Goal: Task Accomplishment & Management: Manage account settings

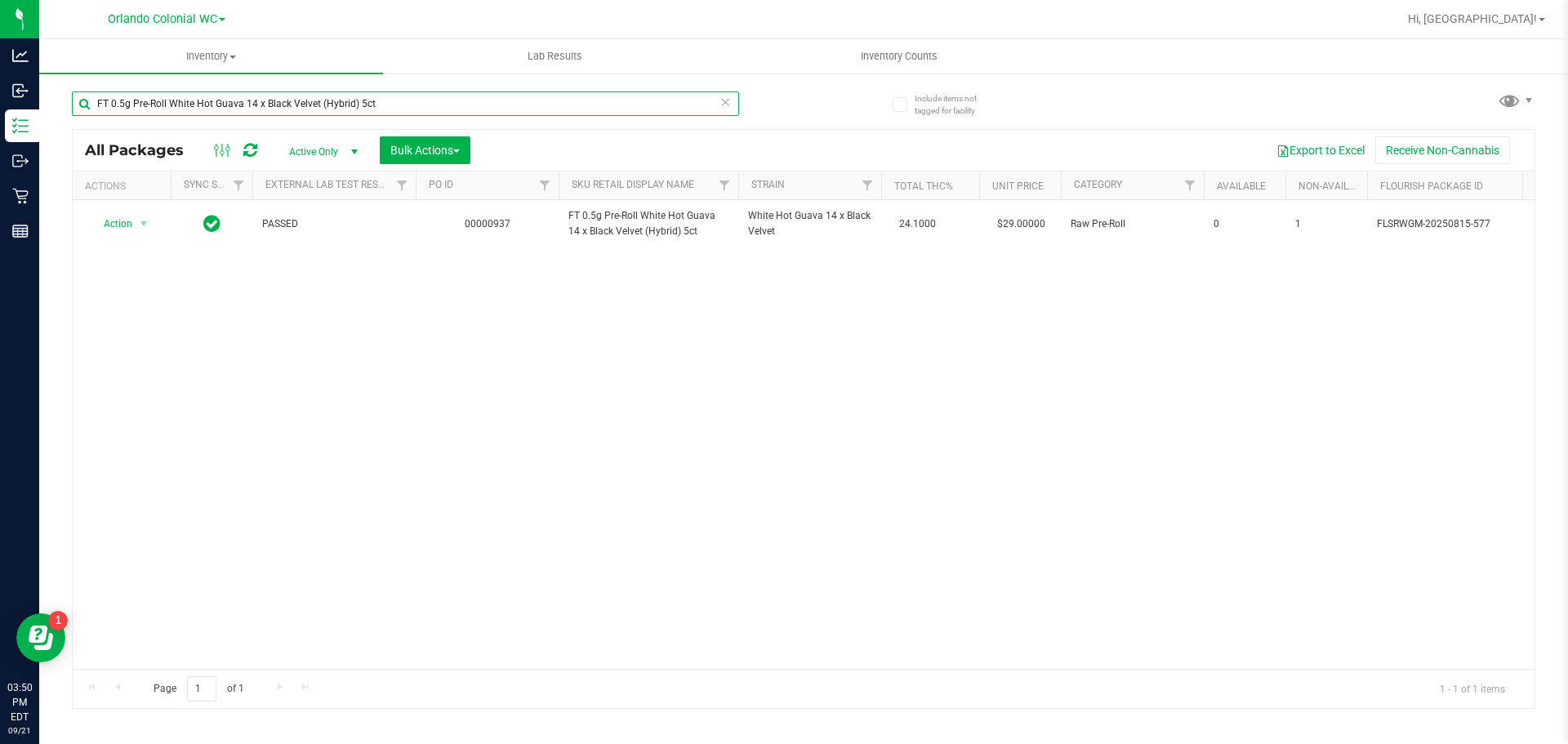
click at [448, 110] on input "FT 0.5g Pre-Roll White Hot Guava 14 x Black Velvet (Hybrid) 5ct" at bounding box center [405, 103] width 667 height 24
drag, startPoint x: 448, startPoint y: 110, endPoint x: 424, endPoint y: 163, distance: 58.2
click at [446, 118] on div "FT 0.5g Pre-Roll White Hot Guava 14 x Black Velvet (Hybrid) 5ct" at bounding box center [405, 110] width 667 height 38
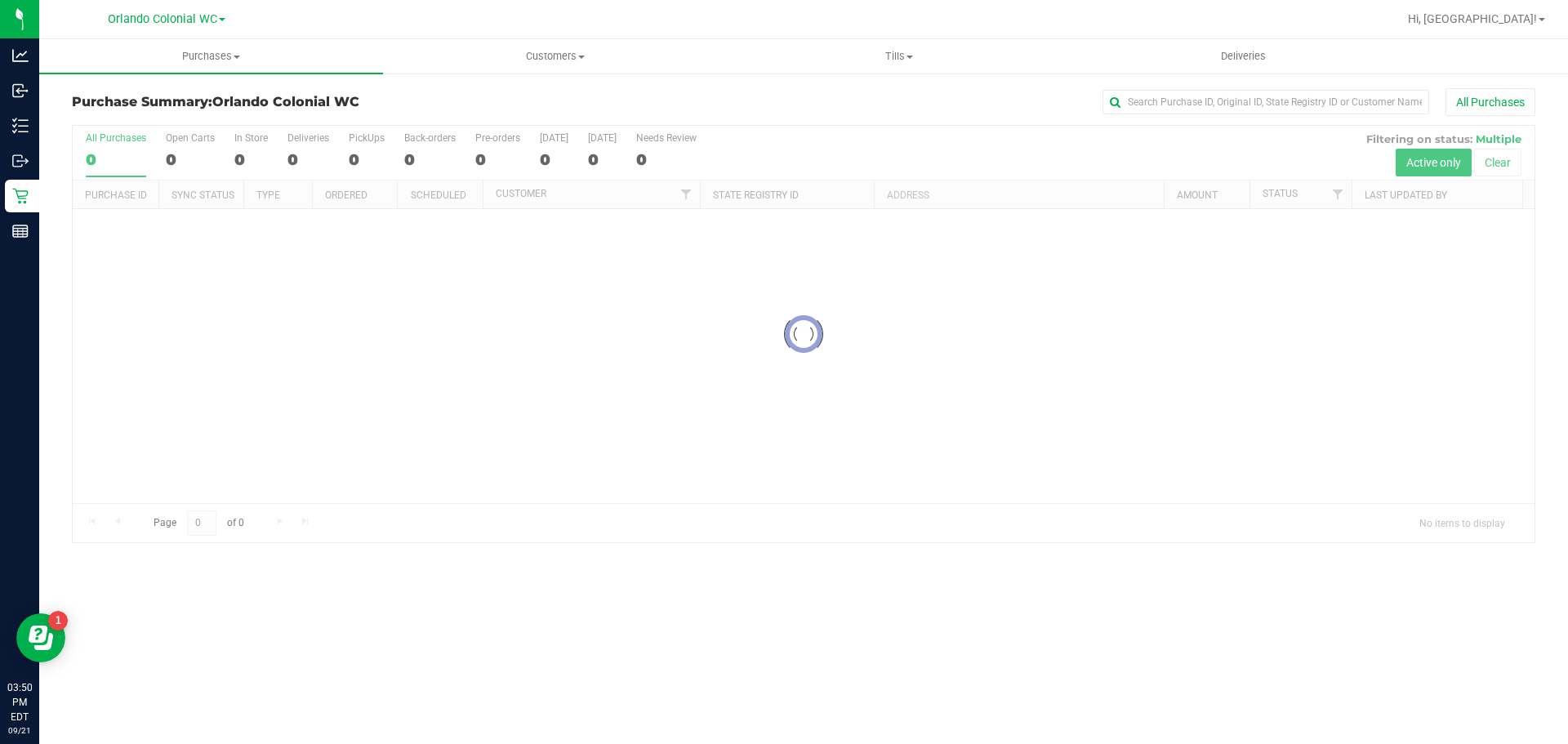
click at [1498, 166] on div at bounding box center [804, 334] width 1462 height 417
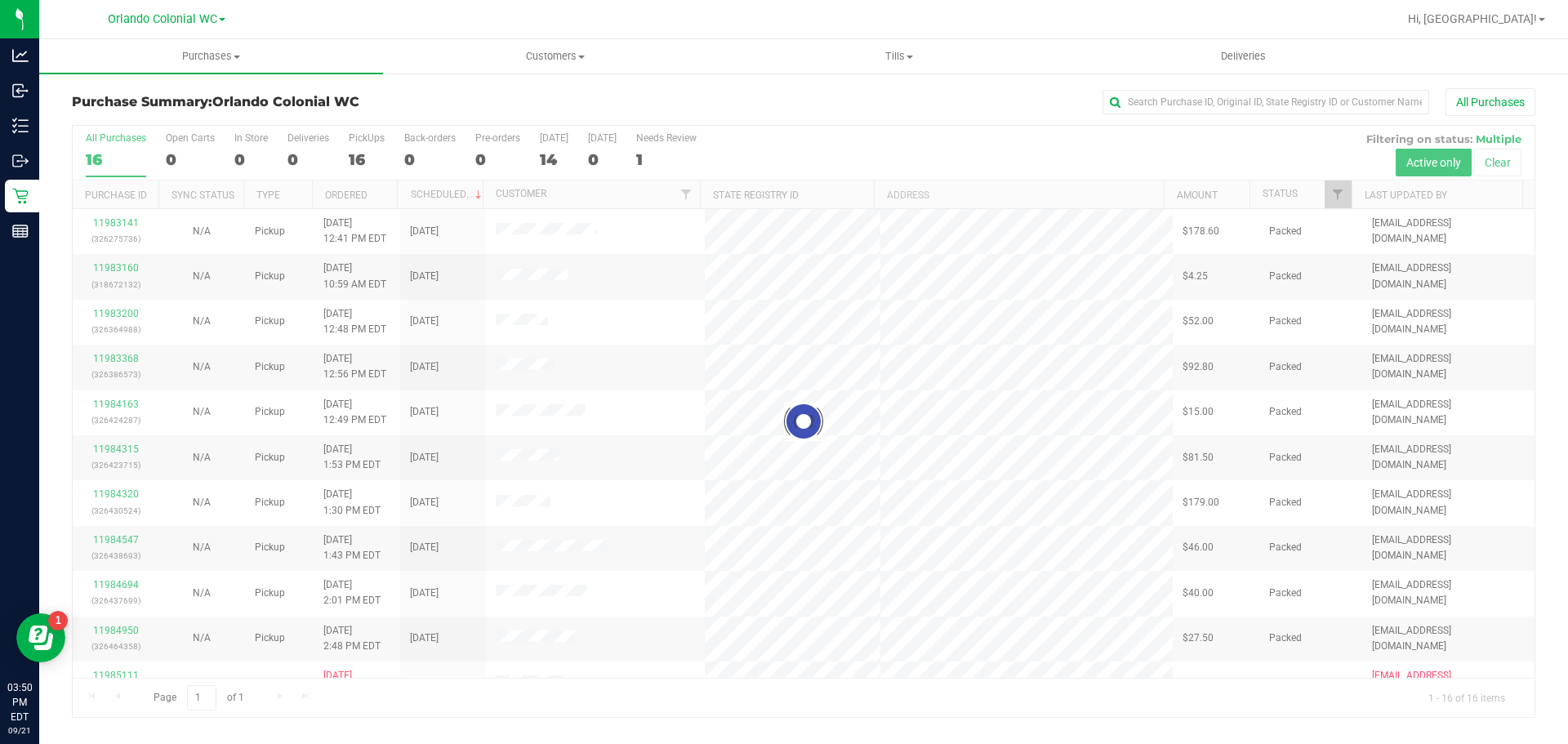
click at [1500, 161] on div at bounding box center [804, 421] width 1462 height 591
click at [1495, 164] on div at bounding box center [804, 421] width 1462 height 591
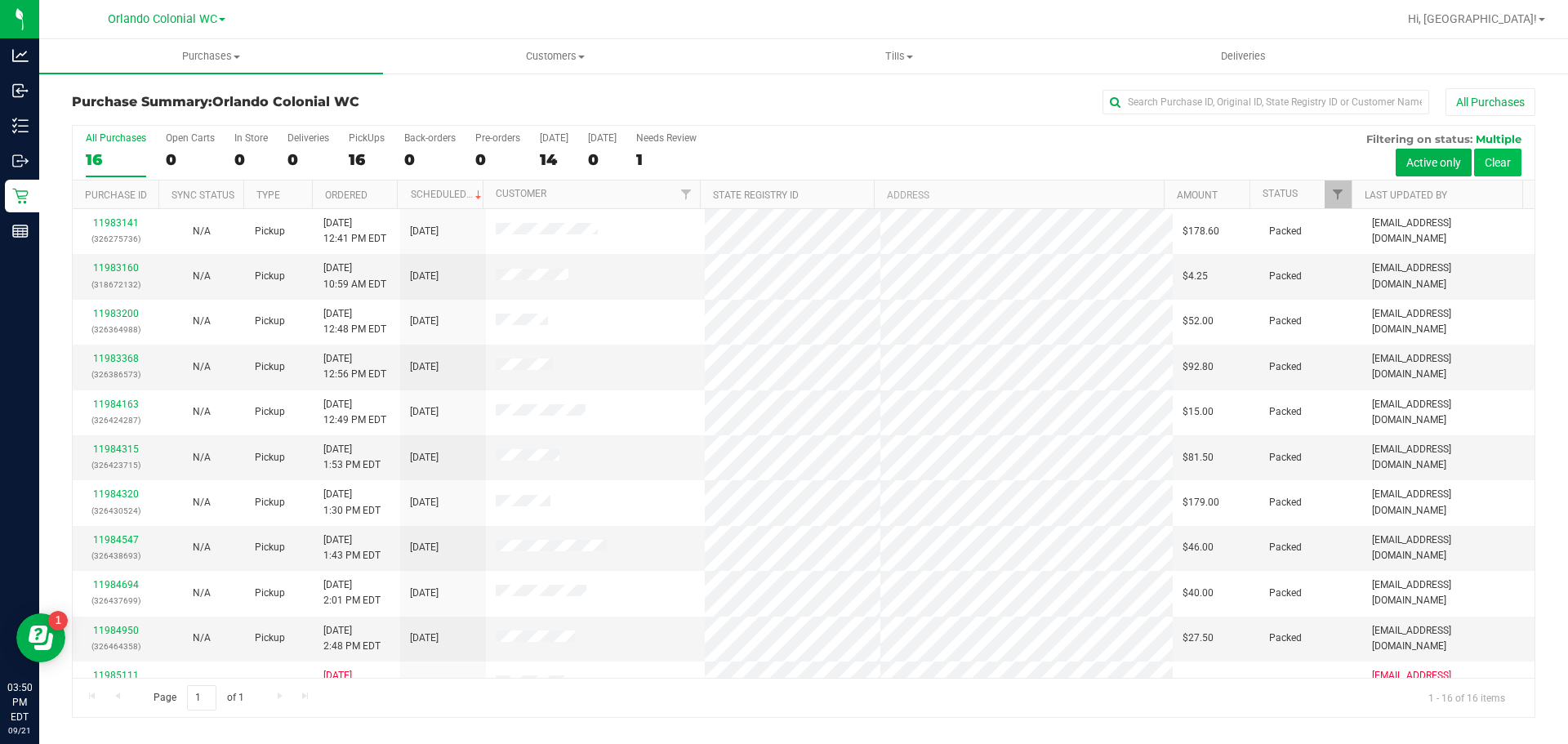
click at [1495, 164] on button "Clear" at bounding box center [1497, 162] width 48 height 28
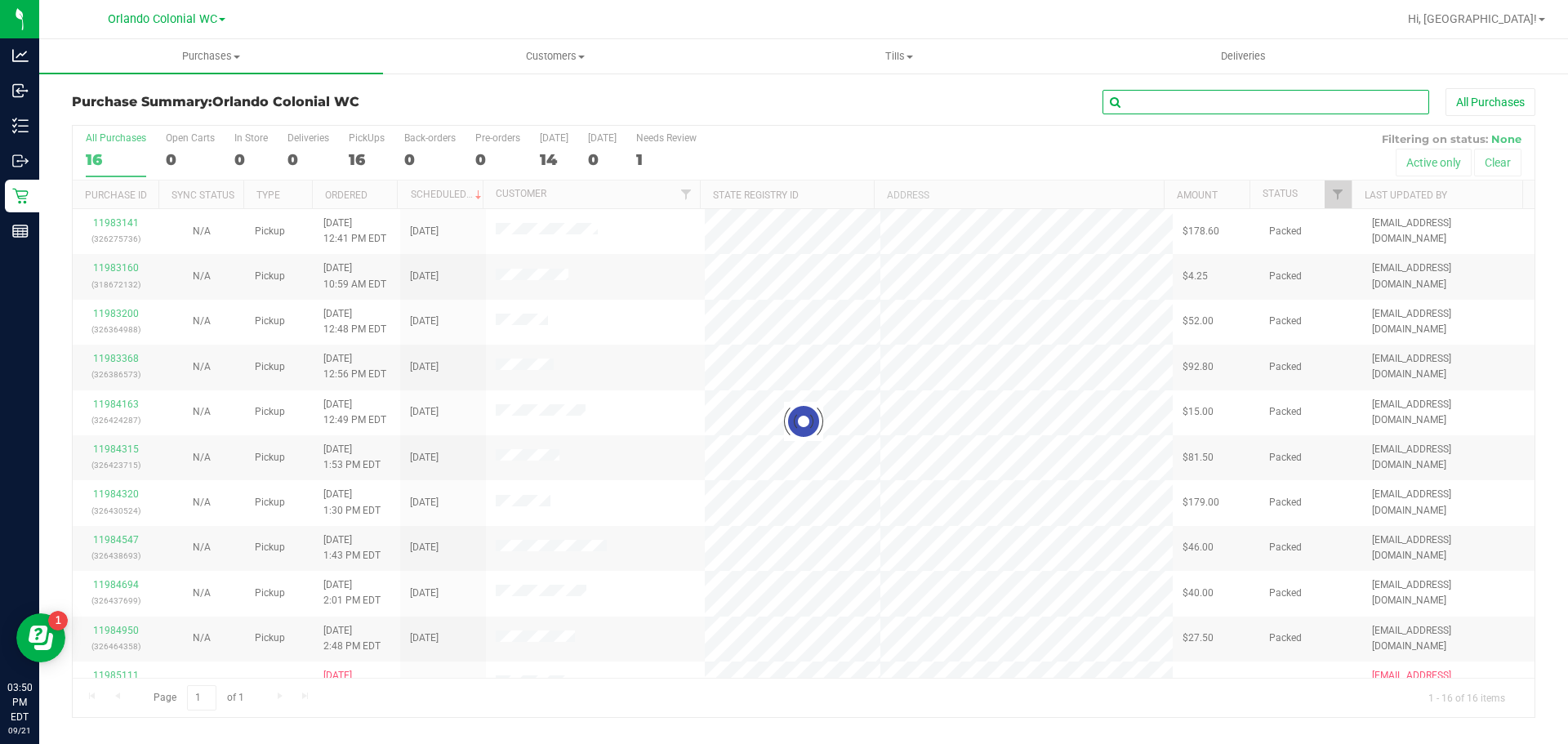
click at [1357, 98] on input "text" at bounding box center [1266, 102] width 327 height 24
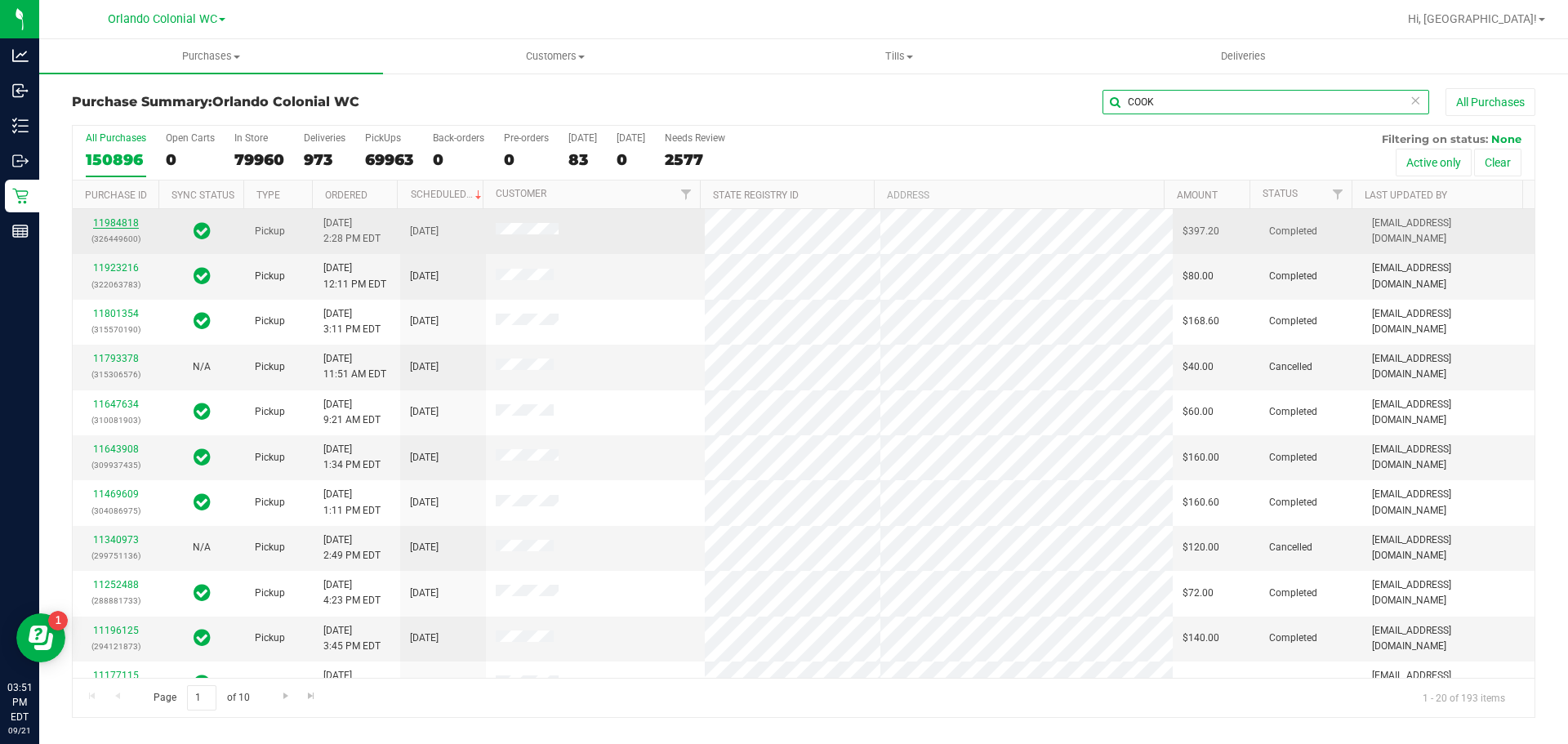
type input "COOK"
click at [128, 218] on link "11984818" at bounding box center [116, 224] width 46 height 12
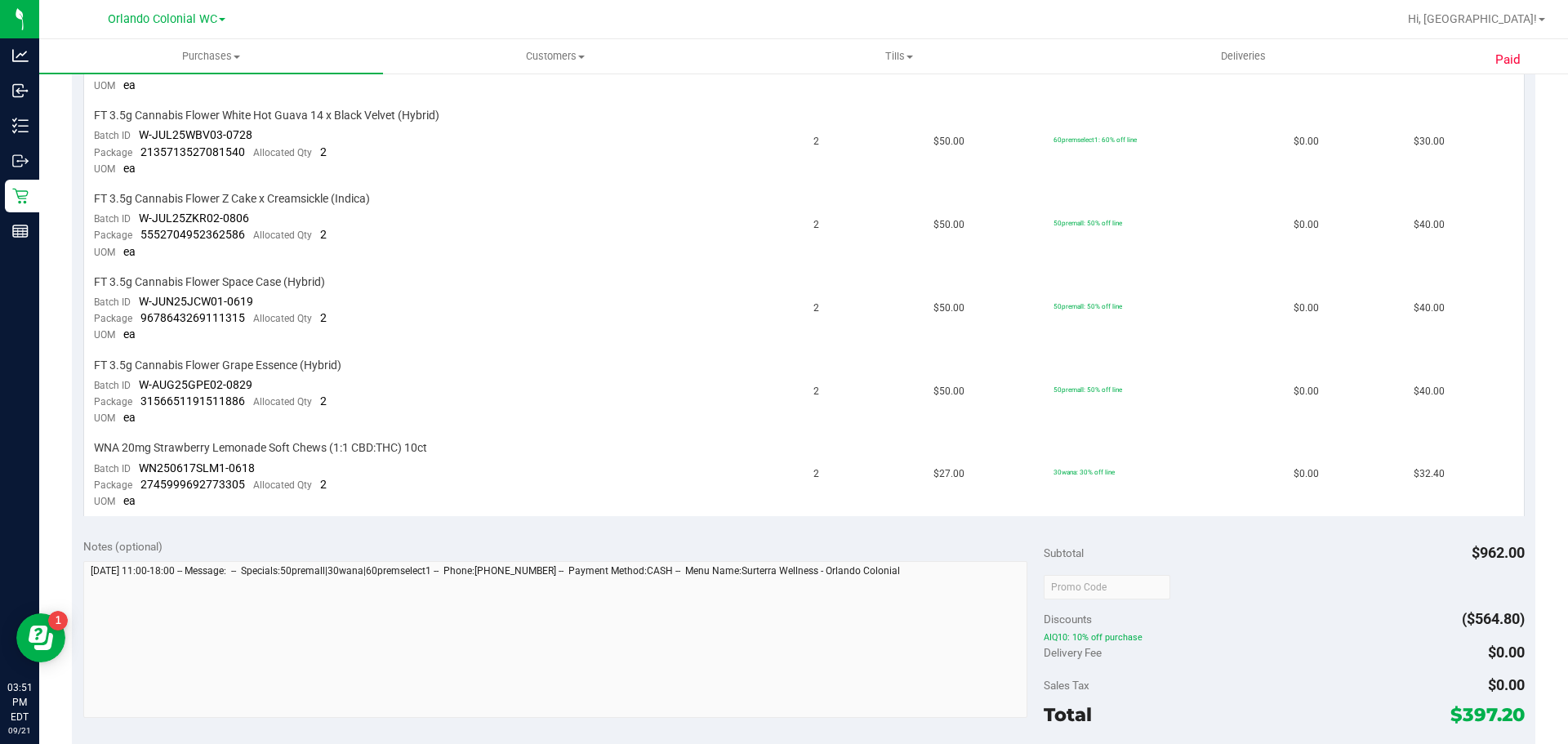
scroll to position [981, 0]
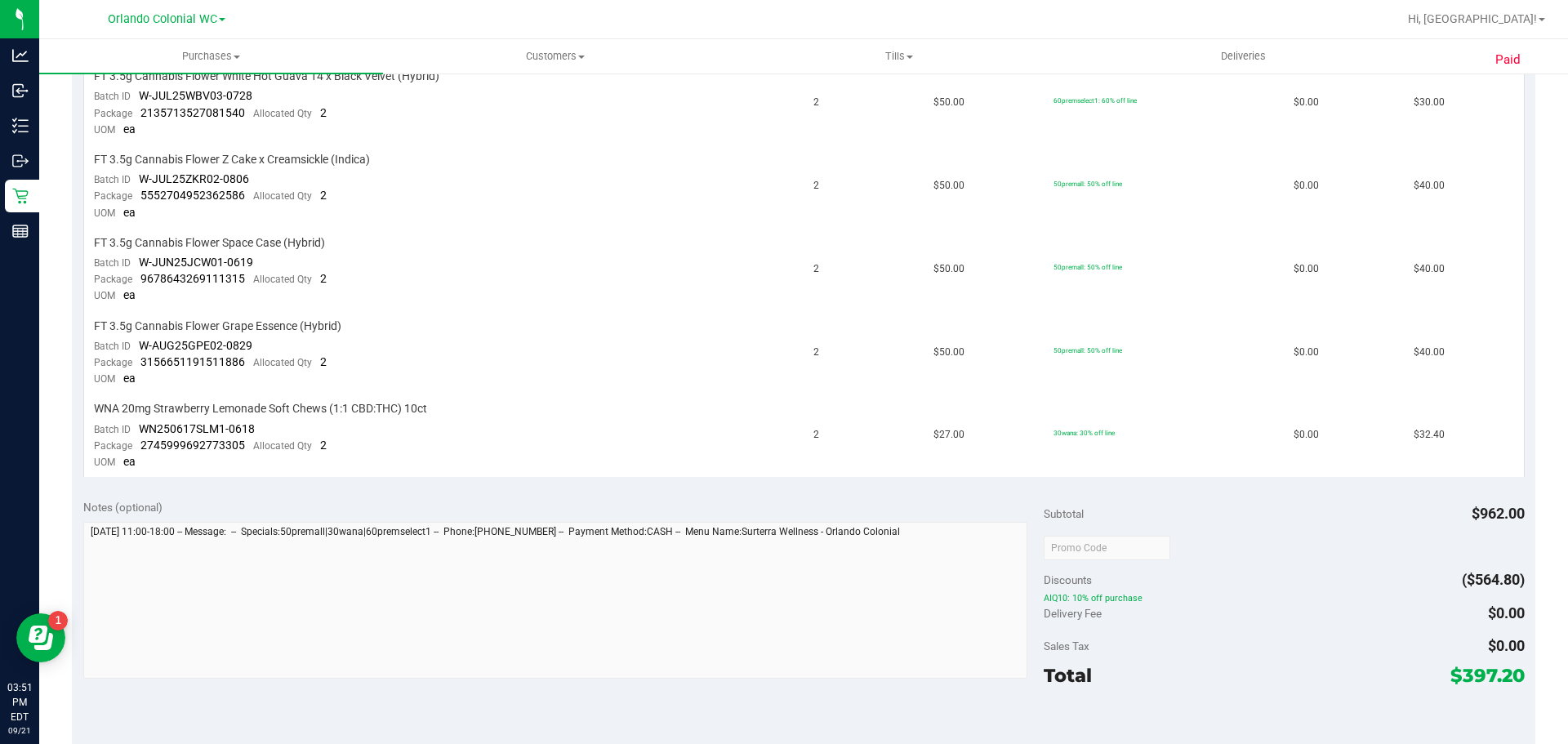
drag, startPoint x: 1445, startPoint y: 516, endPoint x: 1504, endPoint y: 515, distance: 59.0
click at [1508, 515] on div "Subtotal $962.00" at bounding box center [1284, 514] width 480 height 29
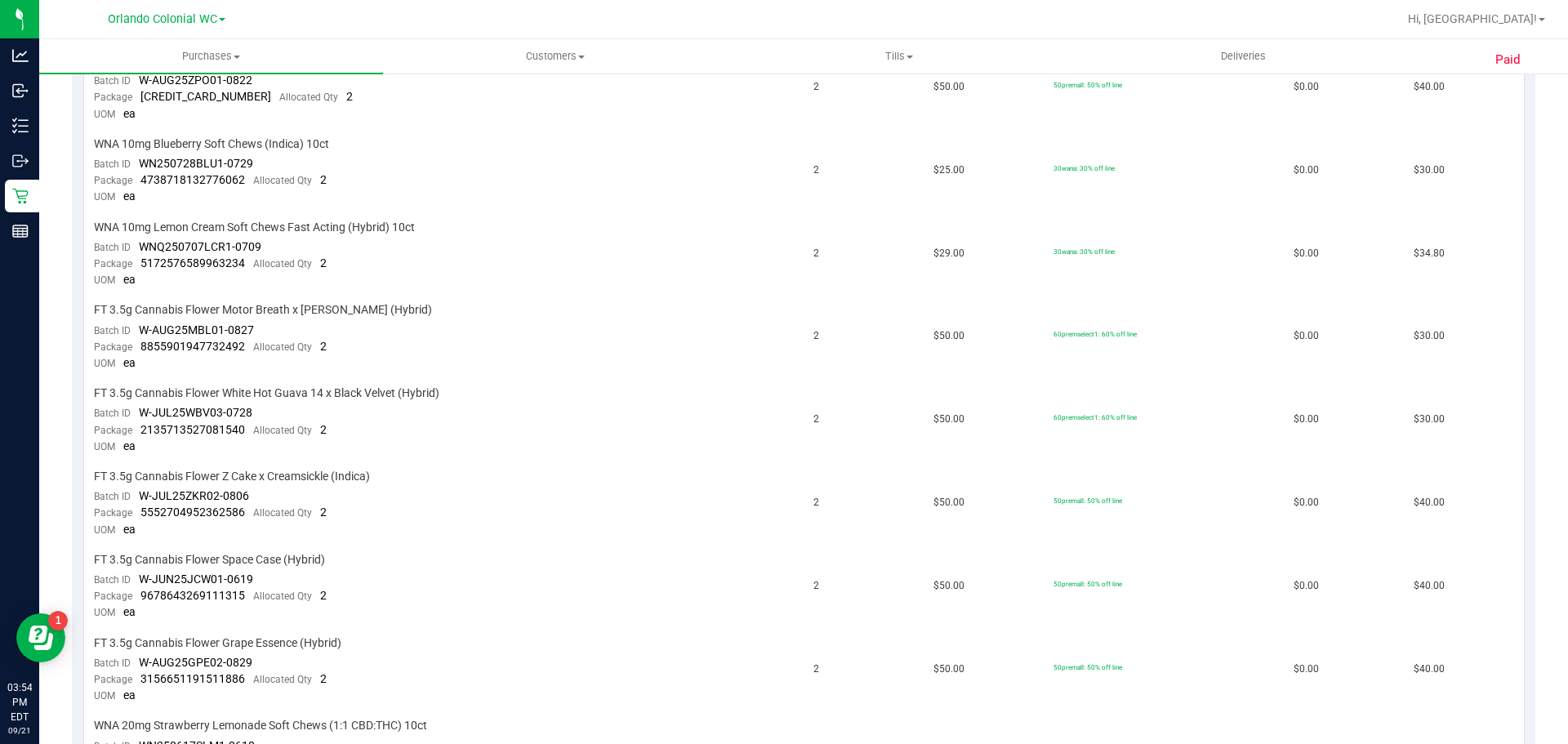
scroll to position [490, 0]
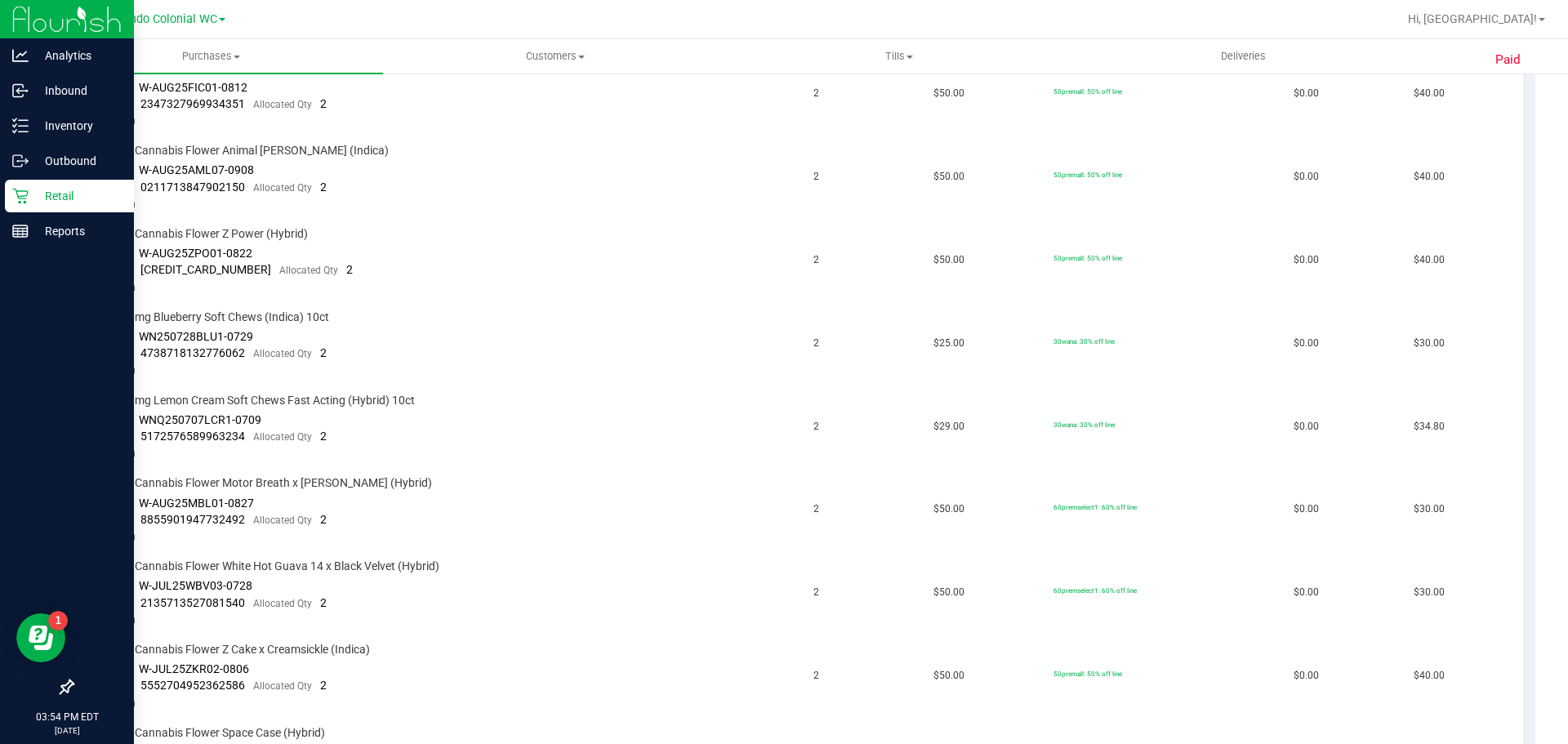
click at [32, 192] on p "Retail" at bounding box center [78, 196] width 98 height 20
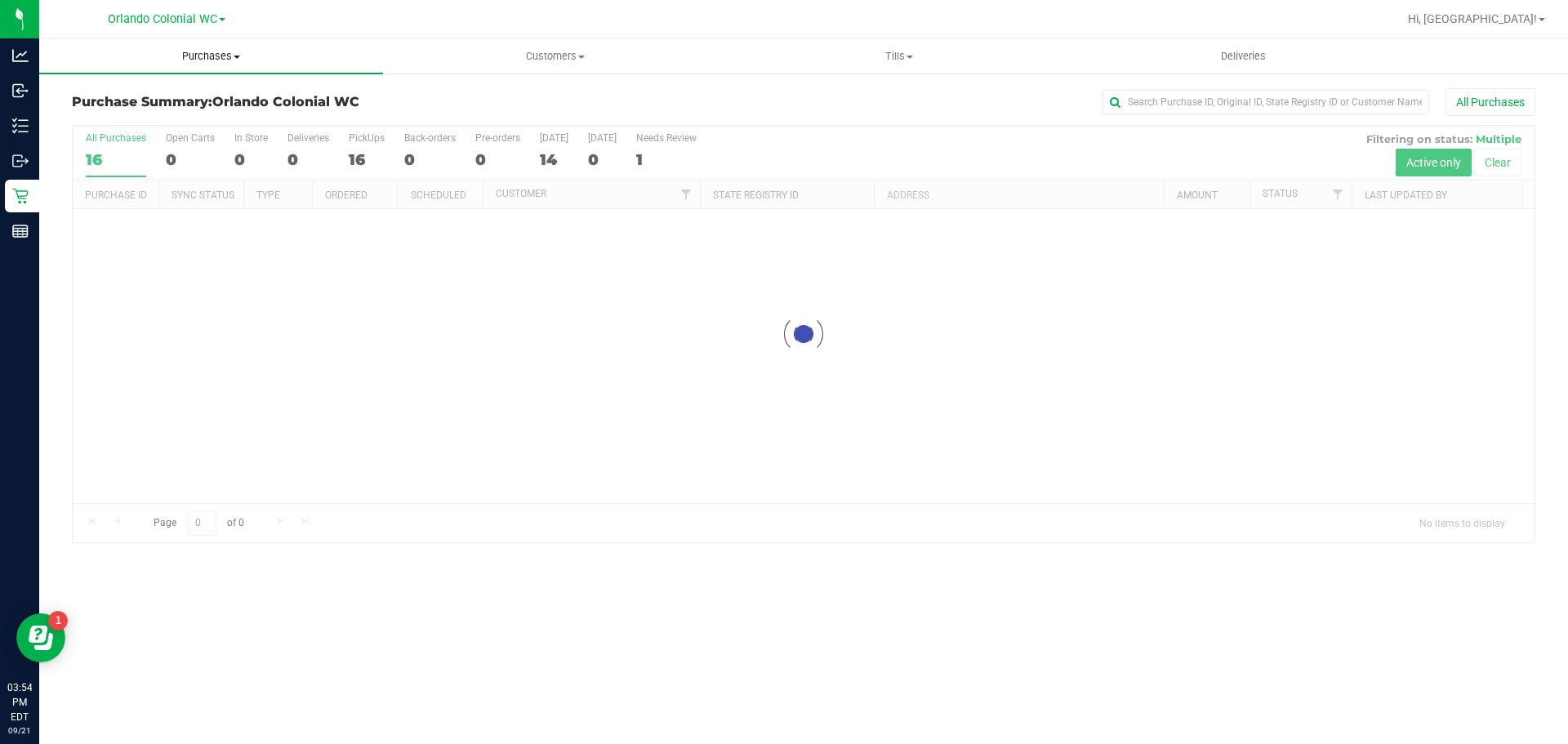
click at [192, 53] on span "Purchases" at bounding box center [211, 57] width 343 height 15
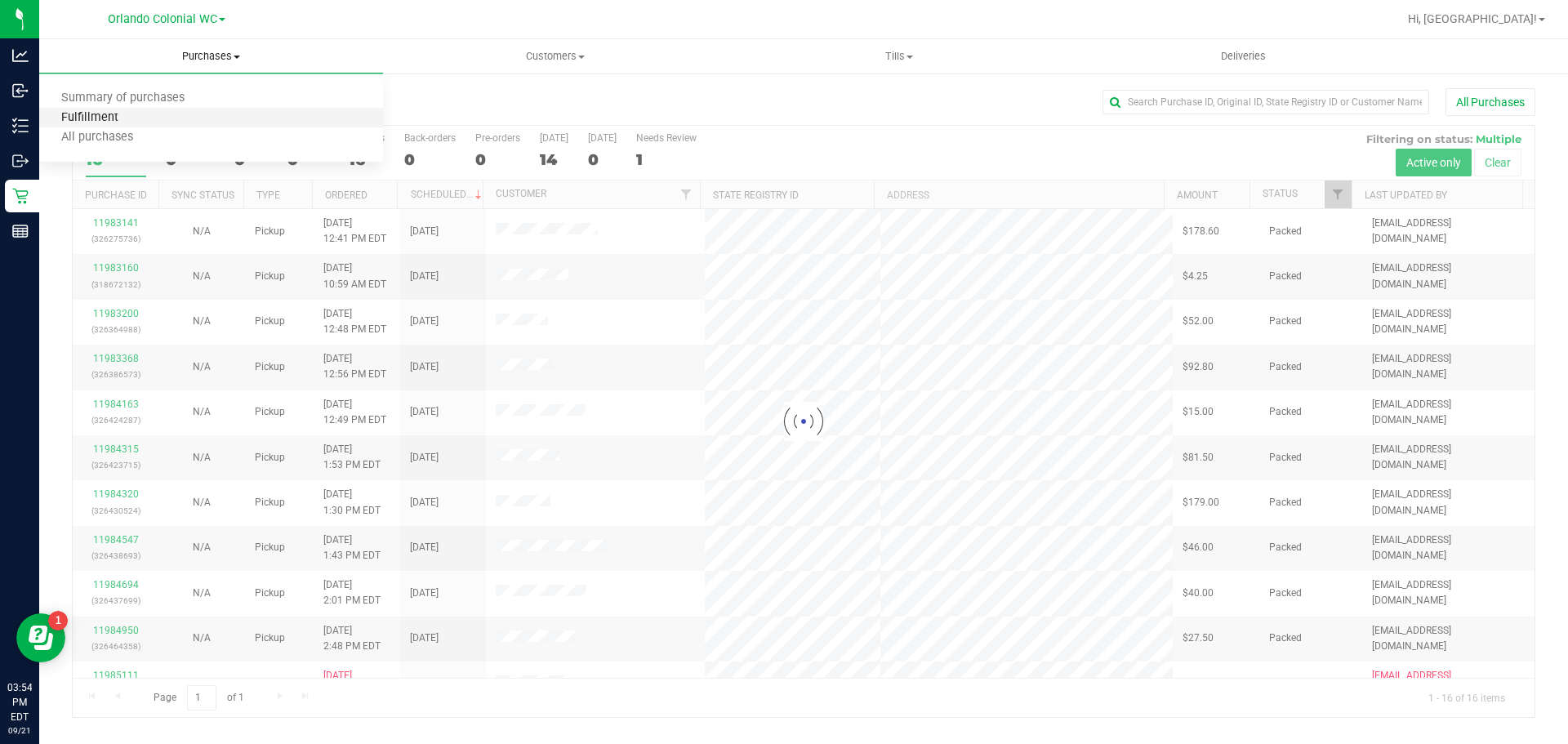
click at [135, 114] on span "Fulfillment" at bounding box center [89, 118] width 101 height 14
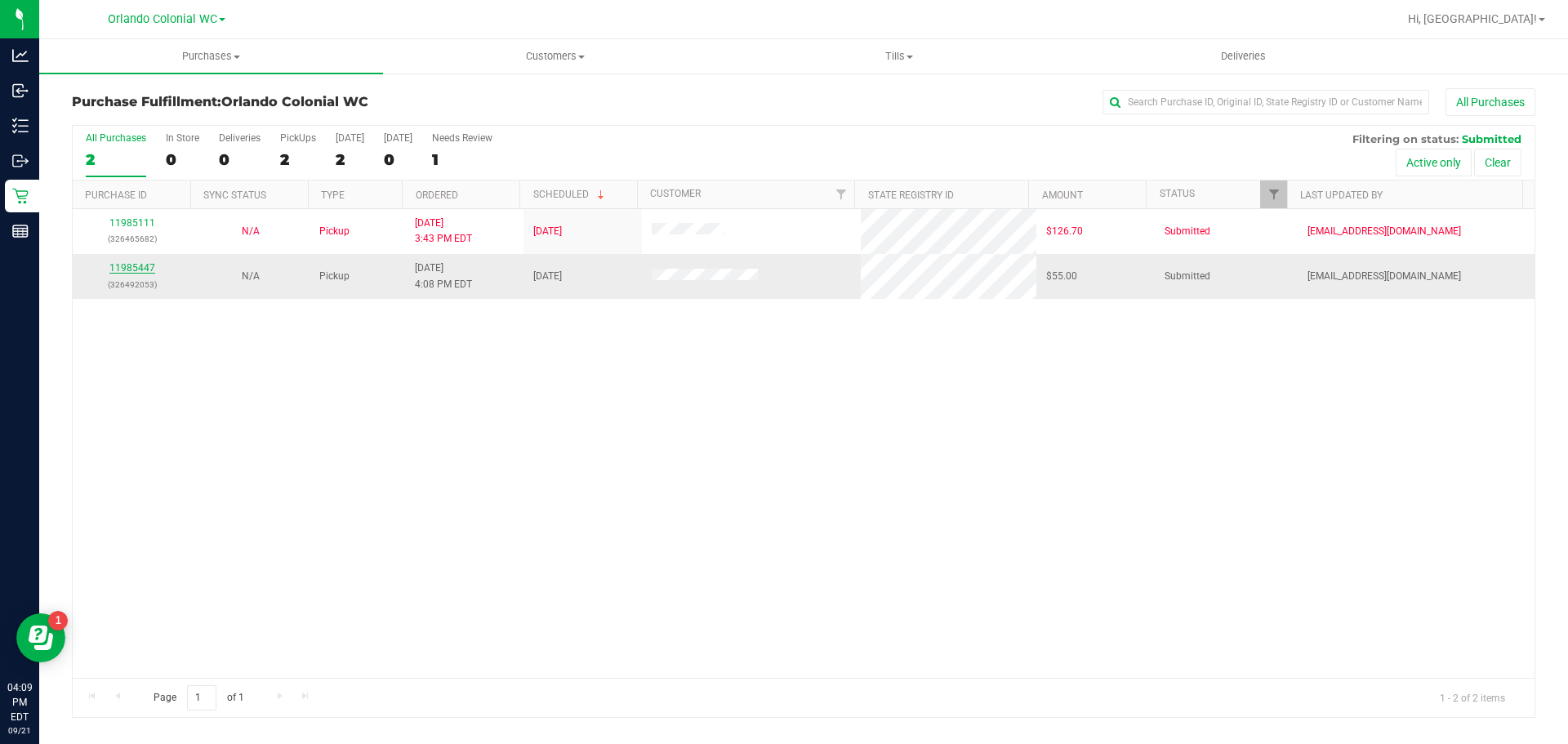
click at [143, 269] on link "11985447" at bounding box center [132, 268] width 46 height 12
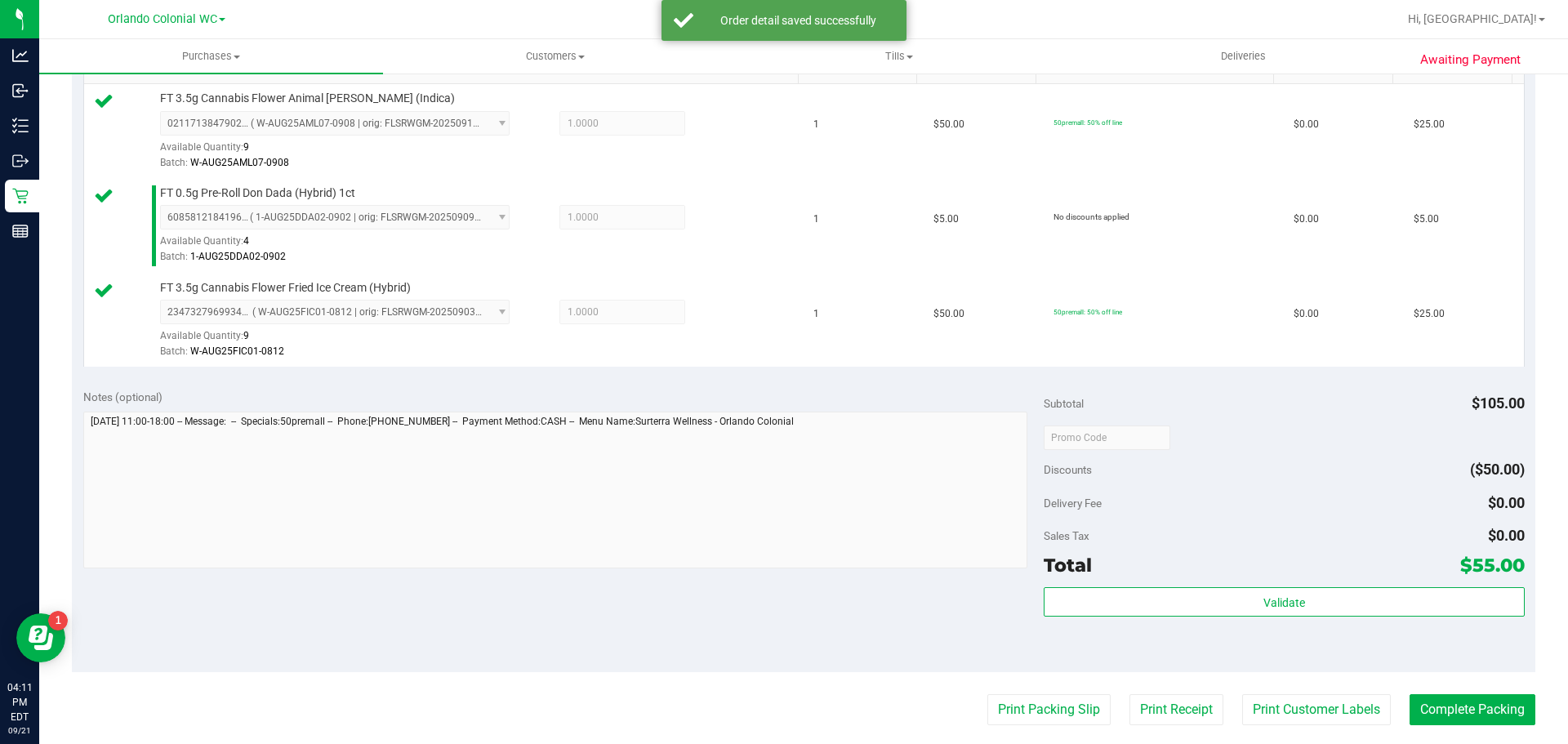
scroll to position [473, 0]
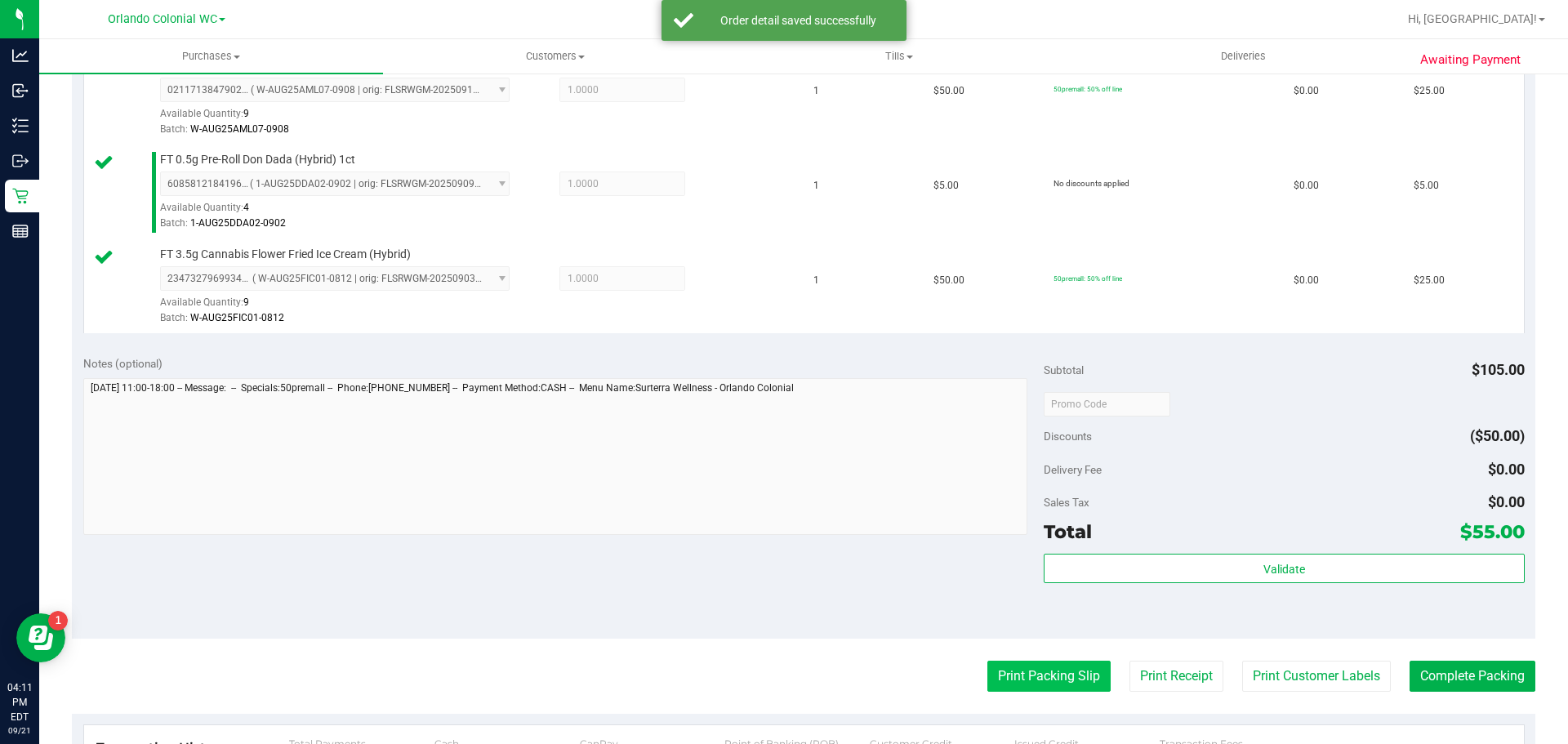
click at [1014, 668] on button "Print Packing Slip" at bounding box center [1049, 676] width 123 height 31
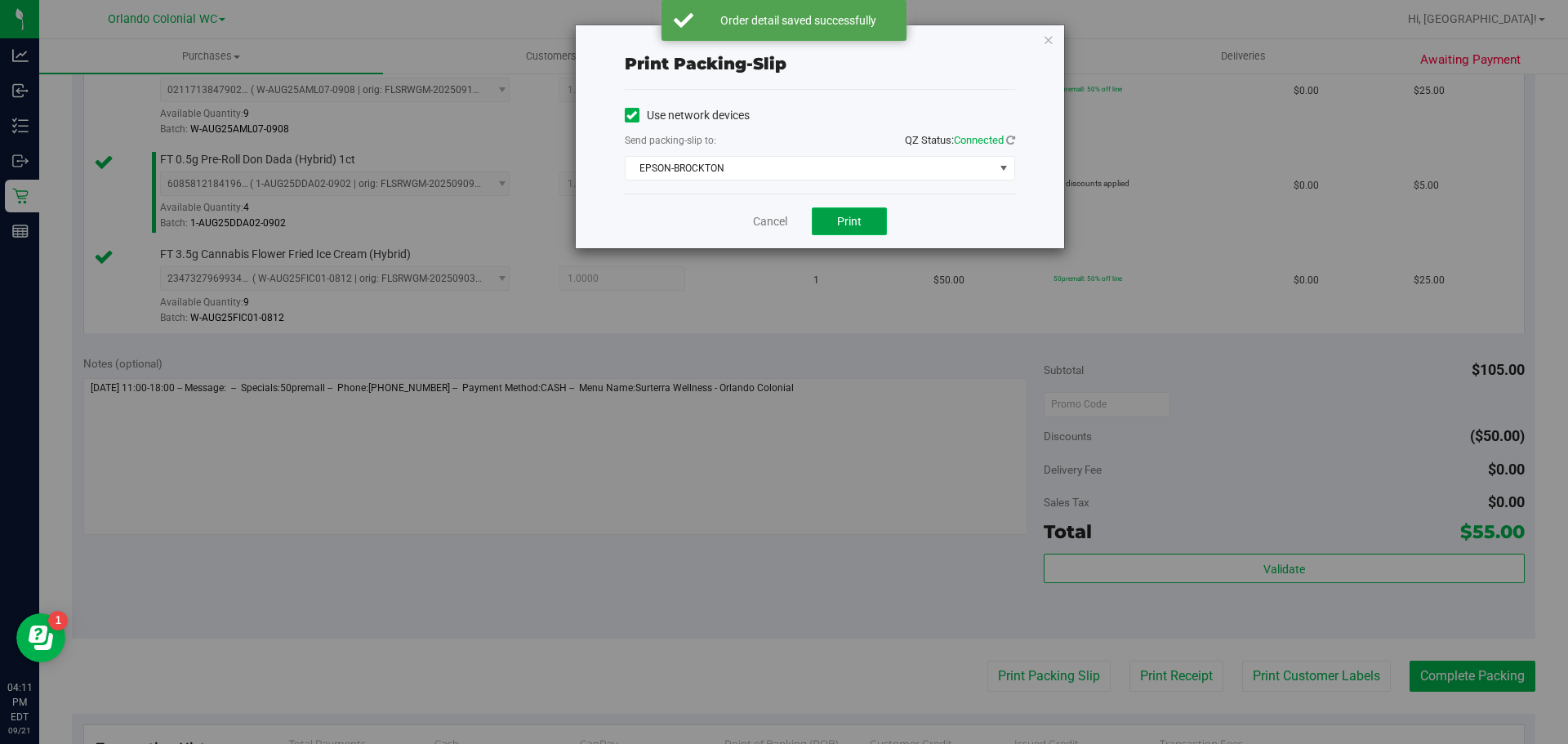
click at [863, 229] on button "Print" at bounding box center [849, 221] width 75 height 28
click at [764, 224] on link "Cancel" at bounding box center [769, 222] width 34 height 18
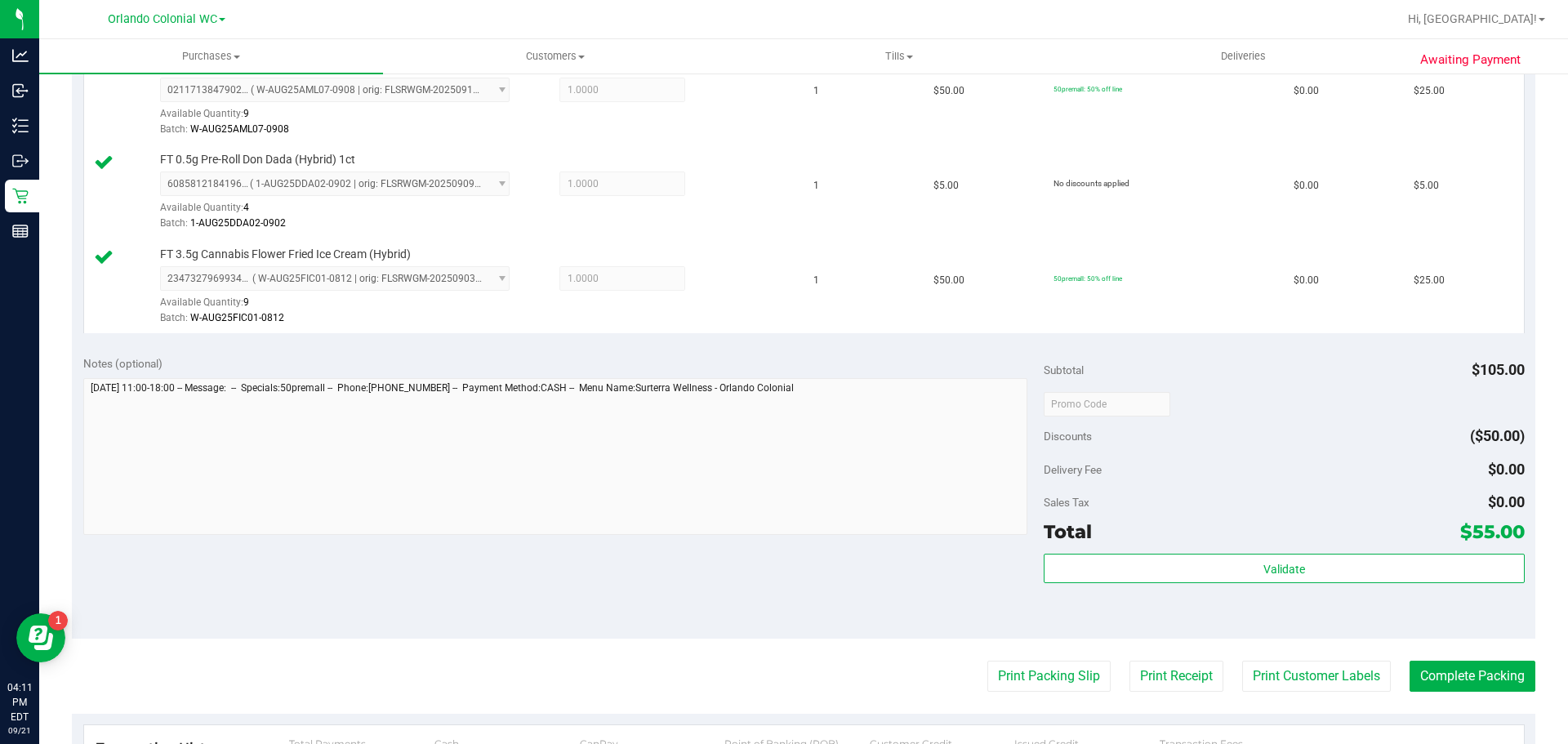
scroll to position [480, 0]
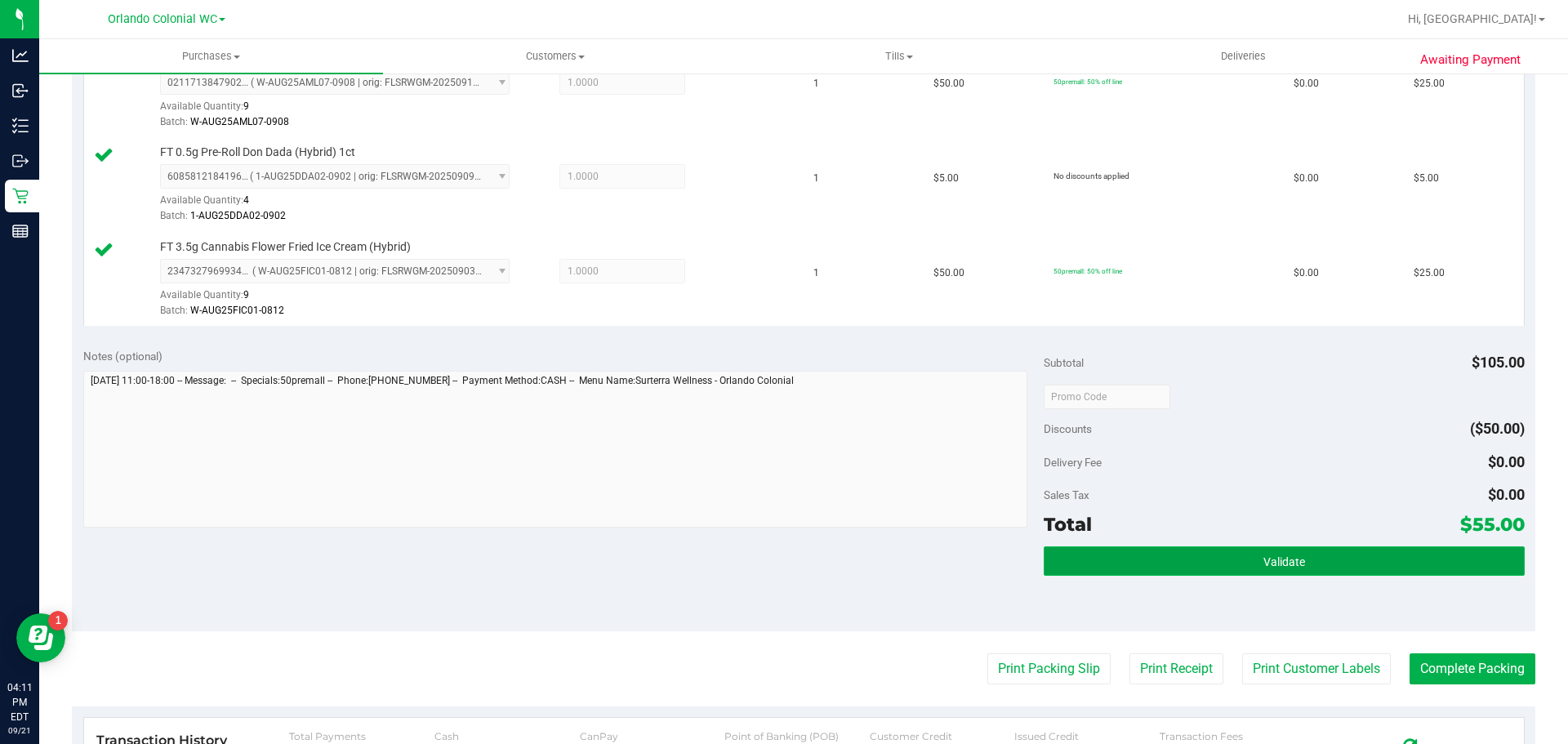
click at [1263, 558] on span "Validate" at bounding box center [1284, 562] width 42 height 13
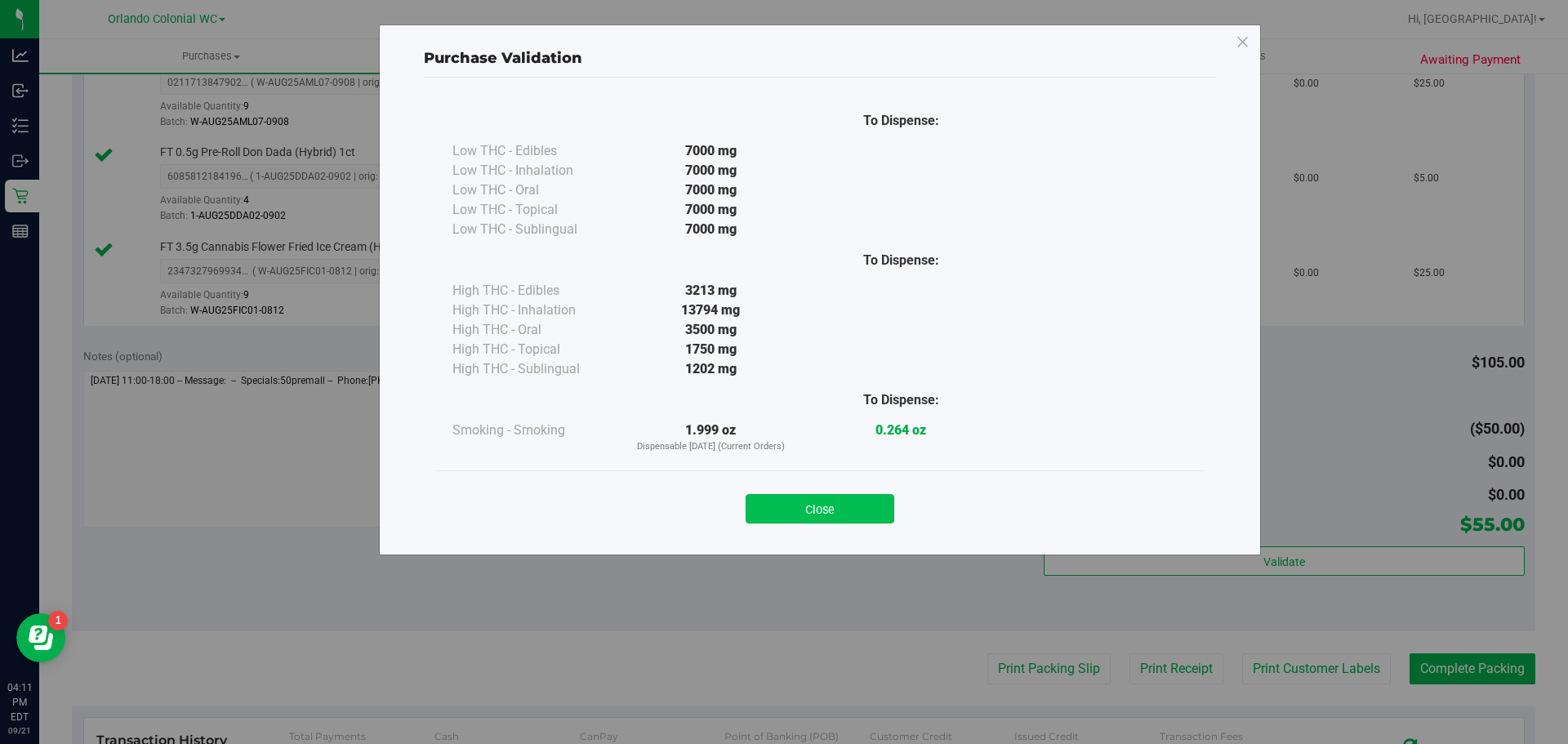
click at [815, 512] on button "Close" at bounding box center [819, 509] width 148 height 29
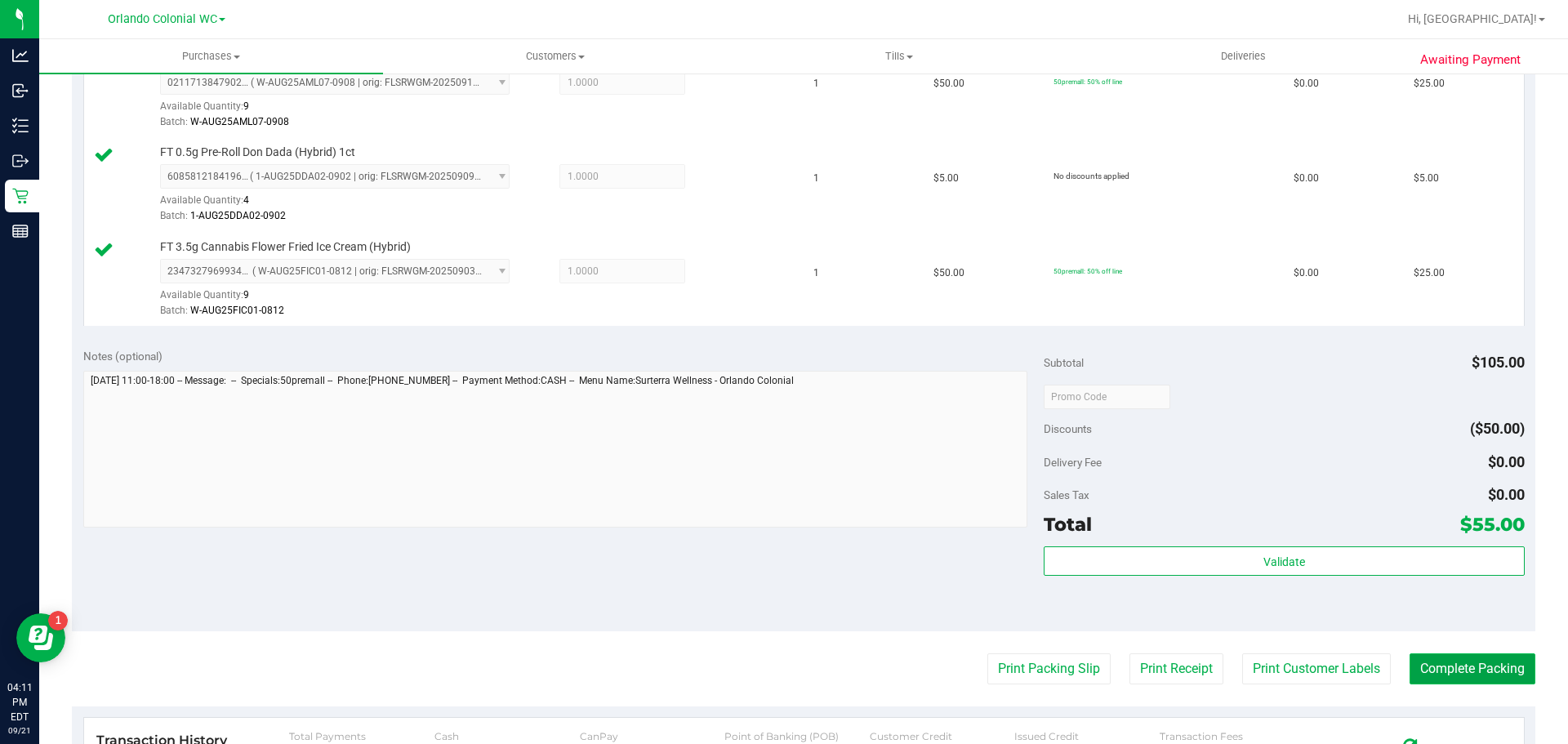
click at [1430, 664] on button "Complete Packing" at bounding box center [1472, 669] width 126 height 31
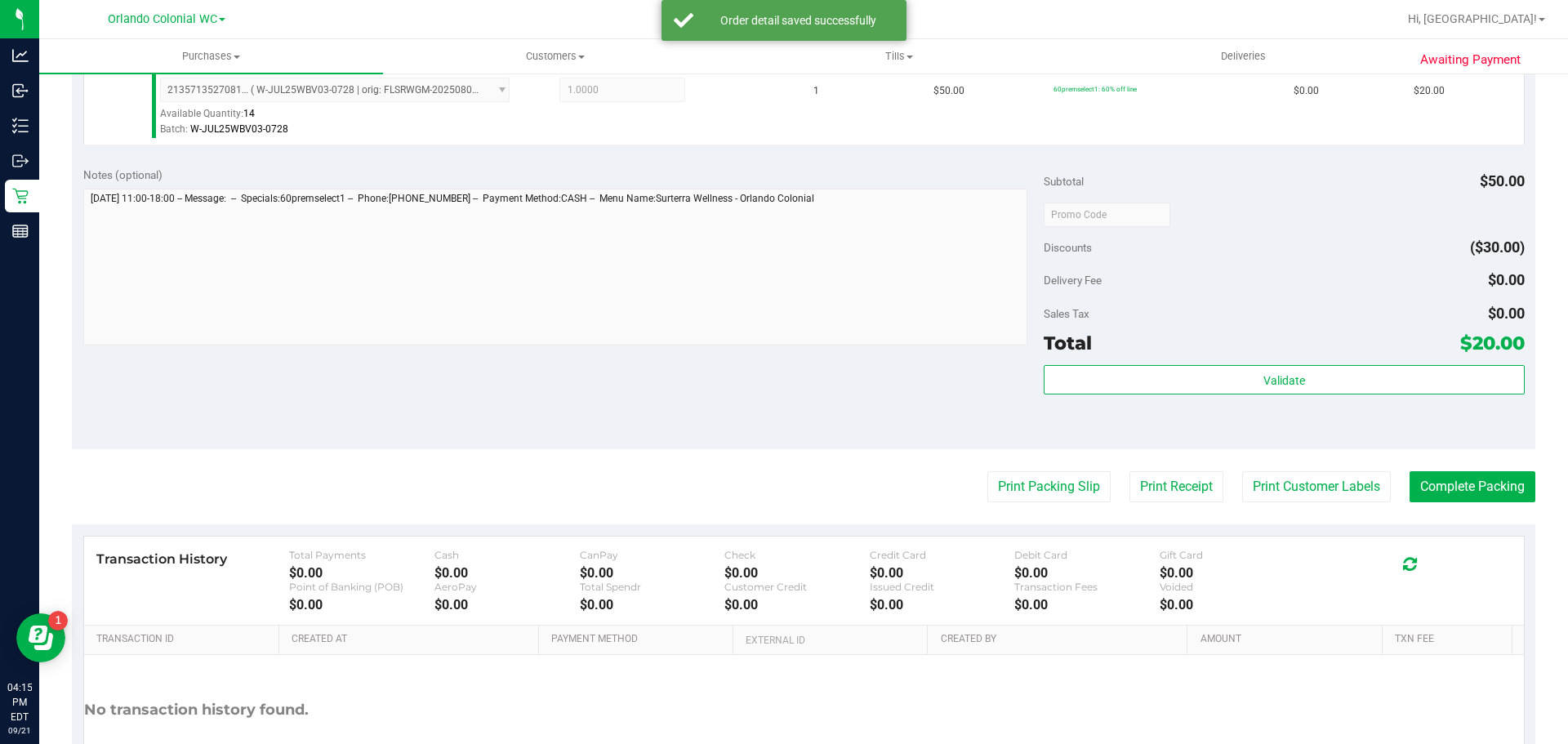
scroll to position [499, 0]
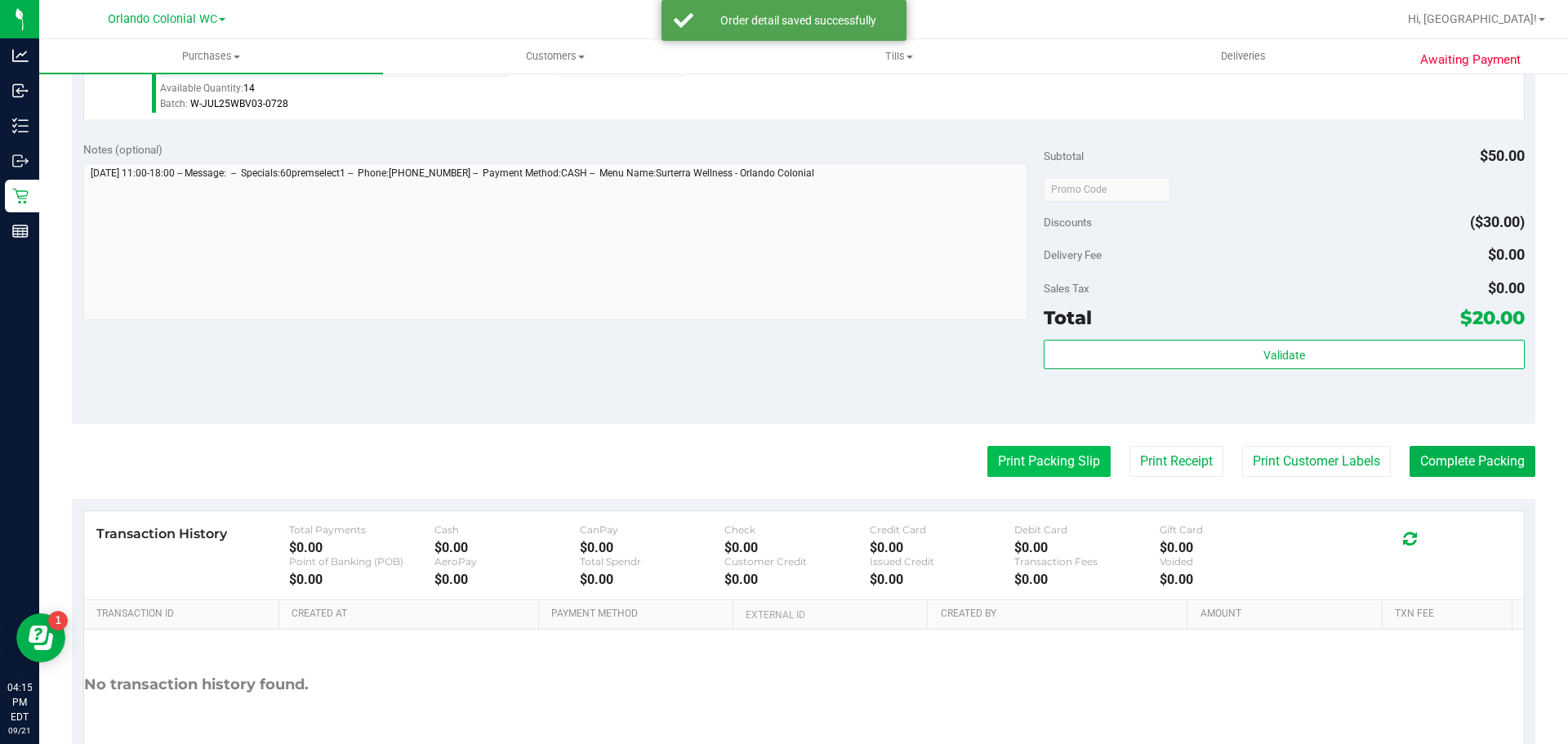
click at [1025, 459] on button "Print Packing Slip" at bounding box center [1049, 461] width 123 height 31
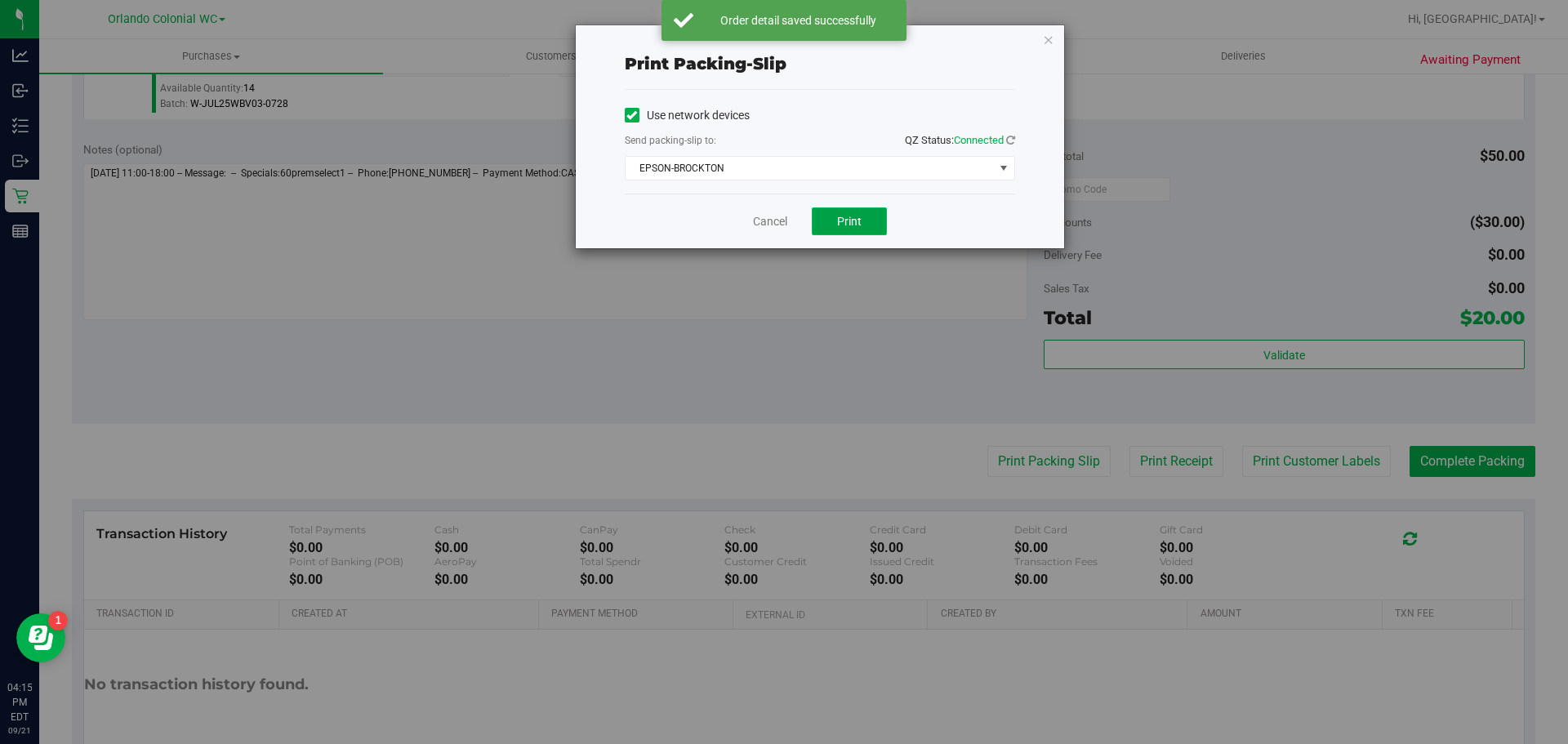
click at [835, 230] on button "Print" at bounding box center [849, 221] width 75 height 28
click at [756, 224] on link "Cancel" at bounding box center [769, 222] width 34 height 18
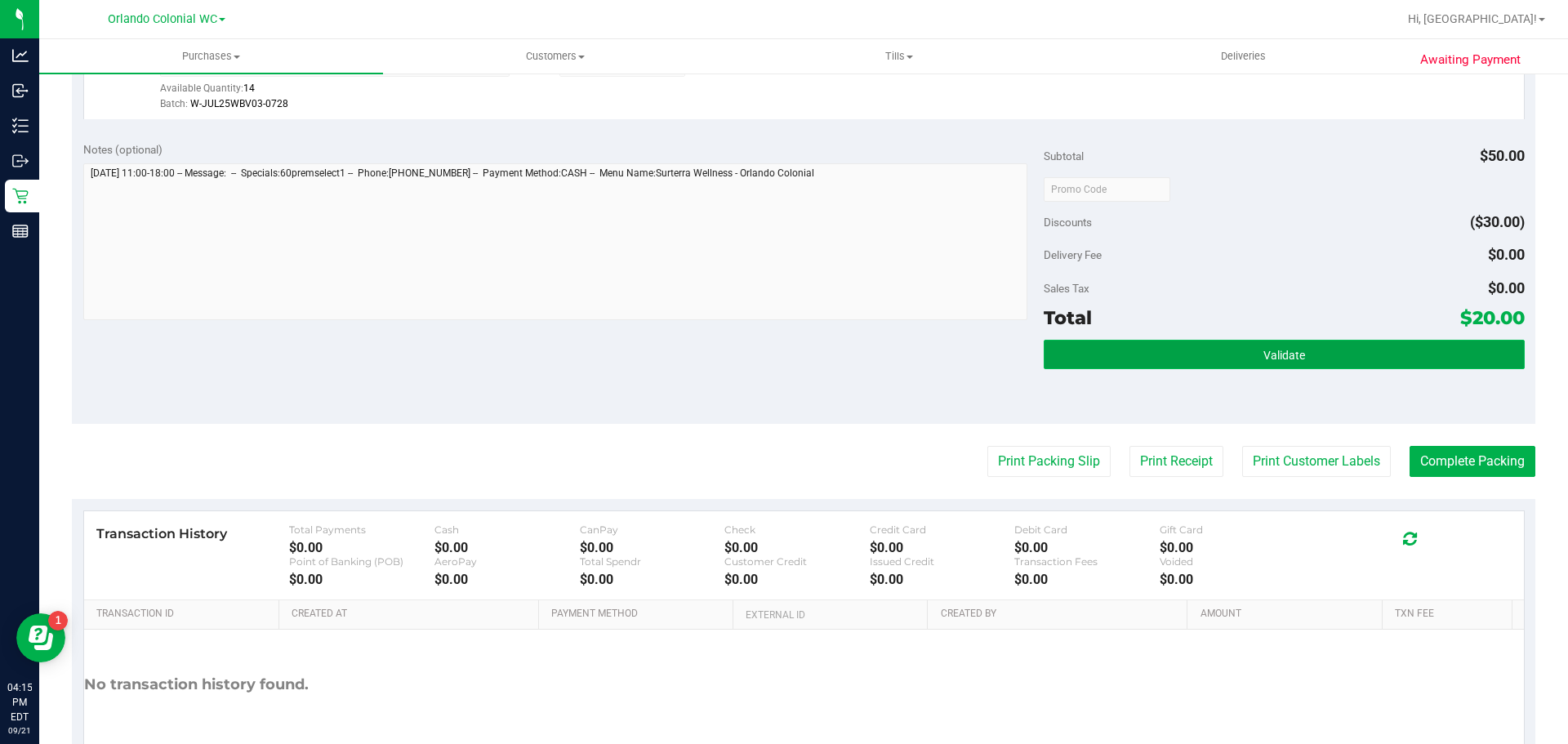
click at [1275, 353] on span "Validate" at bounding box center [1284, 355] width 42 height 13
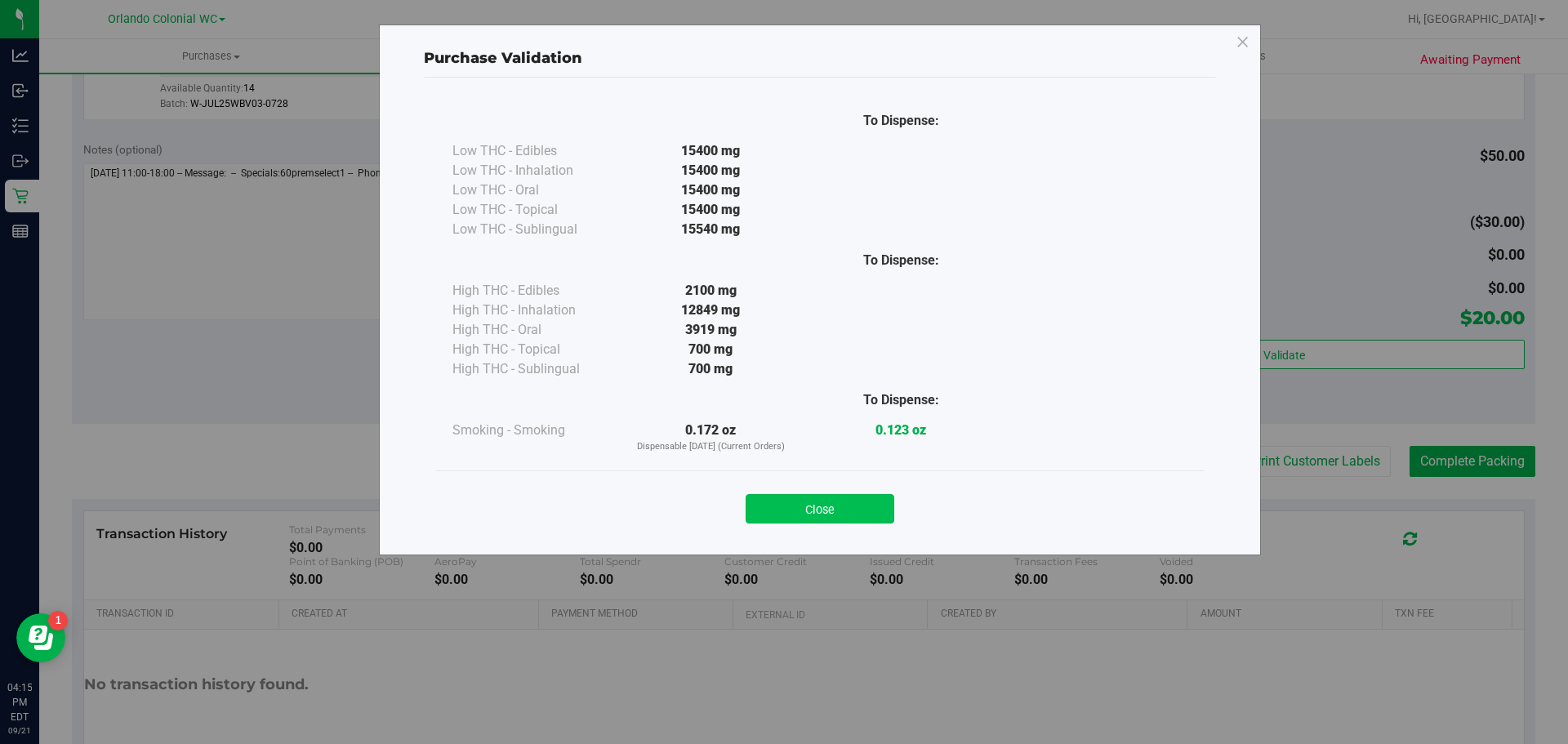
click at [839, 517] on button "Close" at bounding box center [819, 509] width 148 height 29
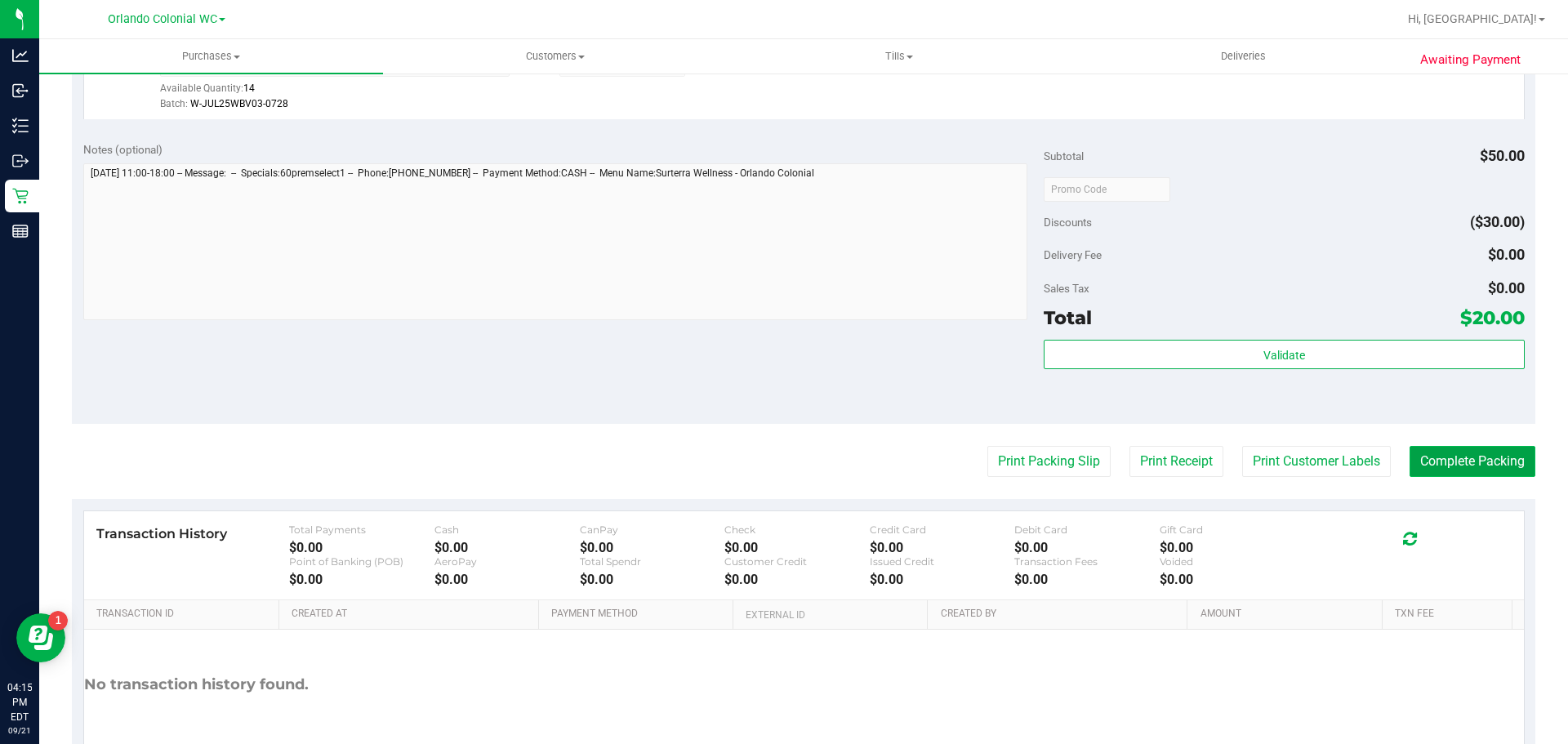
click at [1464, 460] on button "Complete Packing" at bounding box center [1472, 461] width 126 height 31
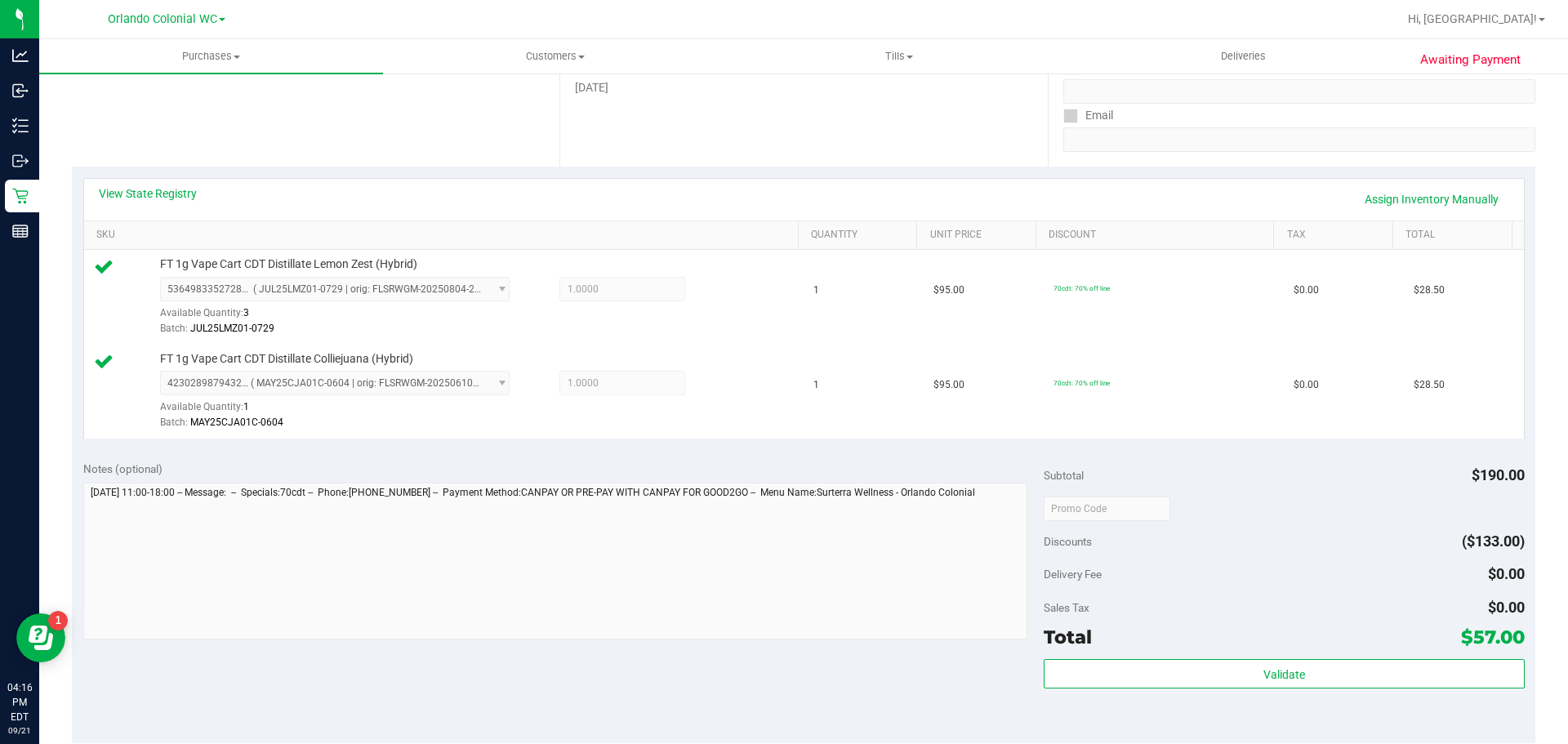
scroll to position [314, 0]
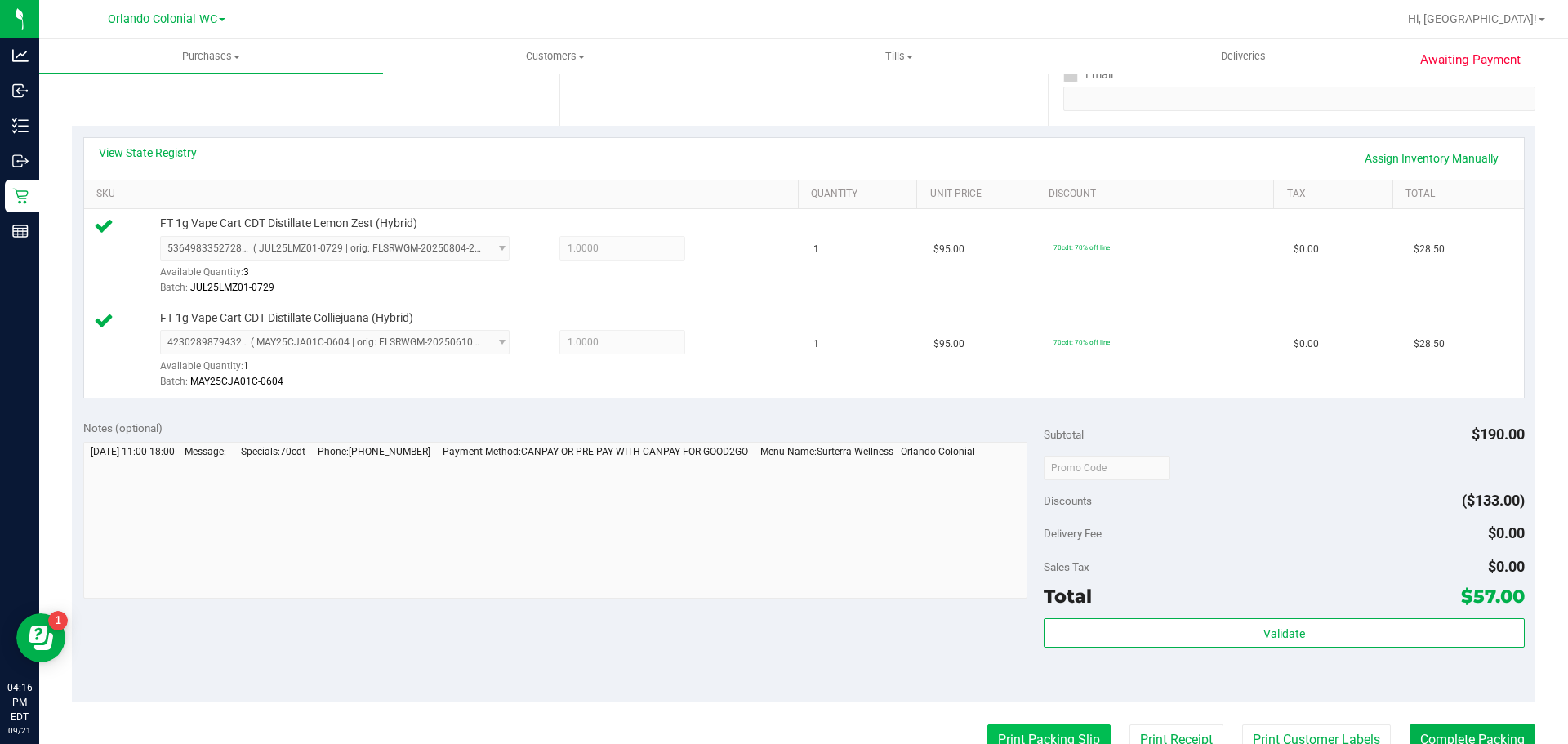
click at [1030, 729] on button "Print Packing Slip" at bounding box center [1049, 740] width 123 height 31
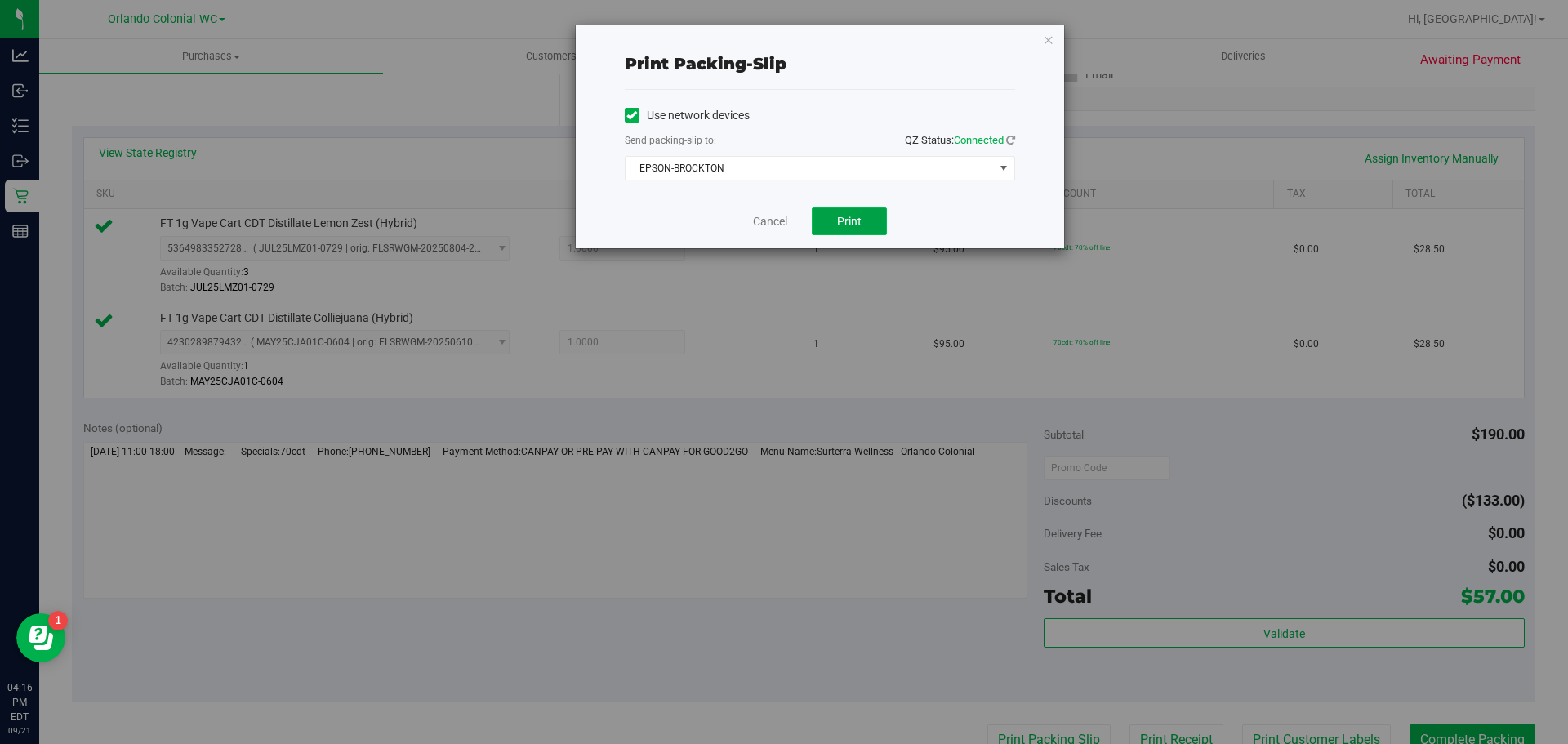
click at [857, 231] on button "Print" at bounding box center [849, 221] width 75 height 28
click at [765, 246] on div "Cancel Print" at bounding box center [819, 221] width 390 height 55
click at [778, 224] on link "Cancel" at bounding box center [769, 222] width 34 height 18
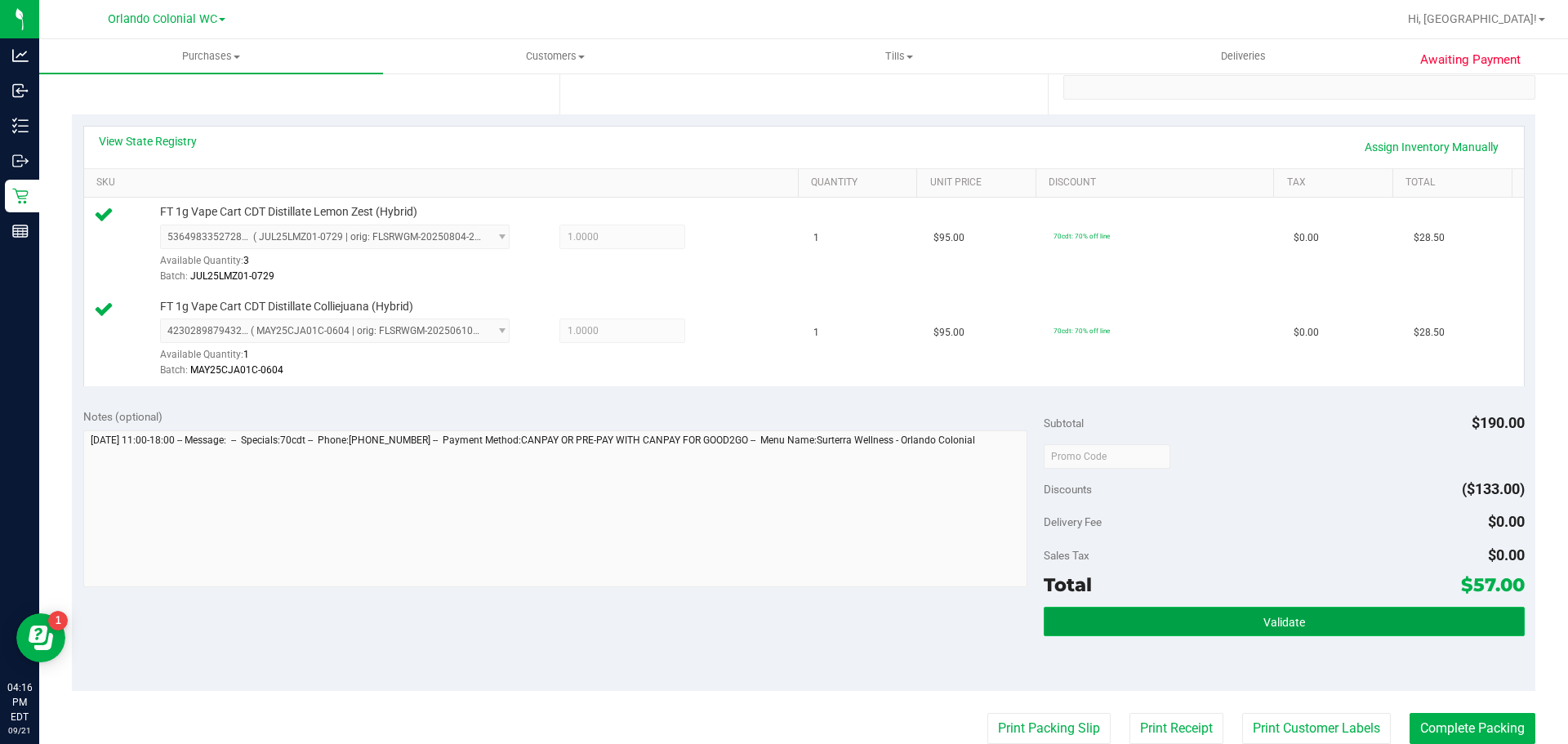
click at [1263, 625] on span "Validate" at bounding box center [1284, 623] width 42 height 13
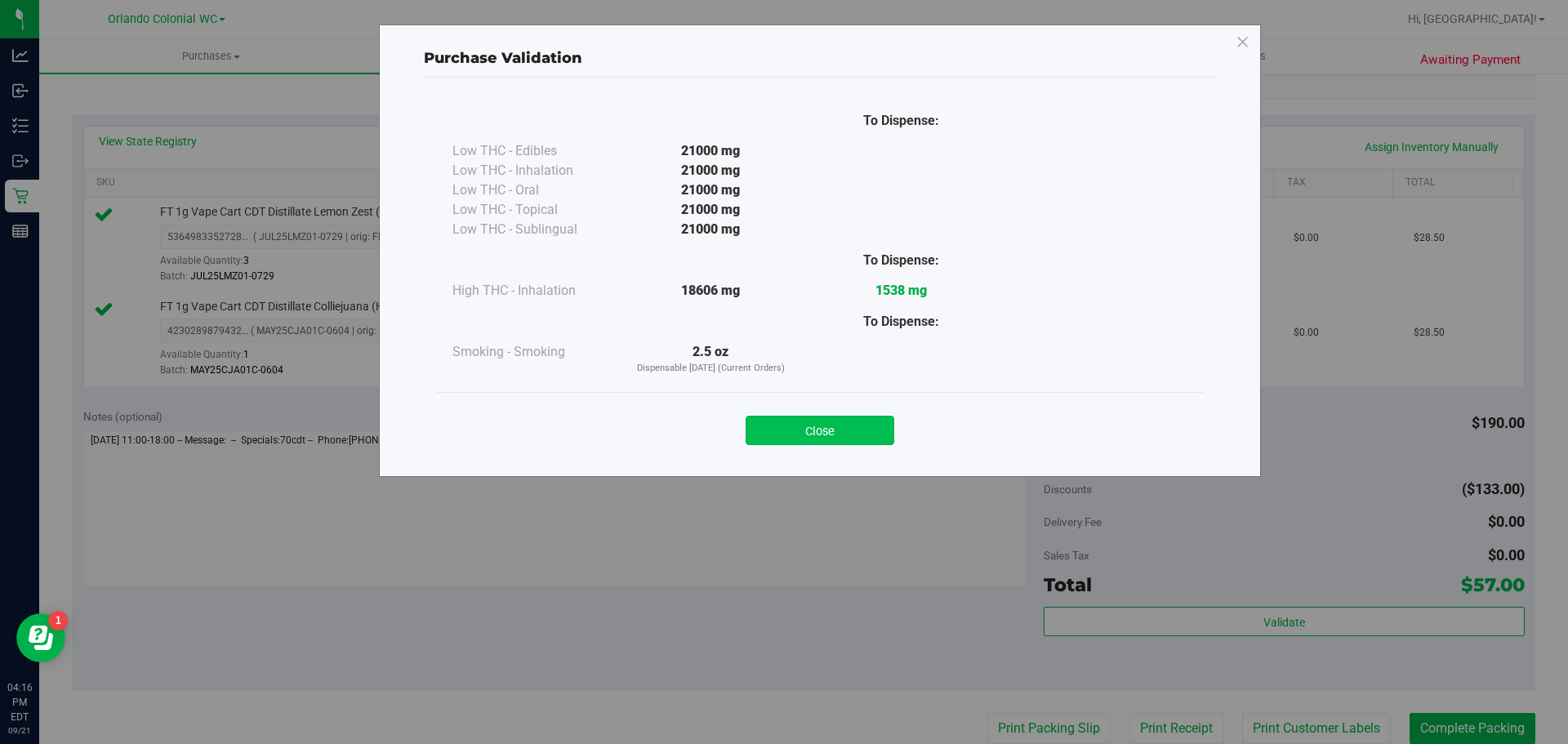
click at [845, 437] on button "Close" at bounding box center [819, 430] width 148 height 29
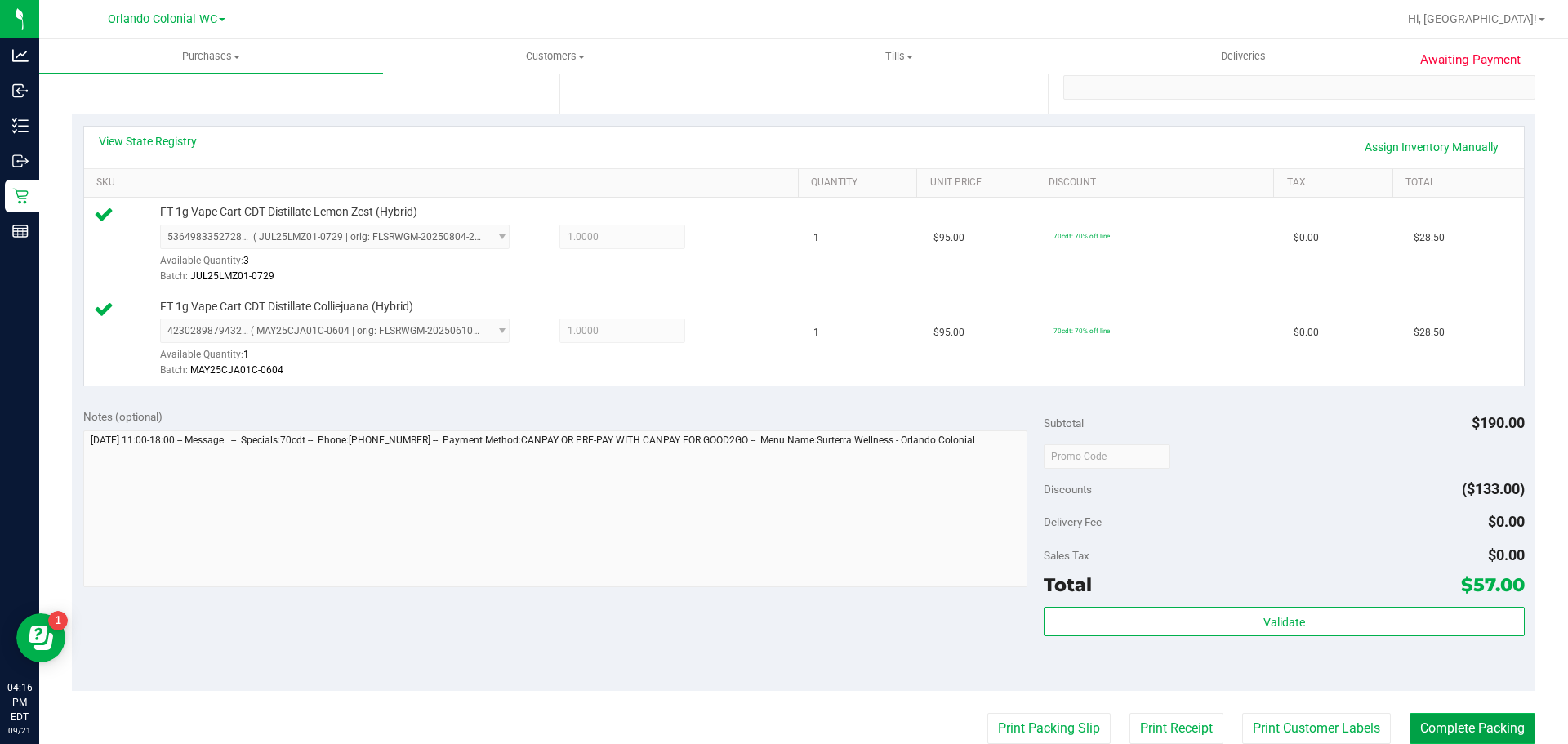
click at [1464, 727] on button "Complete Packing" at bounding box center [1472, 728] width 126 height 31
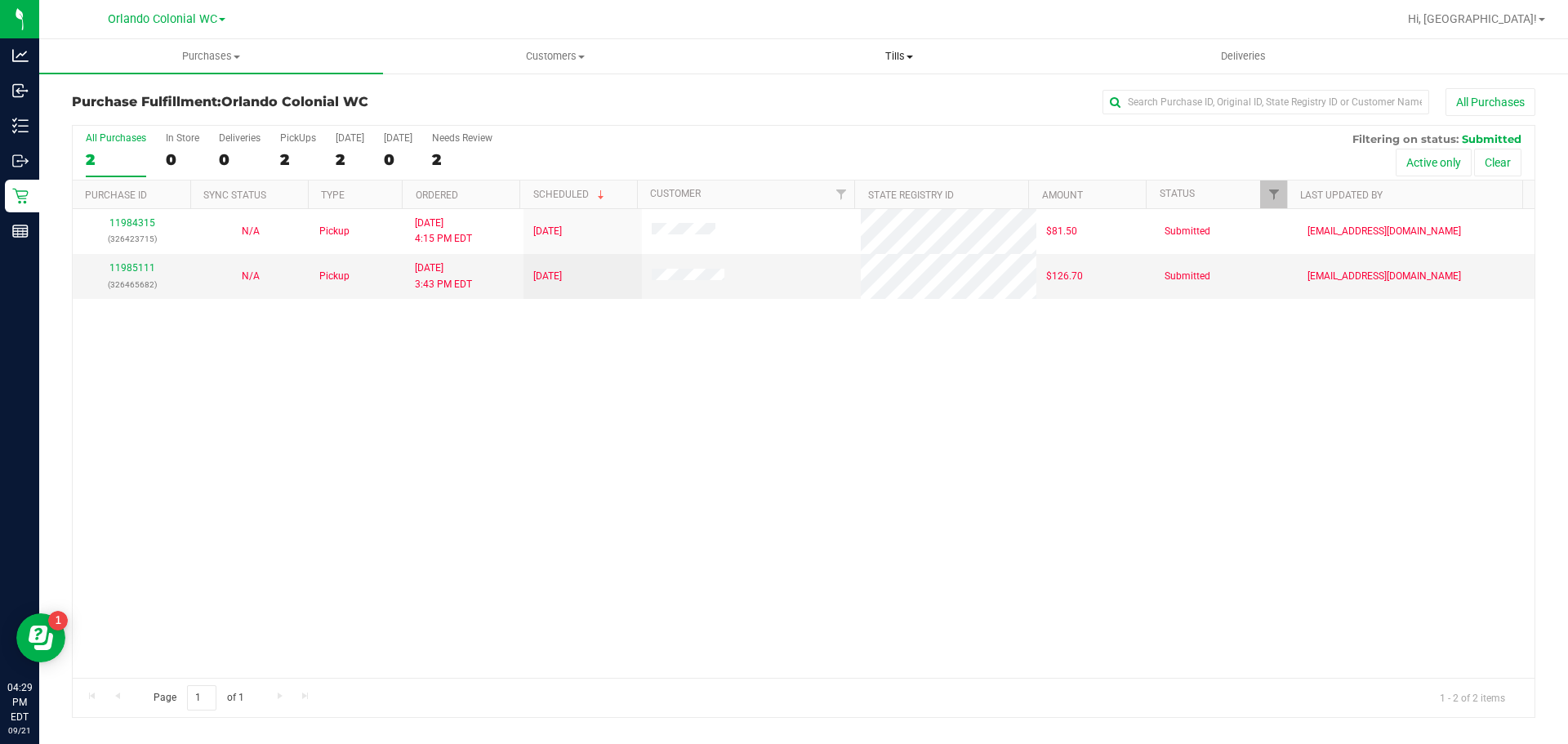
click at [904, 48] on uib-tab-heading "Tills Manage tills Reconcile e-payments" at bounding box center [899, 56] width 342 height 33
click at [844, 96] on li "Manage tills" at bounding box center [899, 99] width 343 height 20
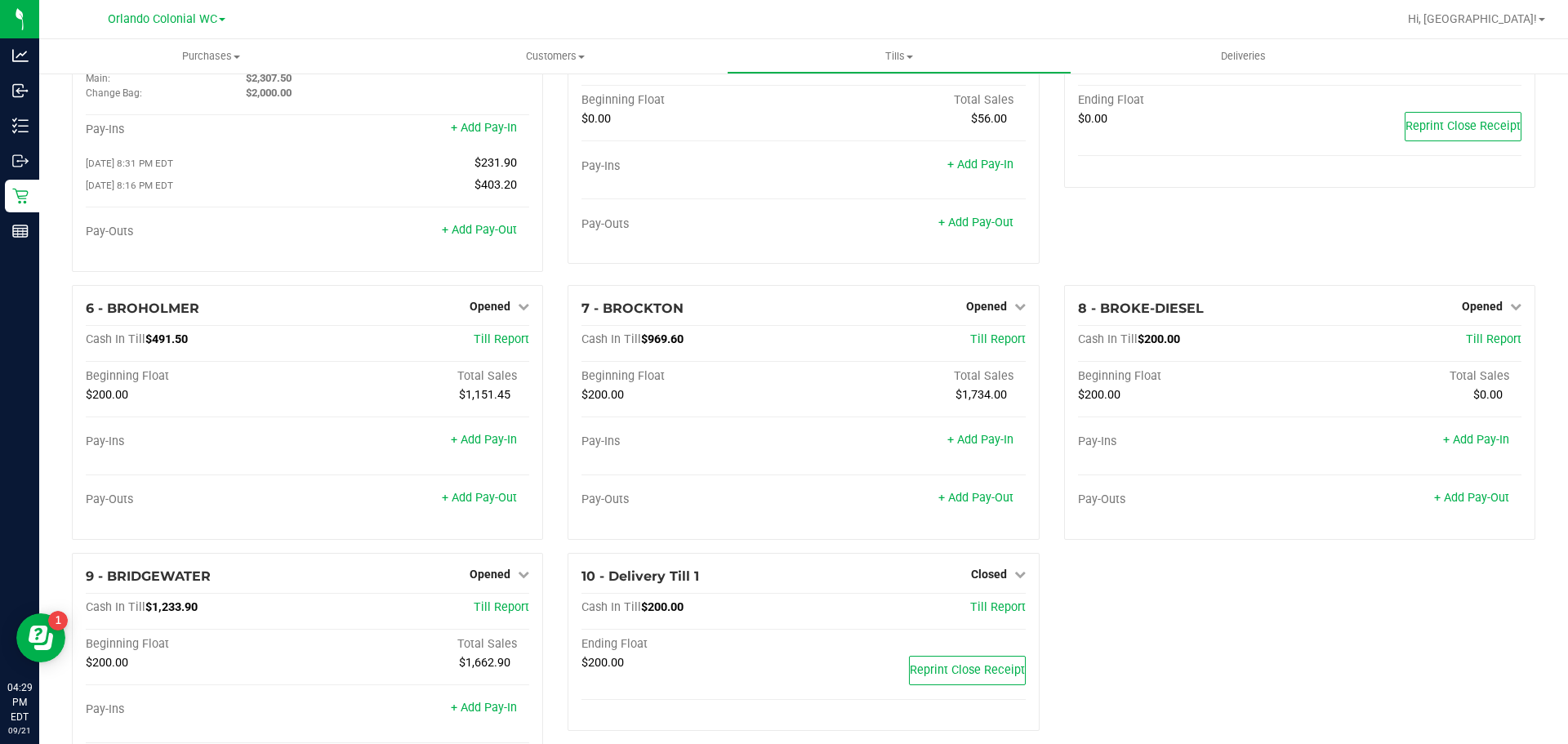
scroll to position [176, 0]
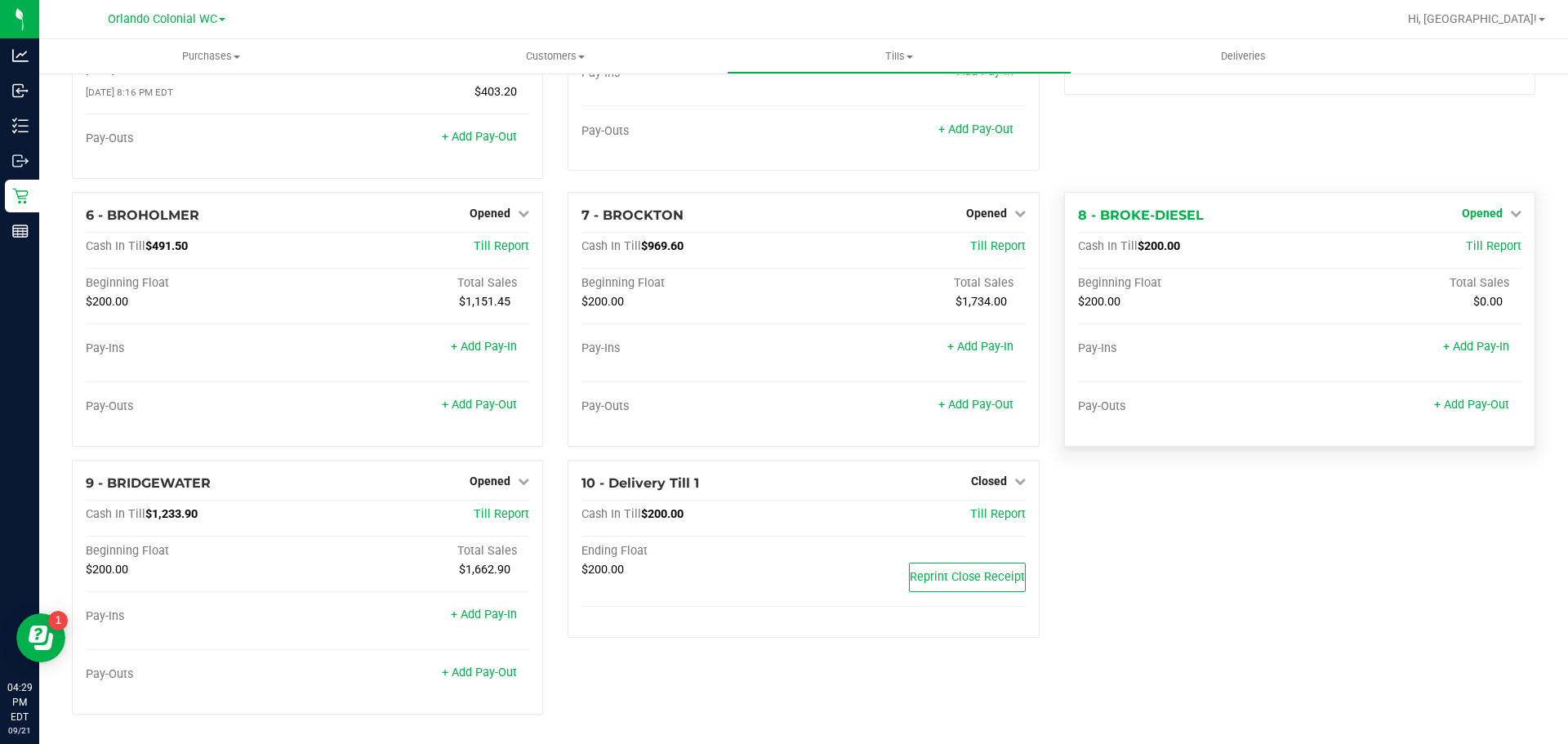
click at [1480, 215] on span "Opened" at bounding box center [1482, 214] width 41 height 13
click at [1475, 248] on link "Close Till" at bounding box center [1484, 247] width 44 height 13
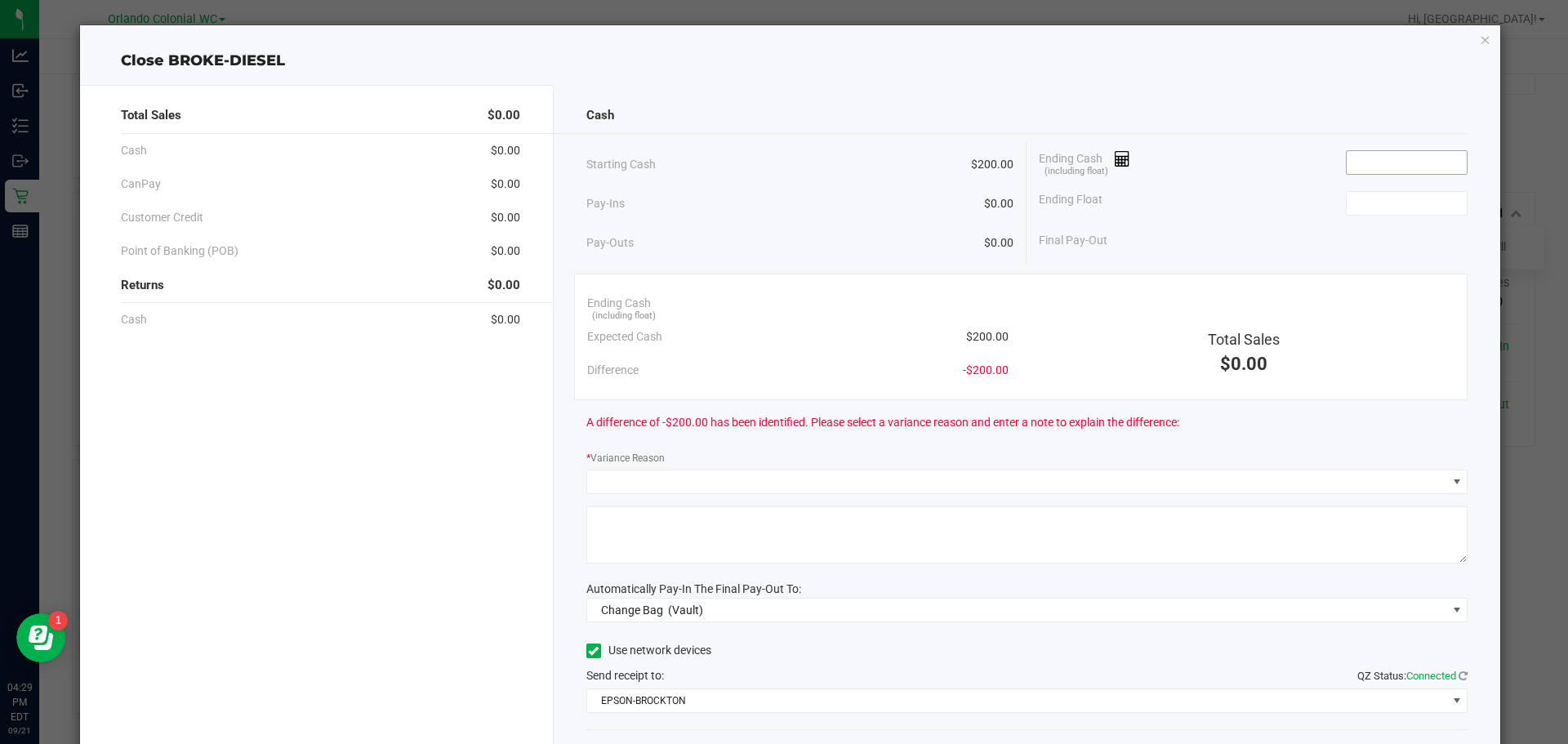
click at [1356, 157] on input at bounding box center [1406, 162] width 120 height 23
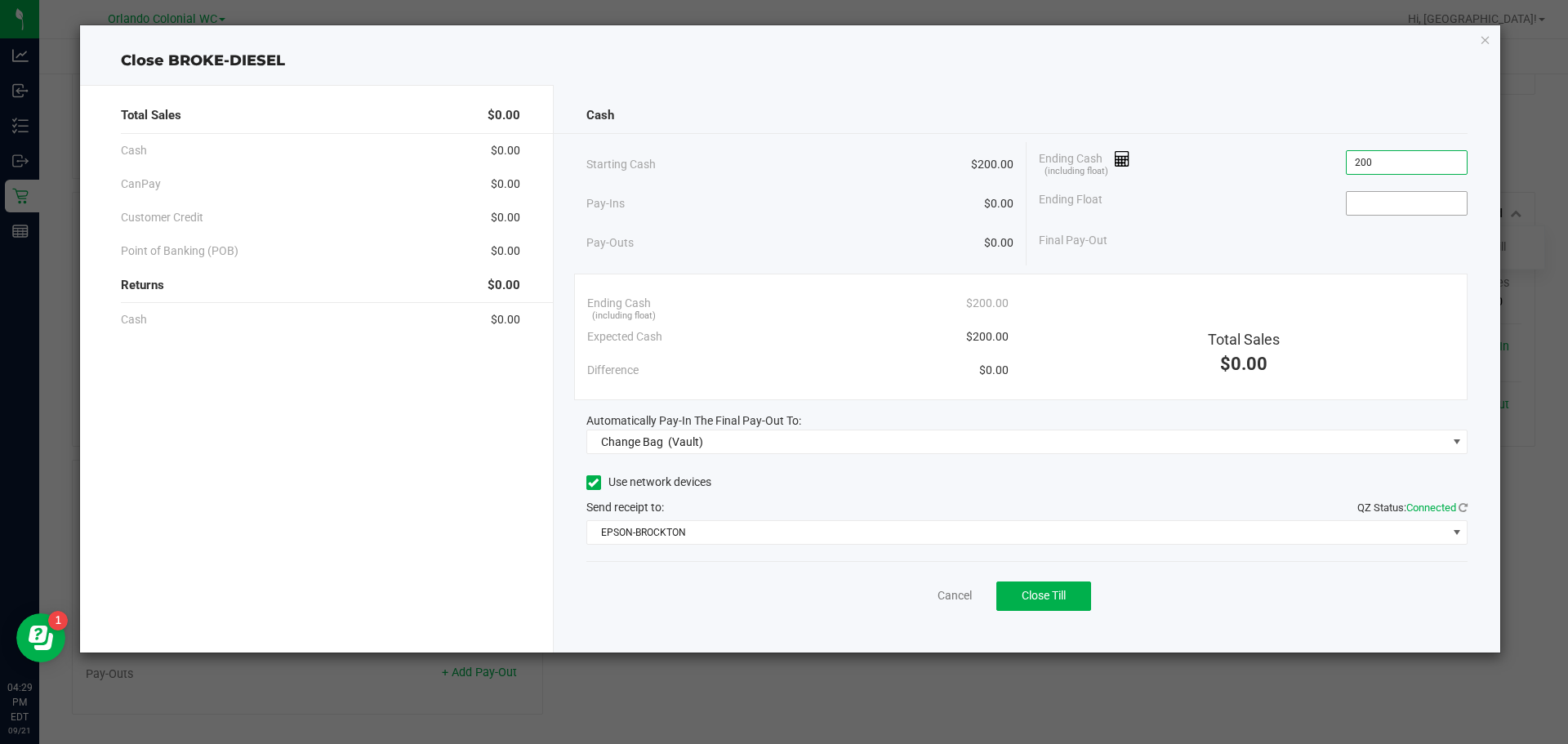
type input "$200.00"
click at [1372, 200] on input at bounding box center [1406, 203] width 120 height 23
type input "$200.00"
click at [1317, 96] on div "Cash Starting Cash $200.00 Pay-Ins $0.00 Pay-Outs $0.00 Ending Cash (including …" at bounding box center [1027, 369] width 947 height 568
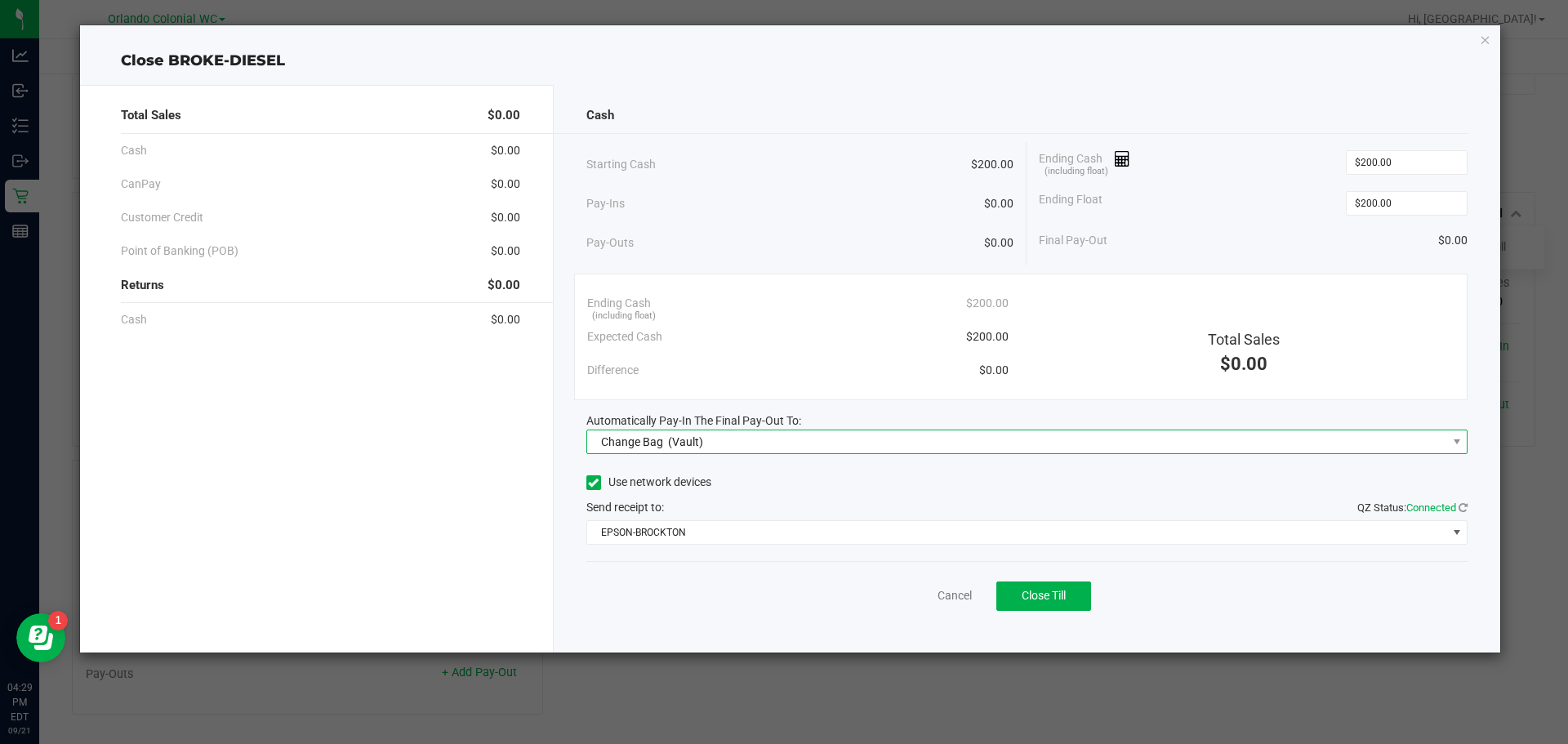
click at [843, 444] on span "Change Bag (Vault)" at bounding box center [1017, 441] width 860 height 23
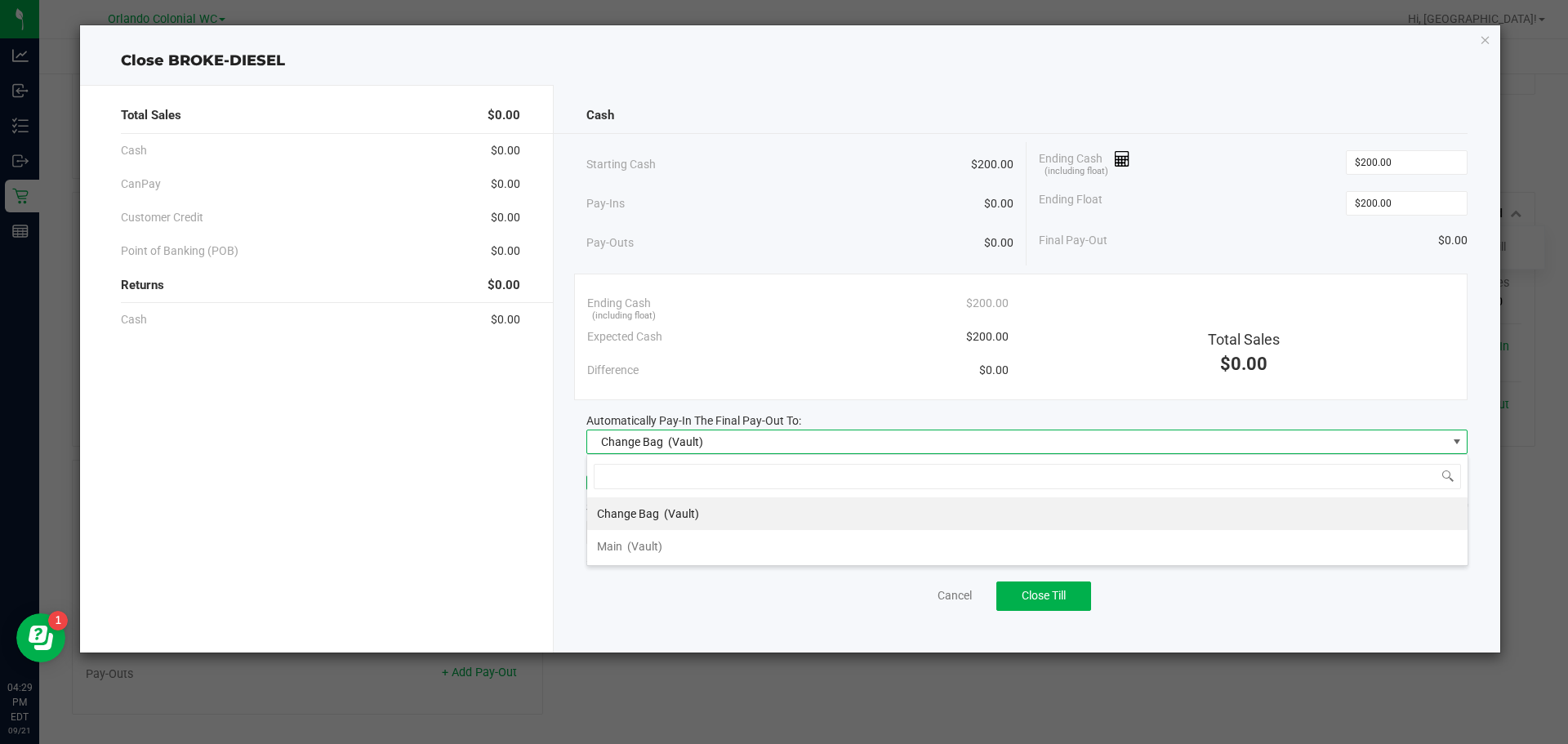
scroll to position [24, 881]
click at [674, 541] on li "Main (Vault)" at bounding box center [1027, 546] width 880 height 33
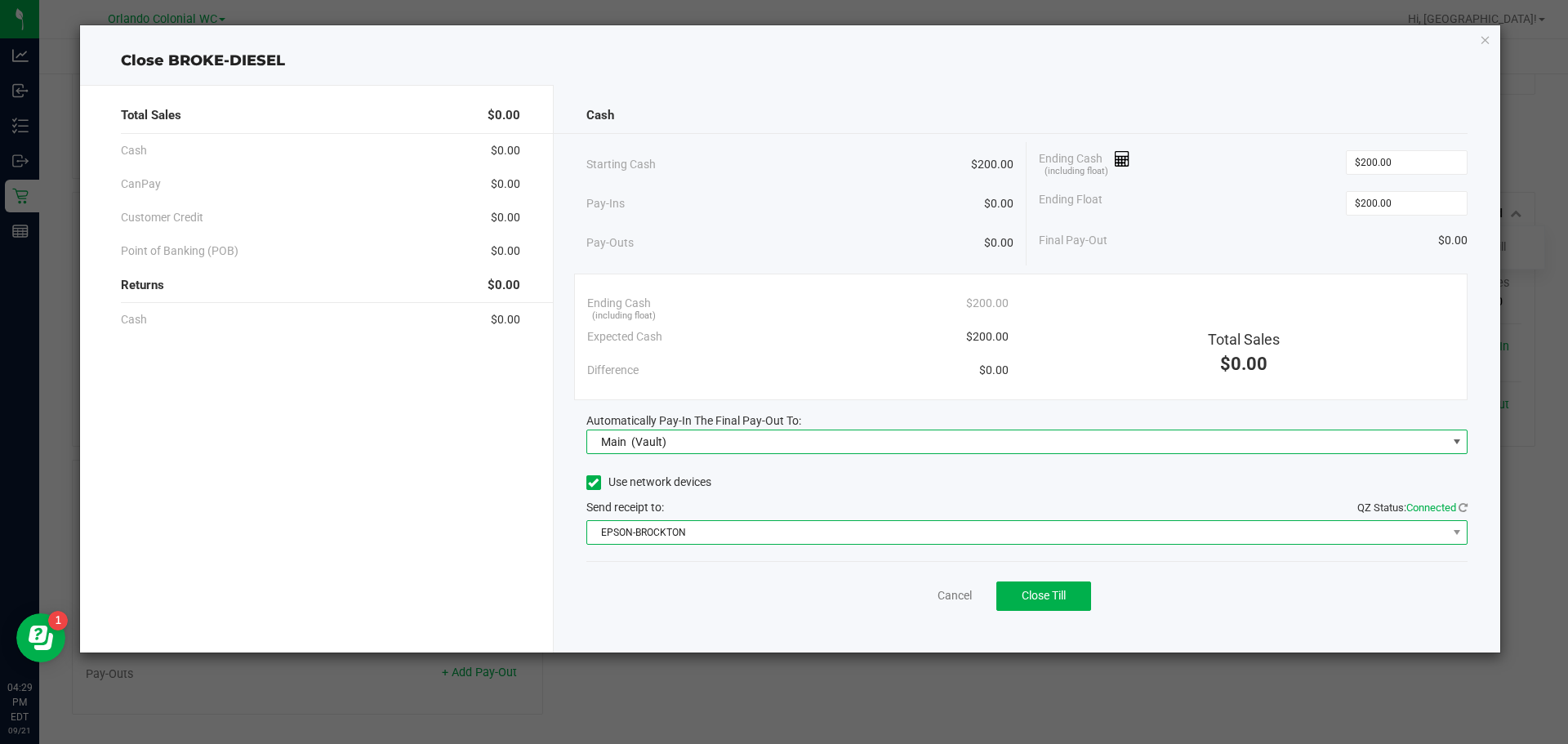
click at [674, 531] on span "EPSON-BROCKTON" at bounding box center [1017, 532] width 860 height 23
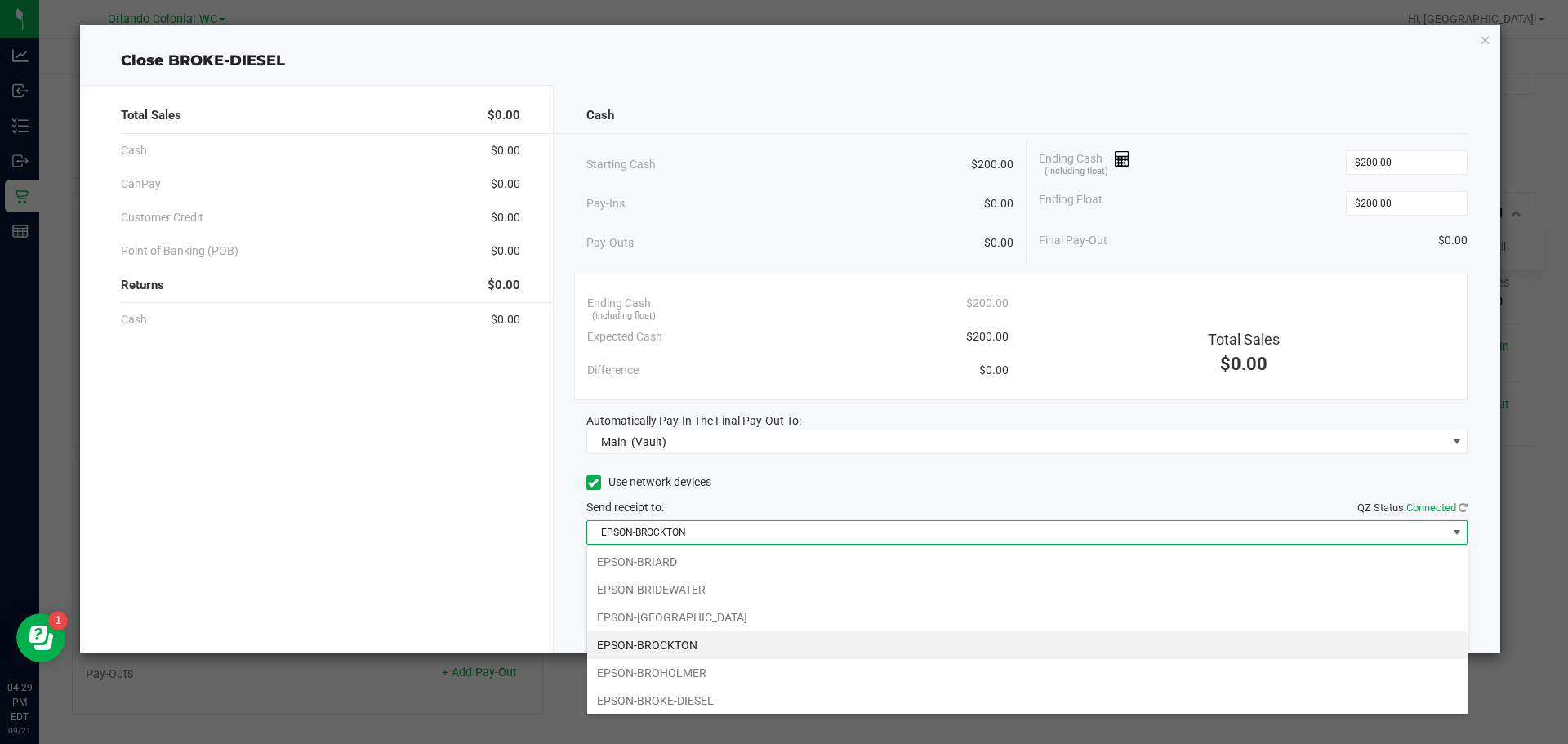
drag, startPoint x: 699, startPoint y: 648, endPoint x: 744, endPoint y: 636, distance: 46.6
click at [702, 649] on li "EPSON-BROCKTON" at bounding box center [1027, 645] width 880 height 28
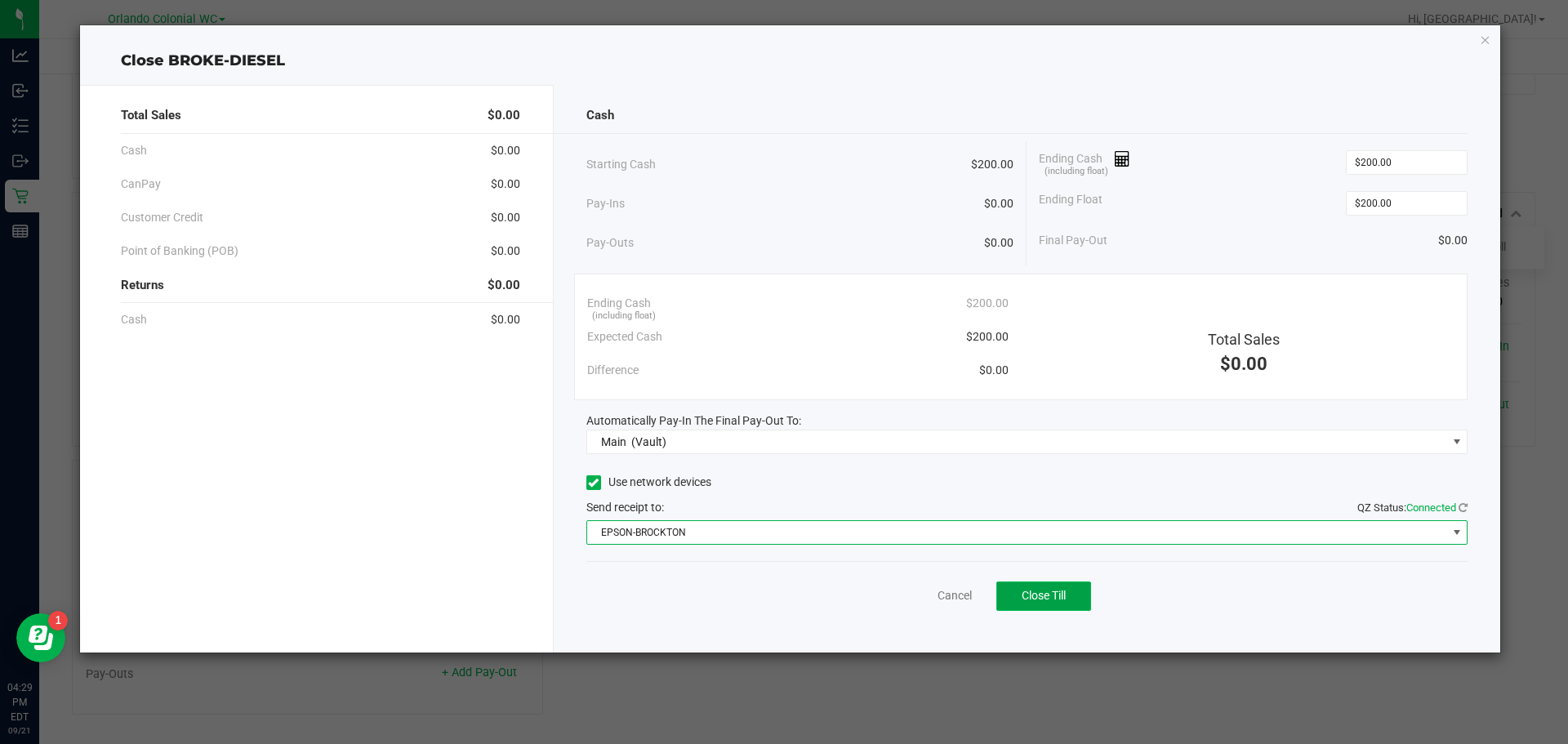
click at [1065, 595] on span "Close Till" at bounding box center [1044, 596] width 44 height 13
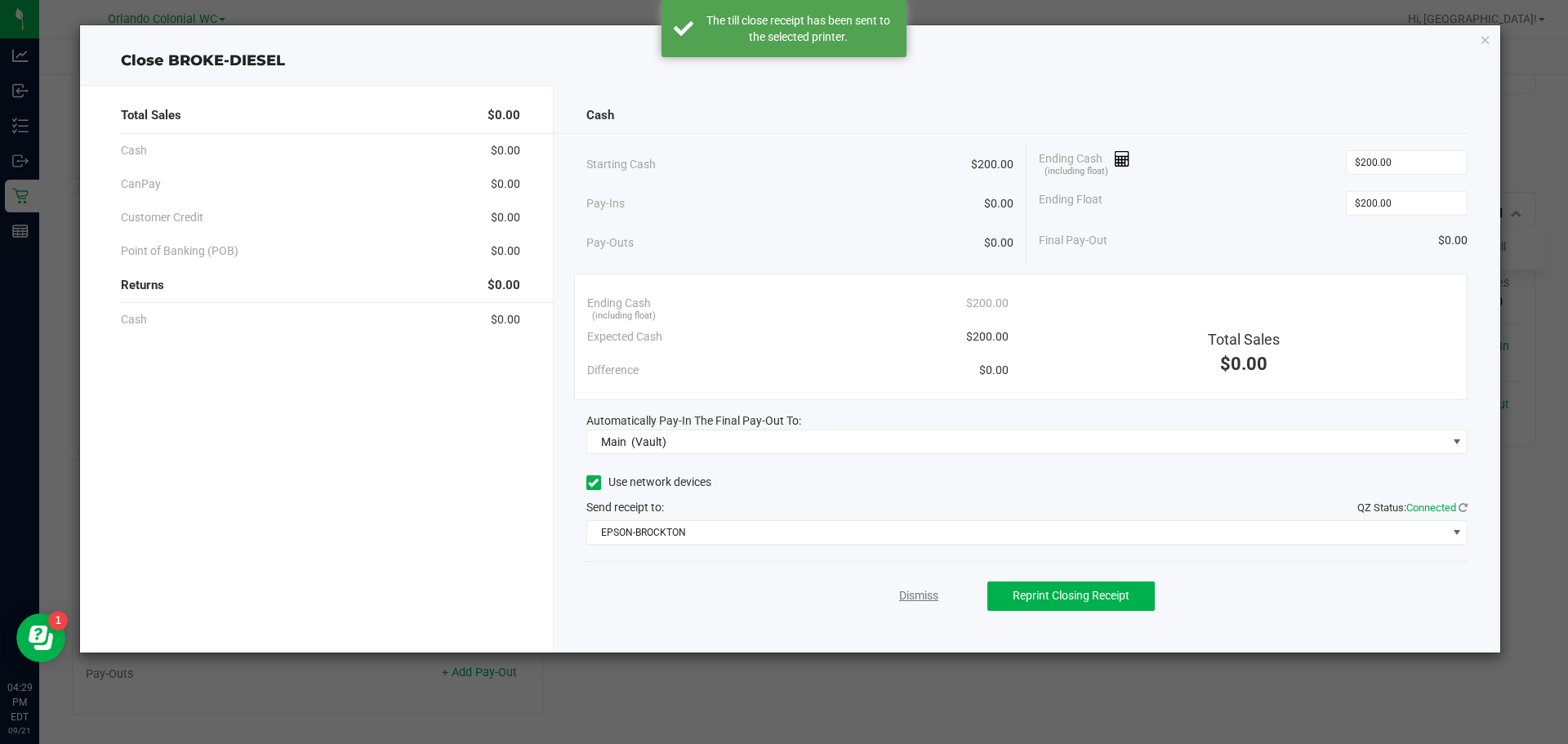
click at [900, 591] on link "Dismiss" at bounding box center [919, 596] width 39 height 18
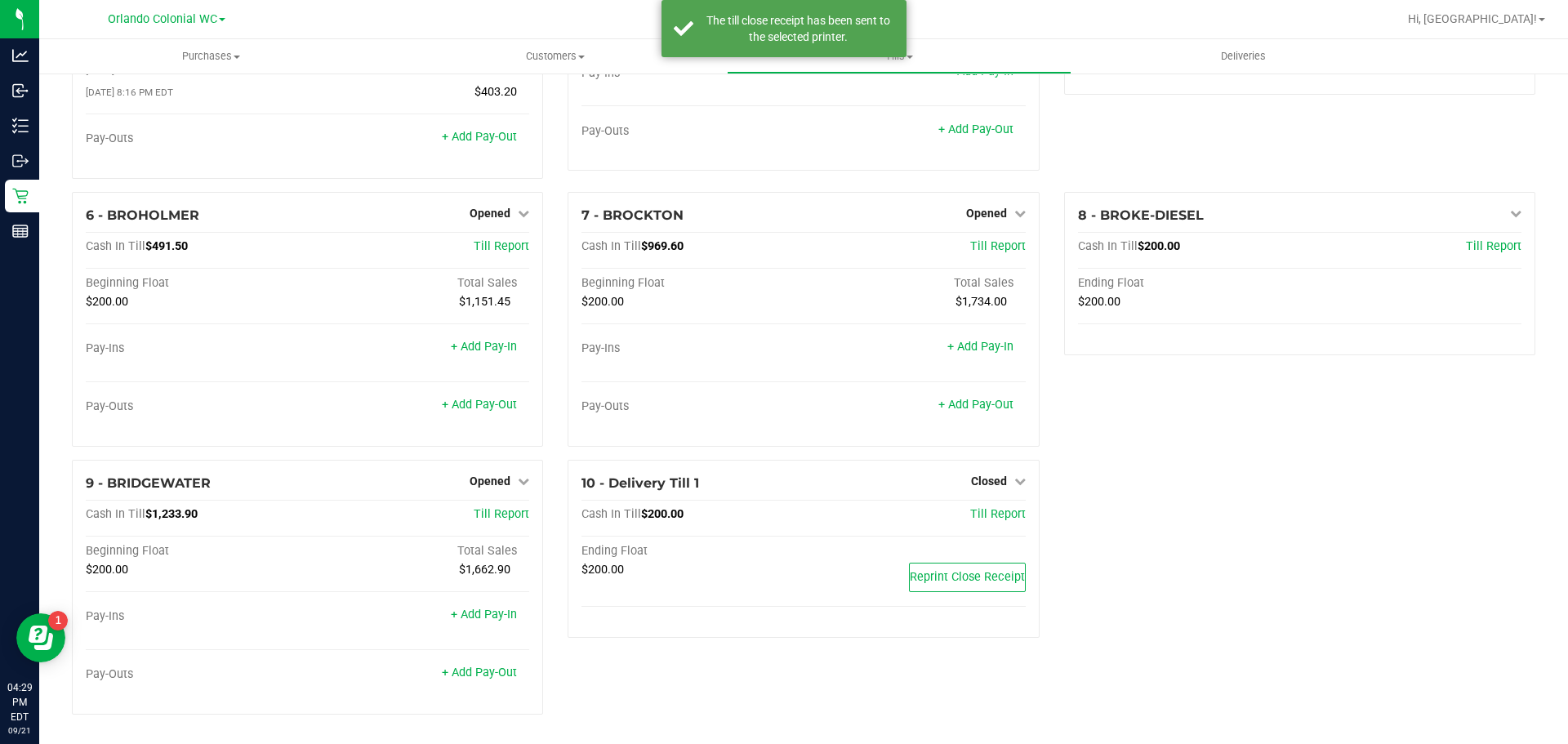
scroll to position [0, 0]
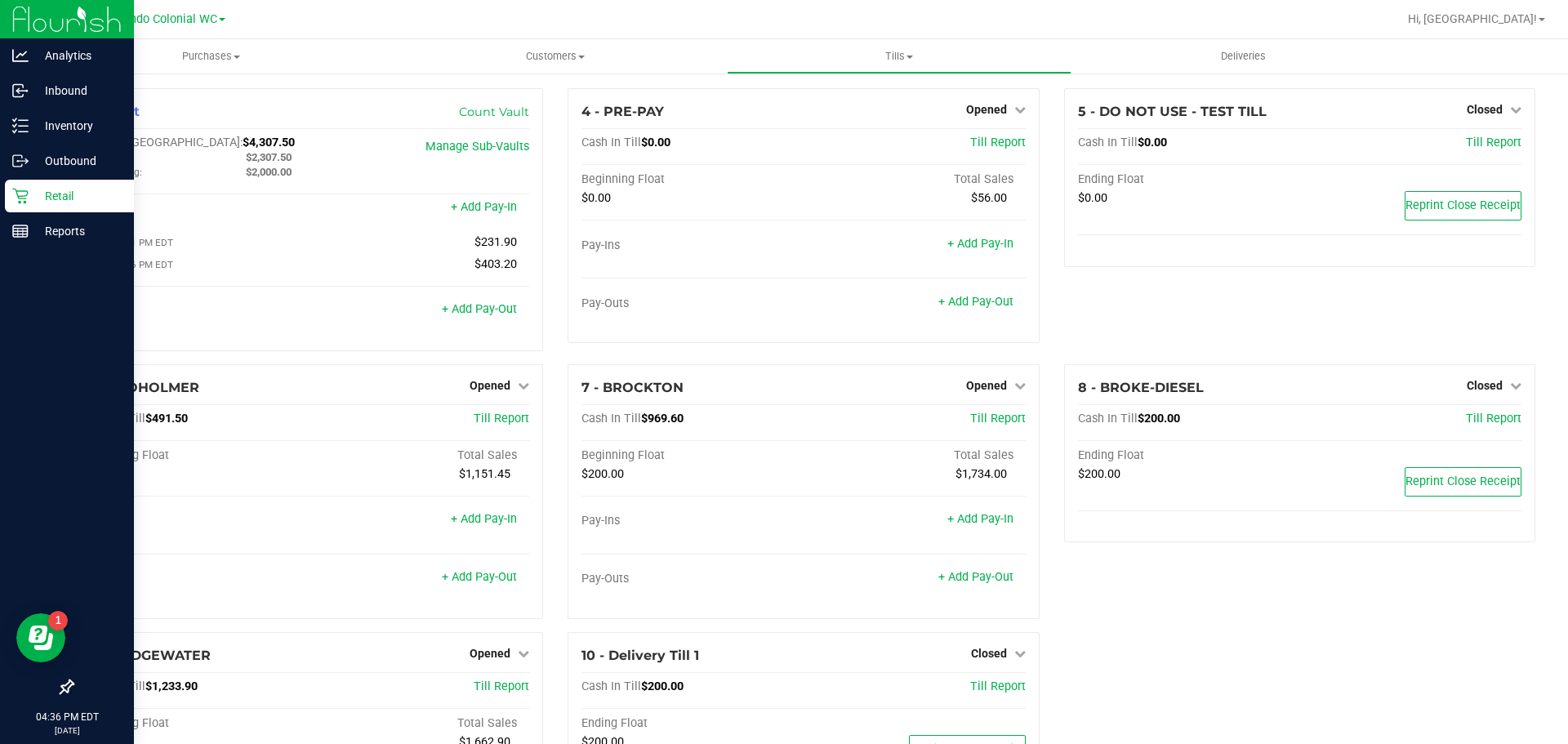
click at [48, 191] on p "Retail" at bounding box center [78, 196] width 98 height 20
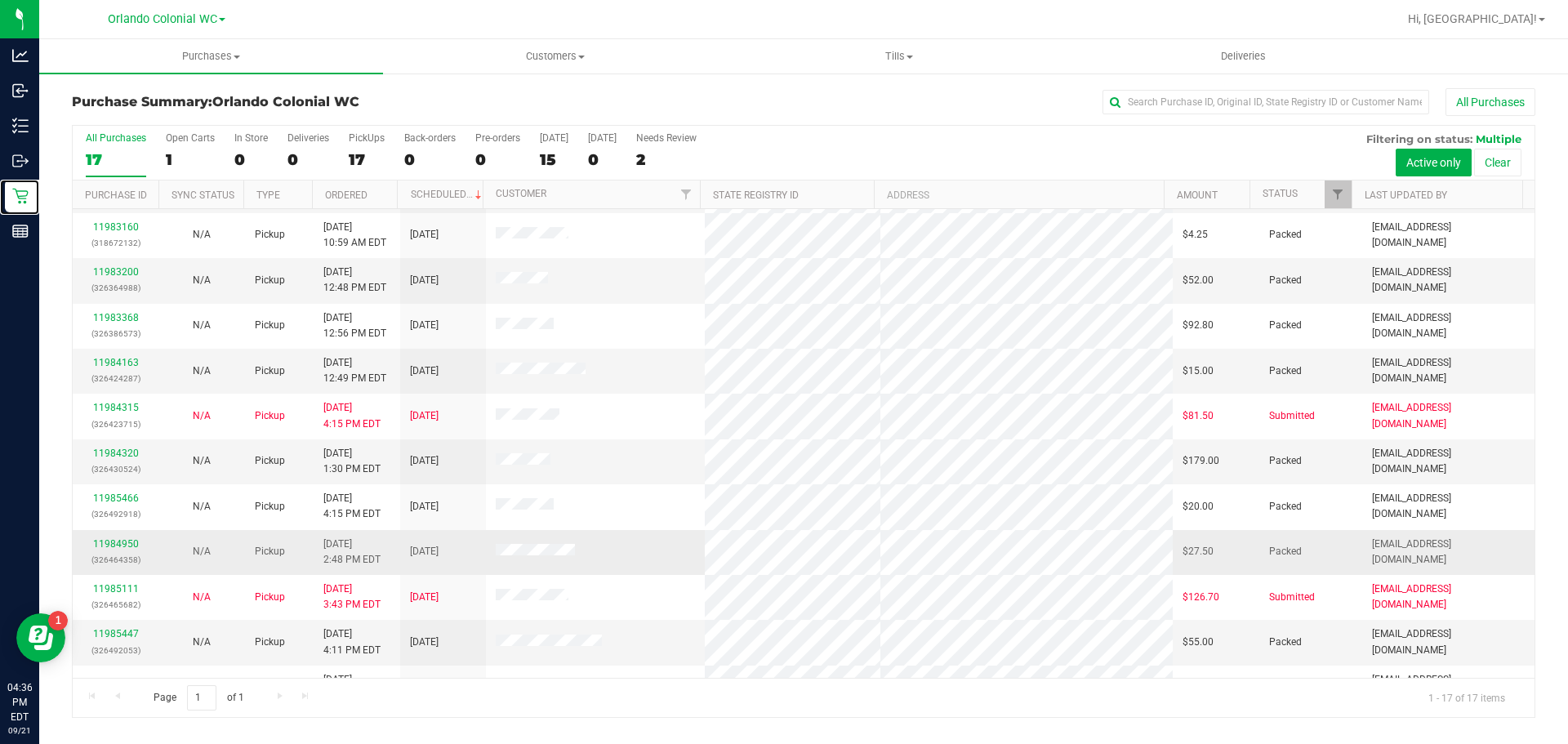
scroll to position [300, 0]
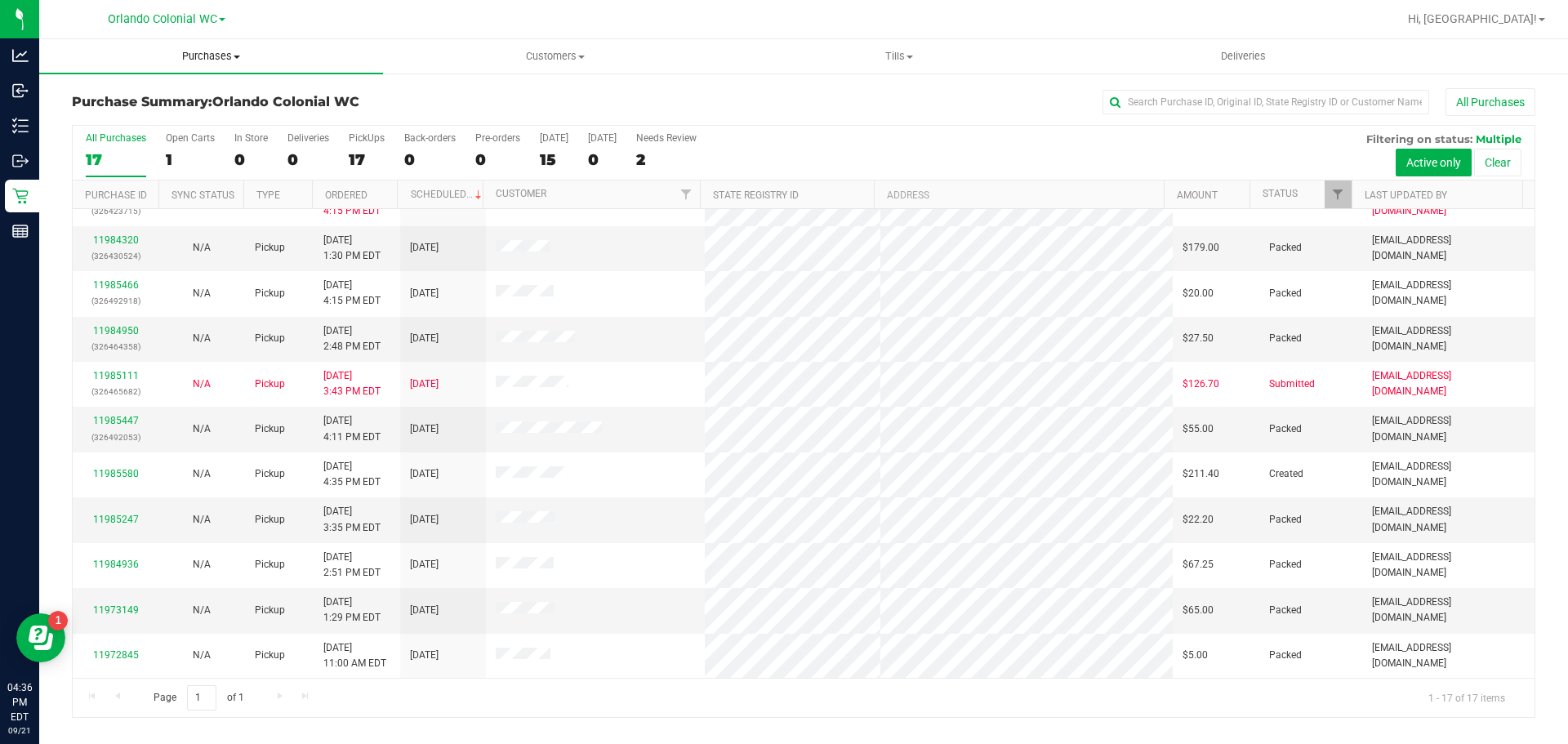
click at [210, 62] on span "Purchases" at bounding box center [211, 57] width 343 height 15
click at [135, 118] on span "Fulfillment" at bounding box center [89, 118] width 101 height 14
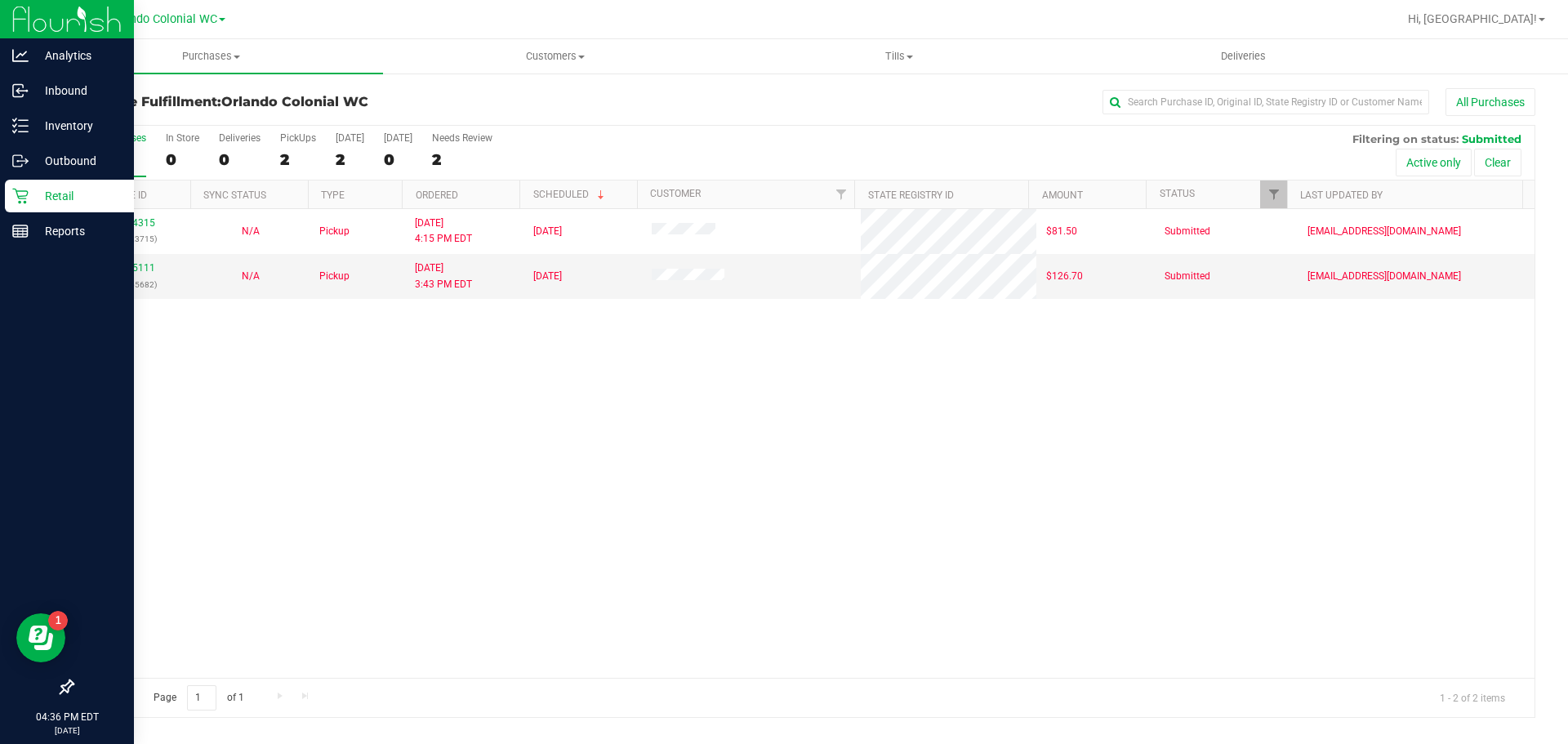
click at [47, 197] on p "Retail" at bounding box center [78, 196] width 98 height 20
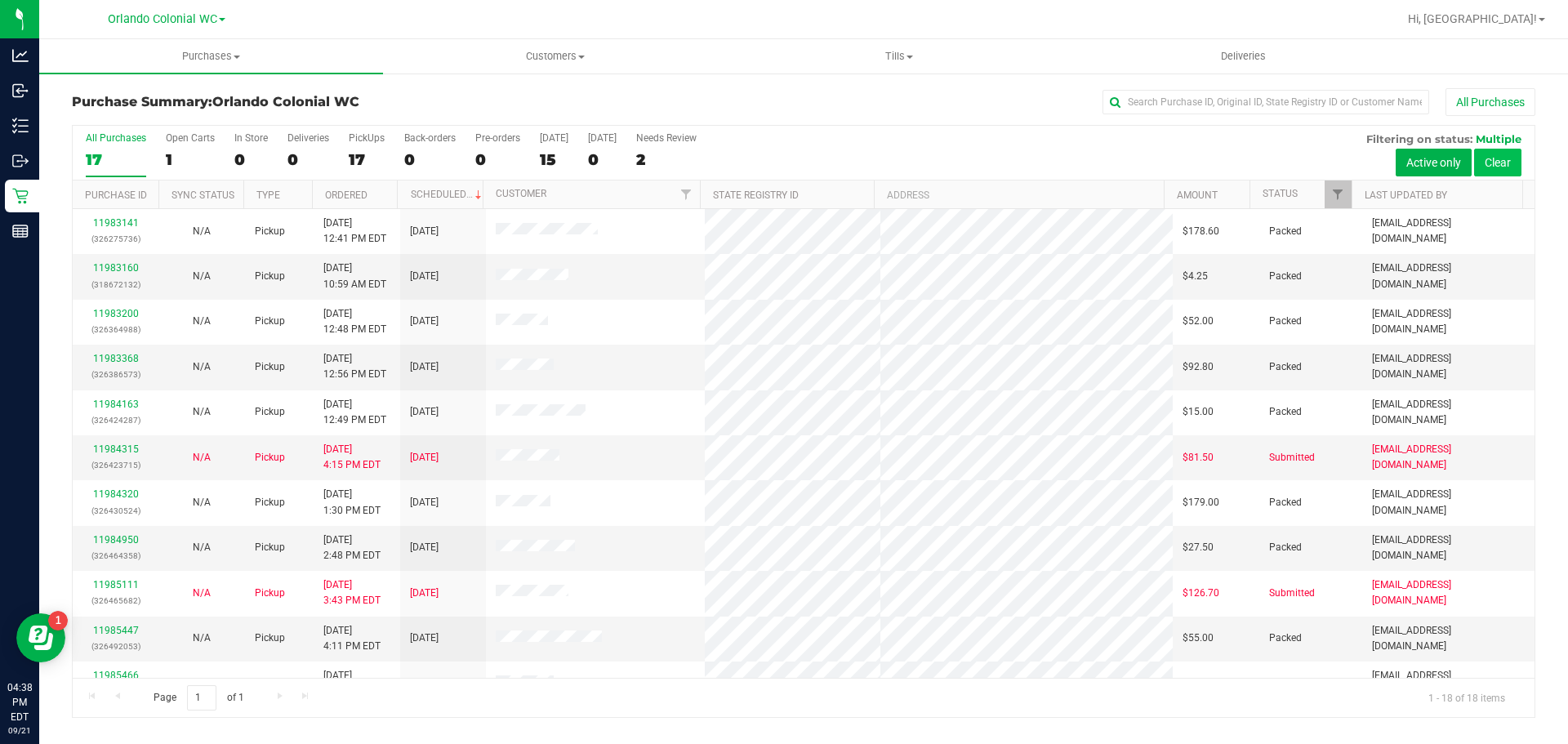
click at [1518, 163] on button "Clear" at bounding box center [1497, 162] width 48 height 28
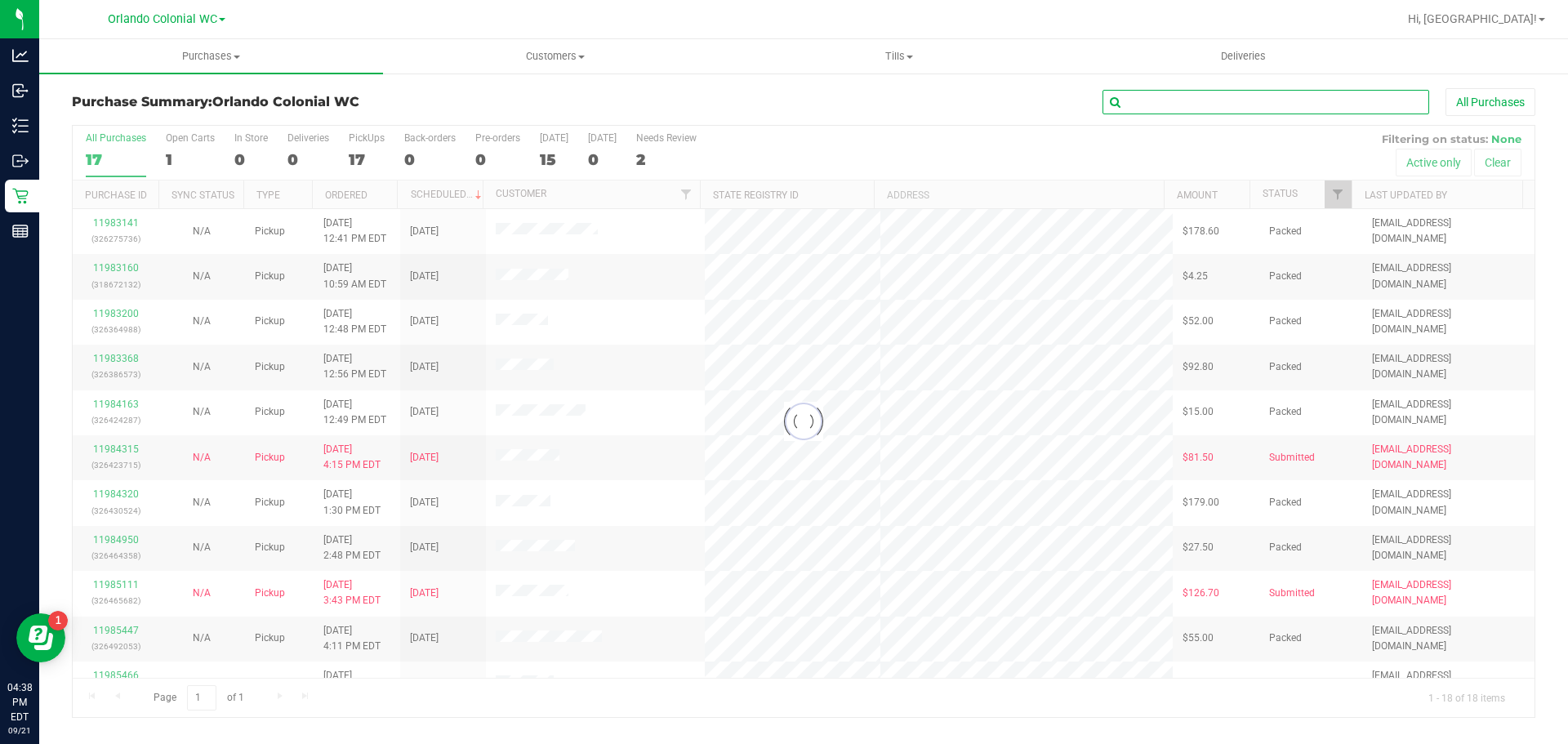
click at [1356, 107] on input "text" at bounding box center [1266, 102] width 327 height 24
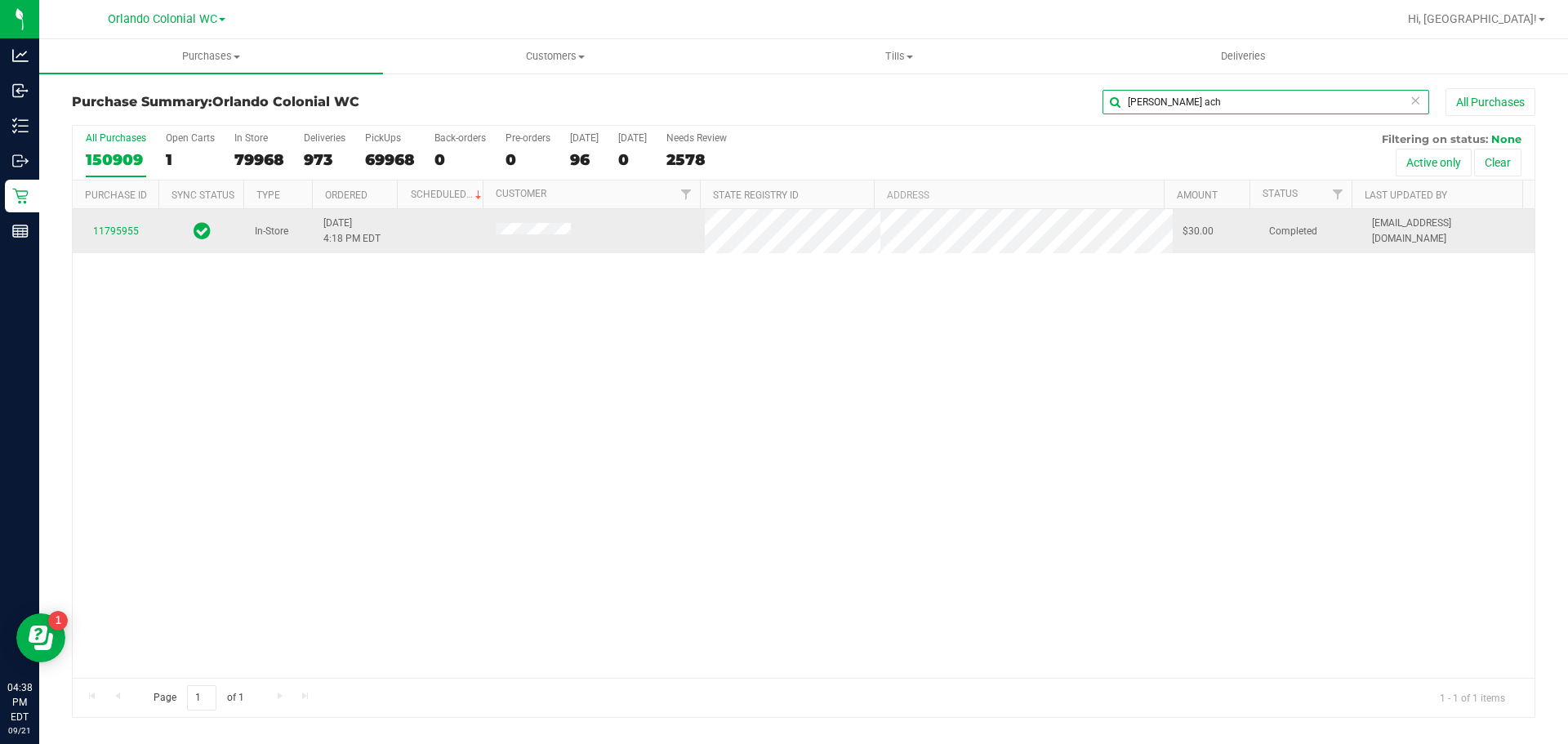
type input "donna ach"
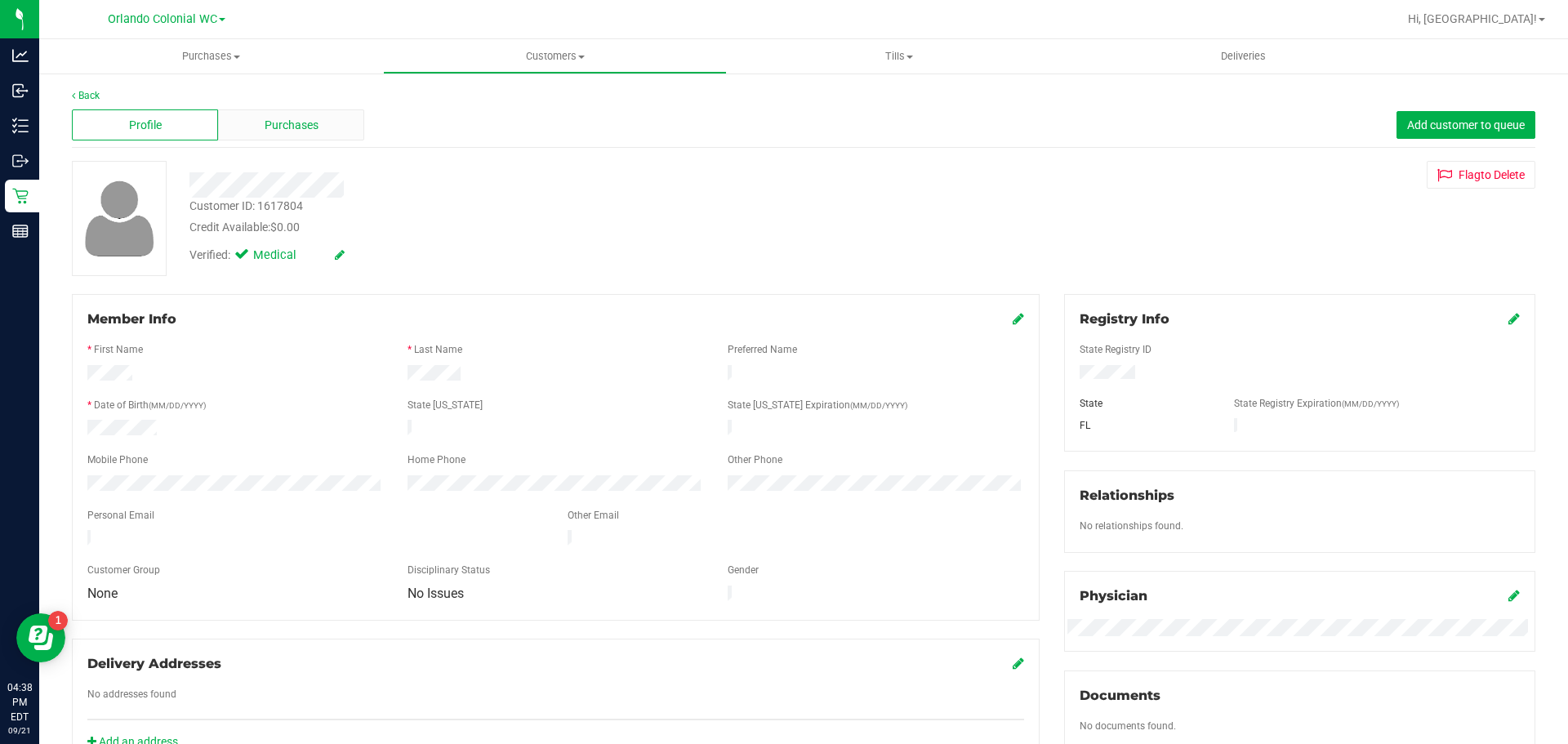
click at [317, 121] on div "Purchases" at bounding box center [291, 124] width 146 height 31
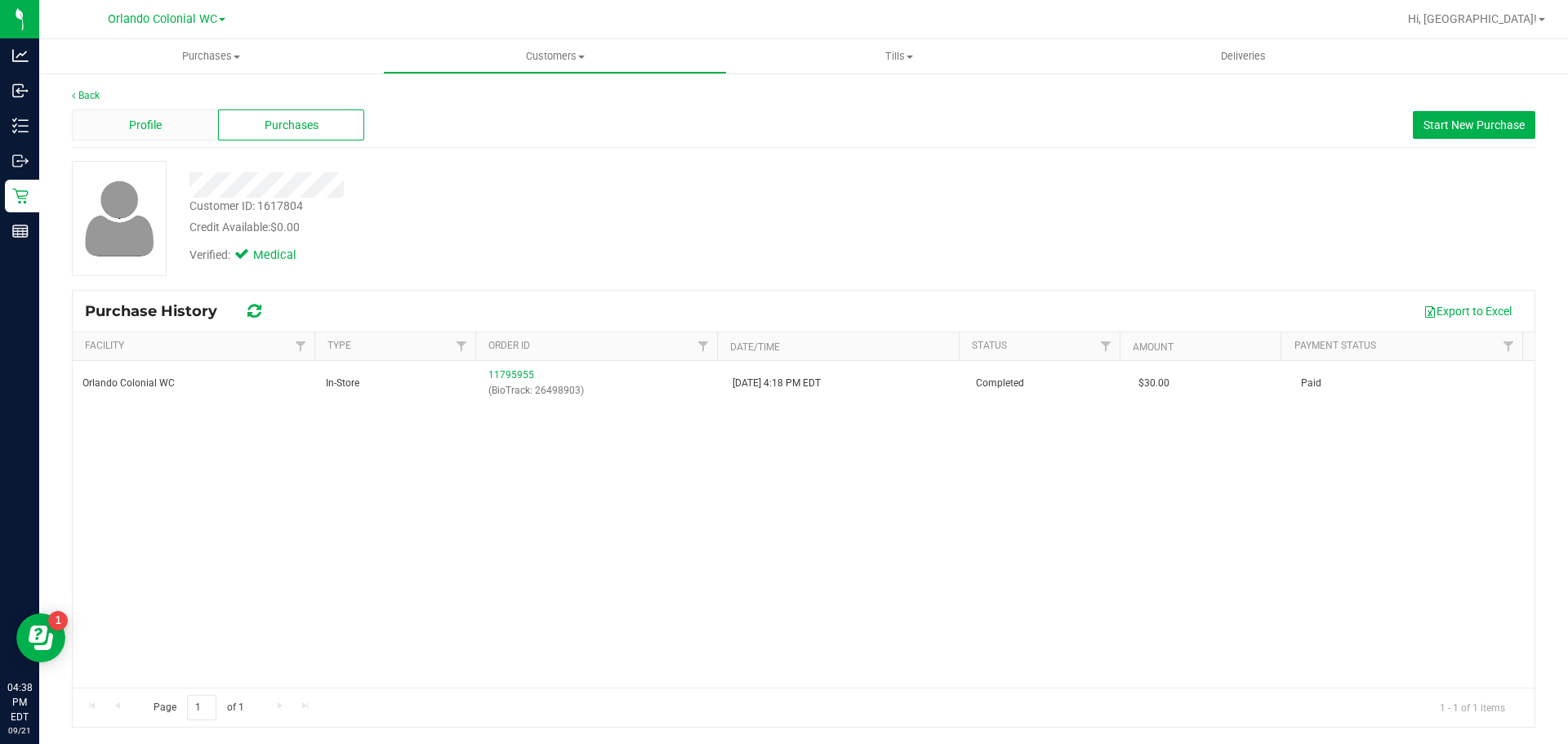
click at [168, 123] on div "Profile" at bounding box center [144, 124] width 146 height 31
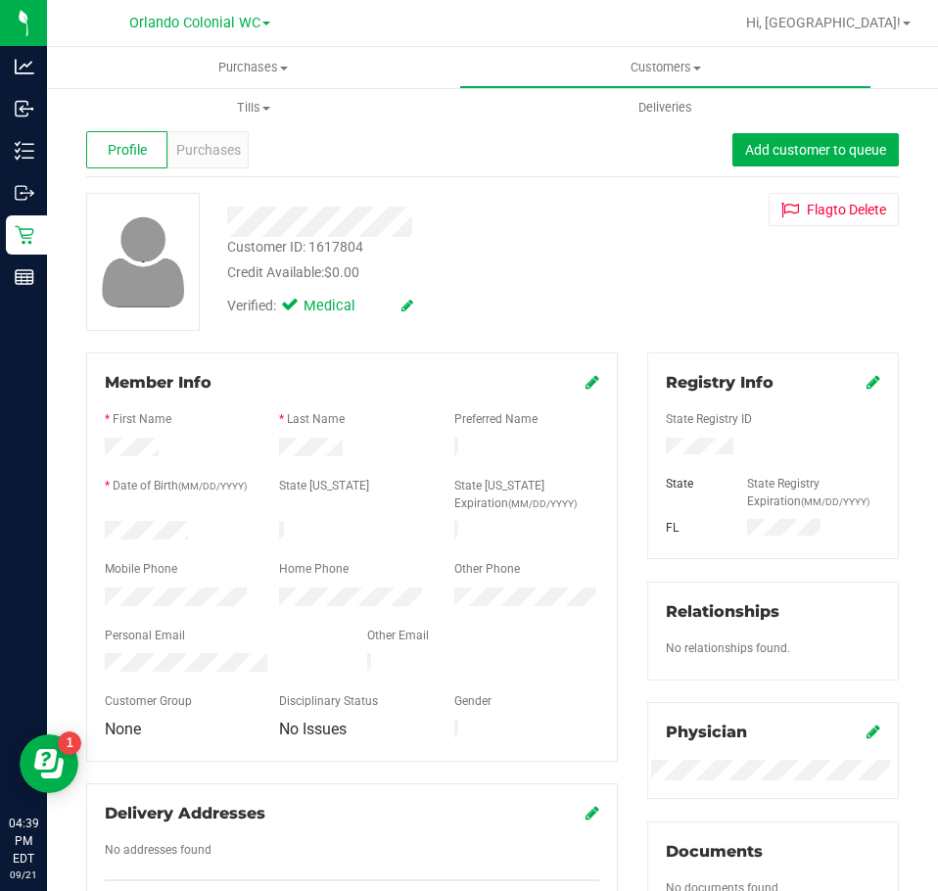
drag, startPoint x: 543, startPoint y: 260, endPoint x: 621, endPoint y: 12, distance: 259.9
click at [543, 257] on div "Customer ID: 1617804 Credit Available: $0.00" at bounding box center [423, 260] width 421 height 46
drag, startPoint x: 580, startPoint y: 258, endPoint x: 709, endPoint y: 386, distance: 182.2
click at [580, 258] on div "Customer ID: 1617804 Credit Available: $0.00" at bounding box center [423, 260] width 421 height 46
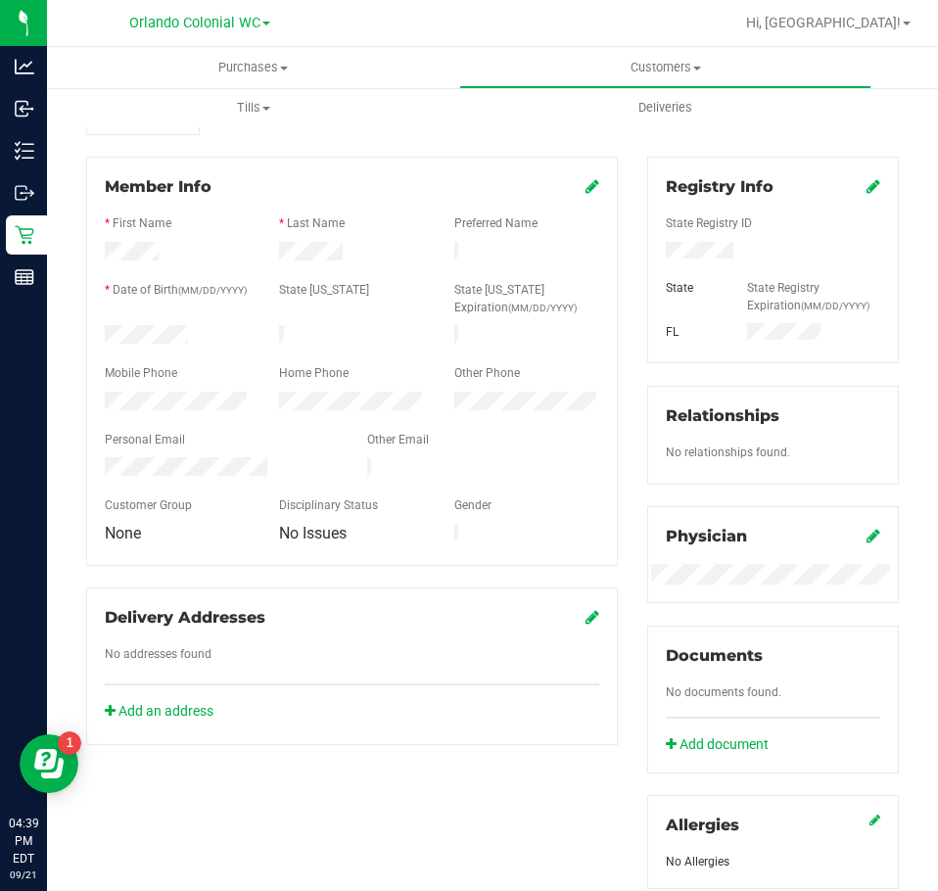
scroll to position [98, 0]
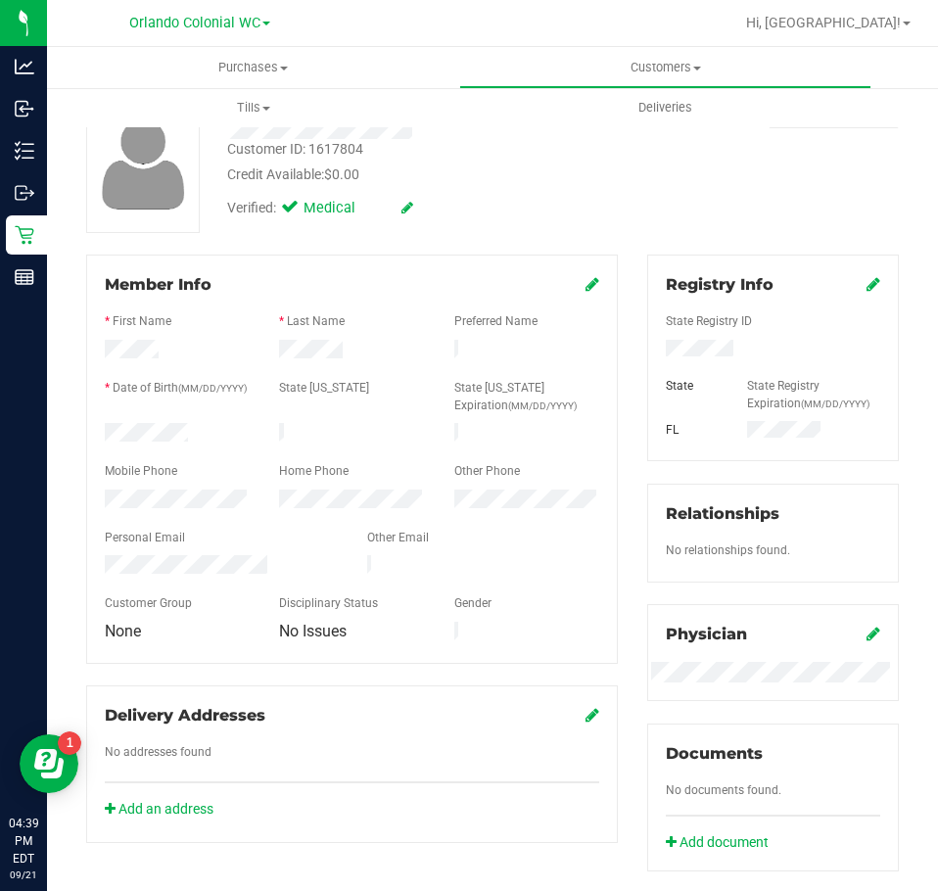
click at [765, 182] on div "Customer ID: 1617804 Credit Available: $0.00 Verified: Medical Flag to Delete" at bounding box center [493, 164] width 842 height 138
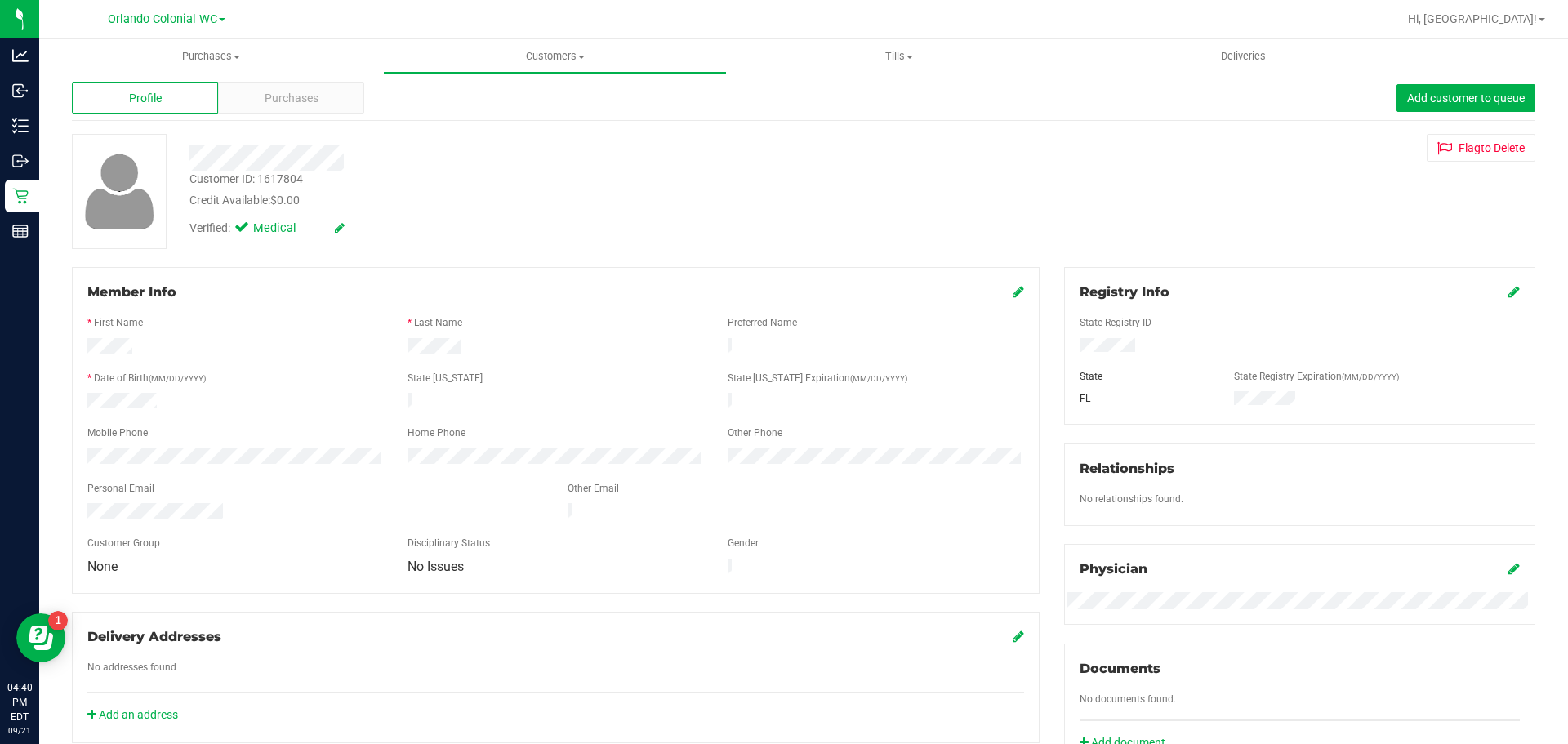
scroll to position [0, 0]
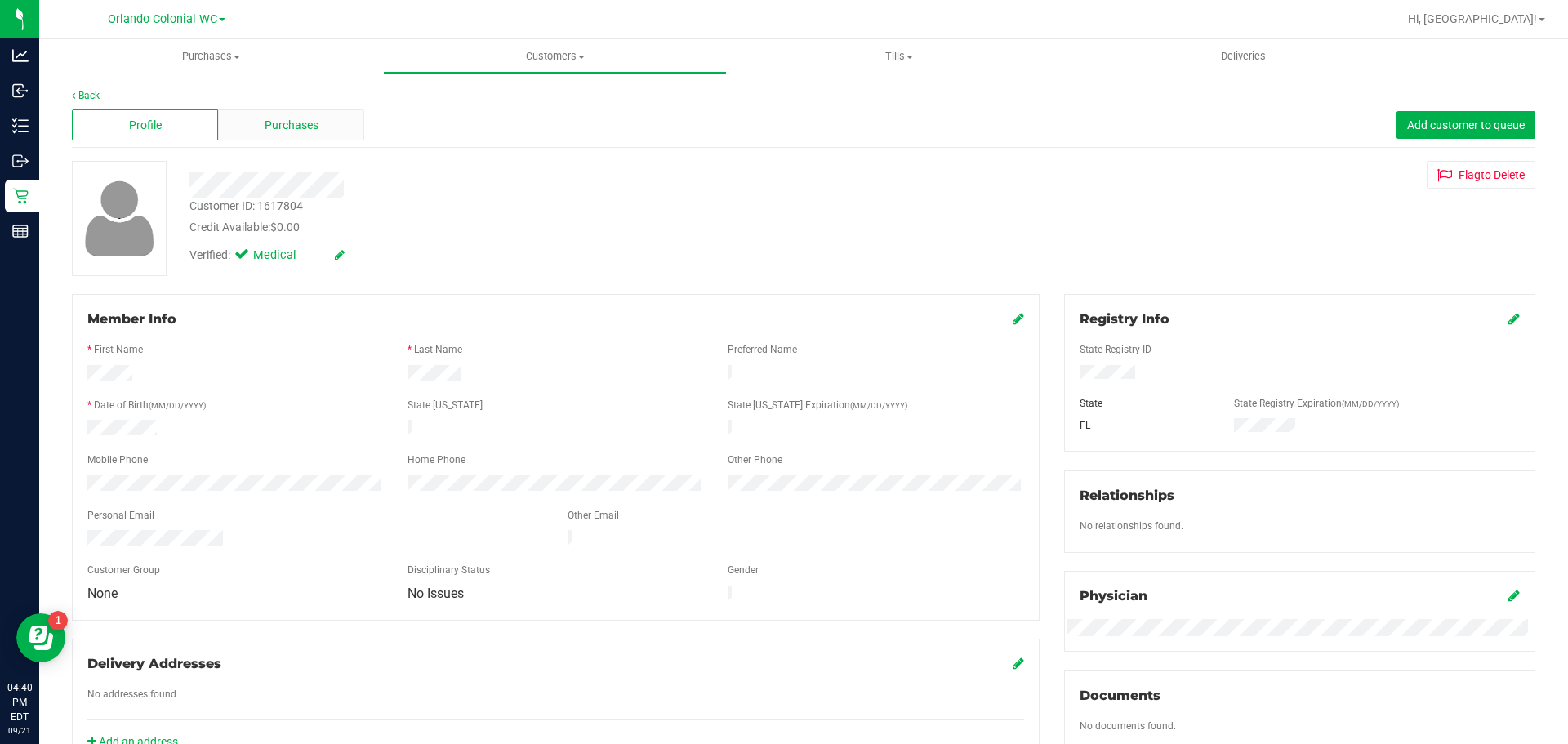
click at [305, 125] on span "Purchases" at bounding box center [291, 125] width 54 height 18
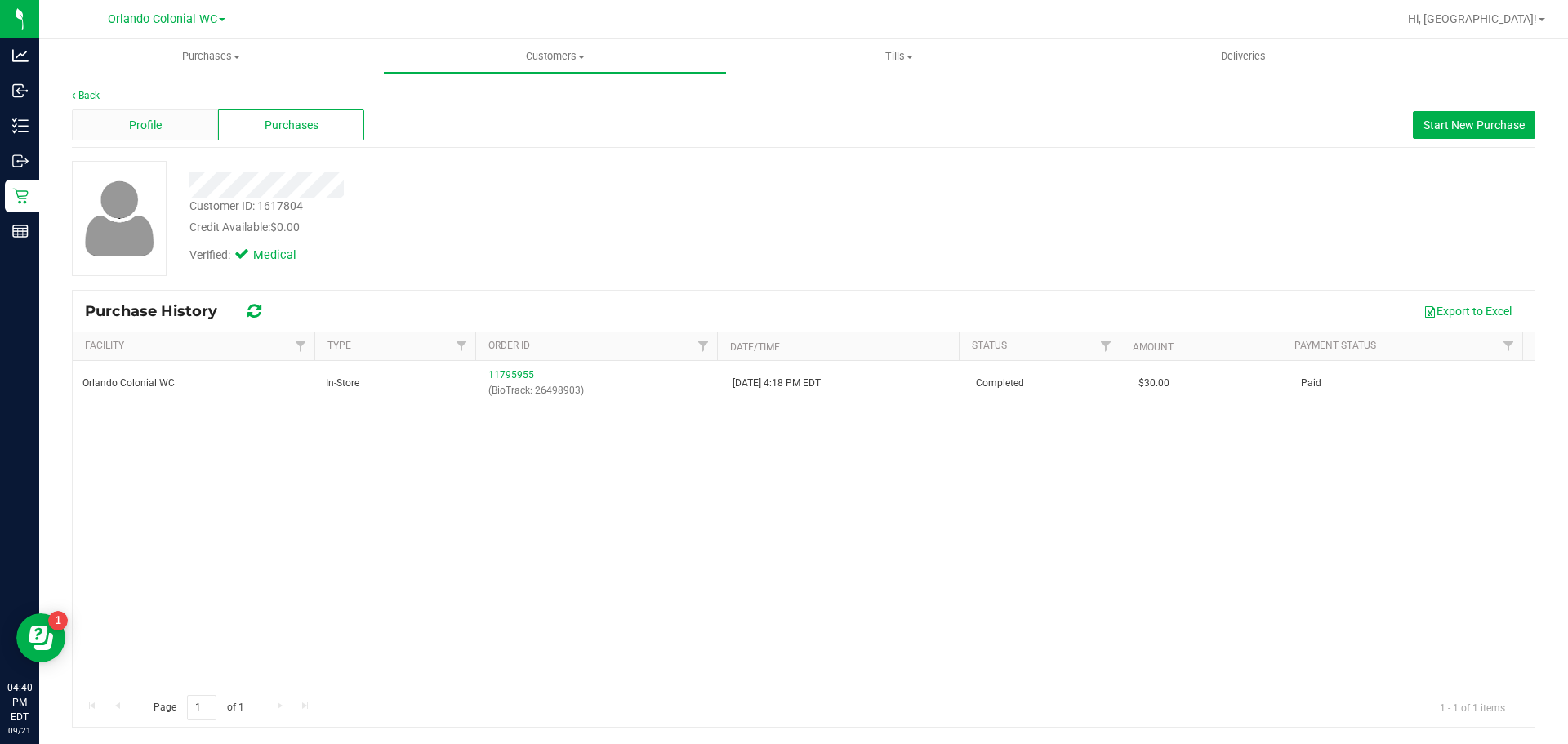
click at [180, 131] on div "Profile" at bounding box center [144, 124] width 146 height 31
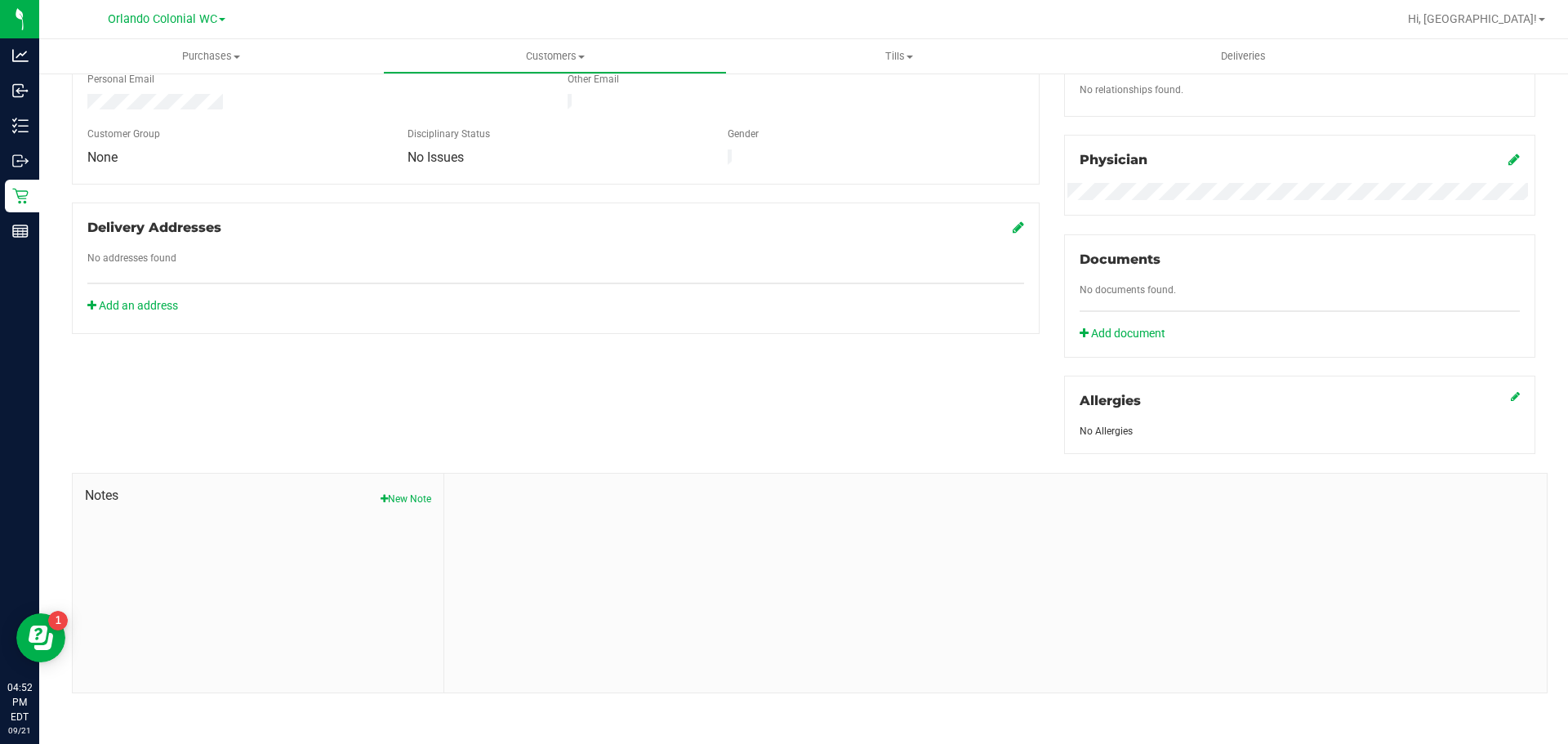
scroll to position [437, 0]
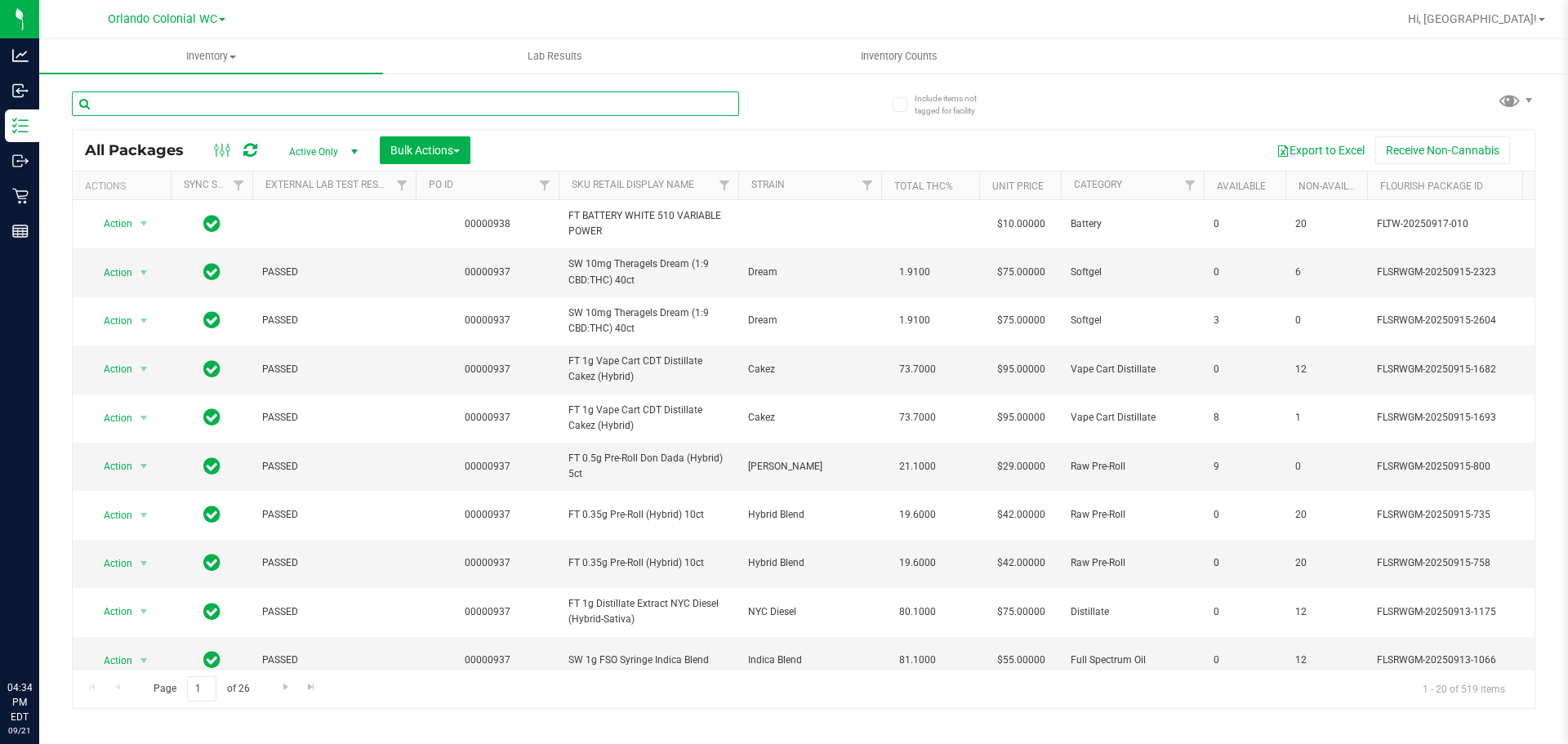
click at [323, 110] on input "text" at bounding box center [405, 103] width 667 height 24
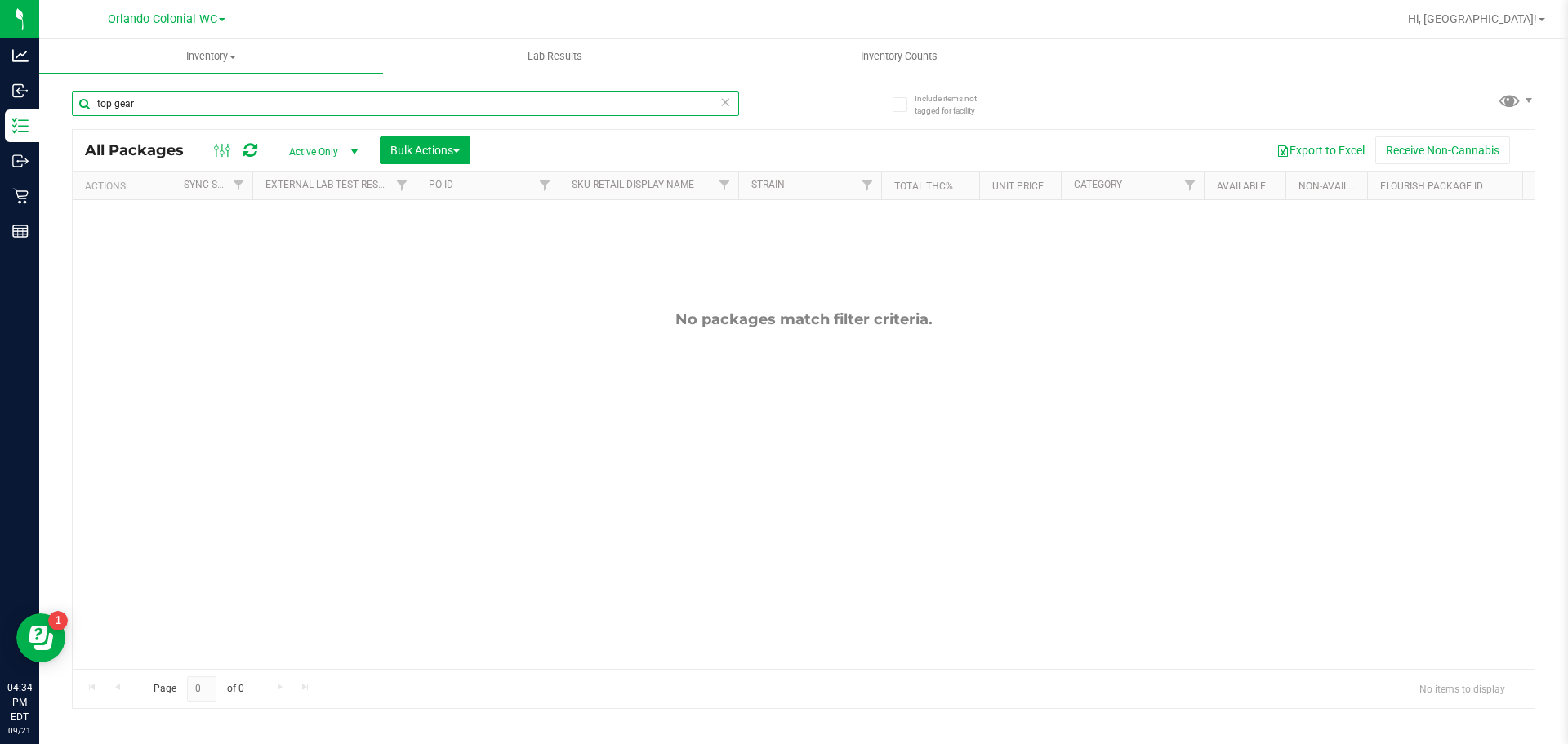
type input "top gear"
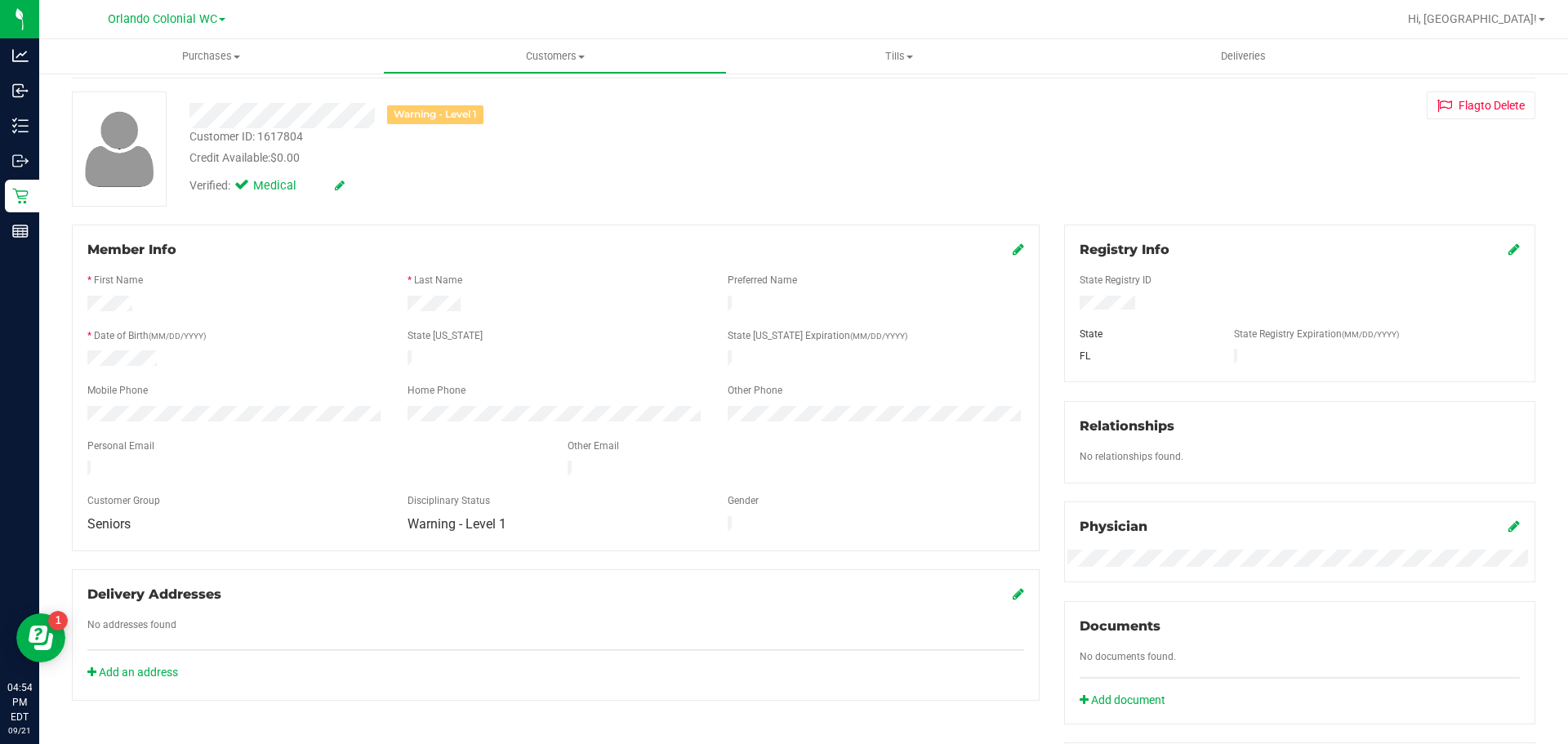
scroll to position [28, 0]
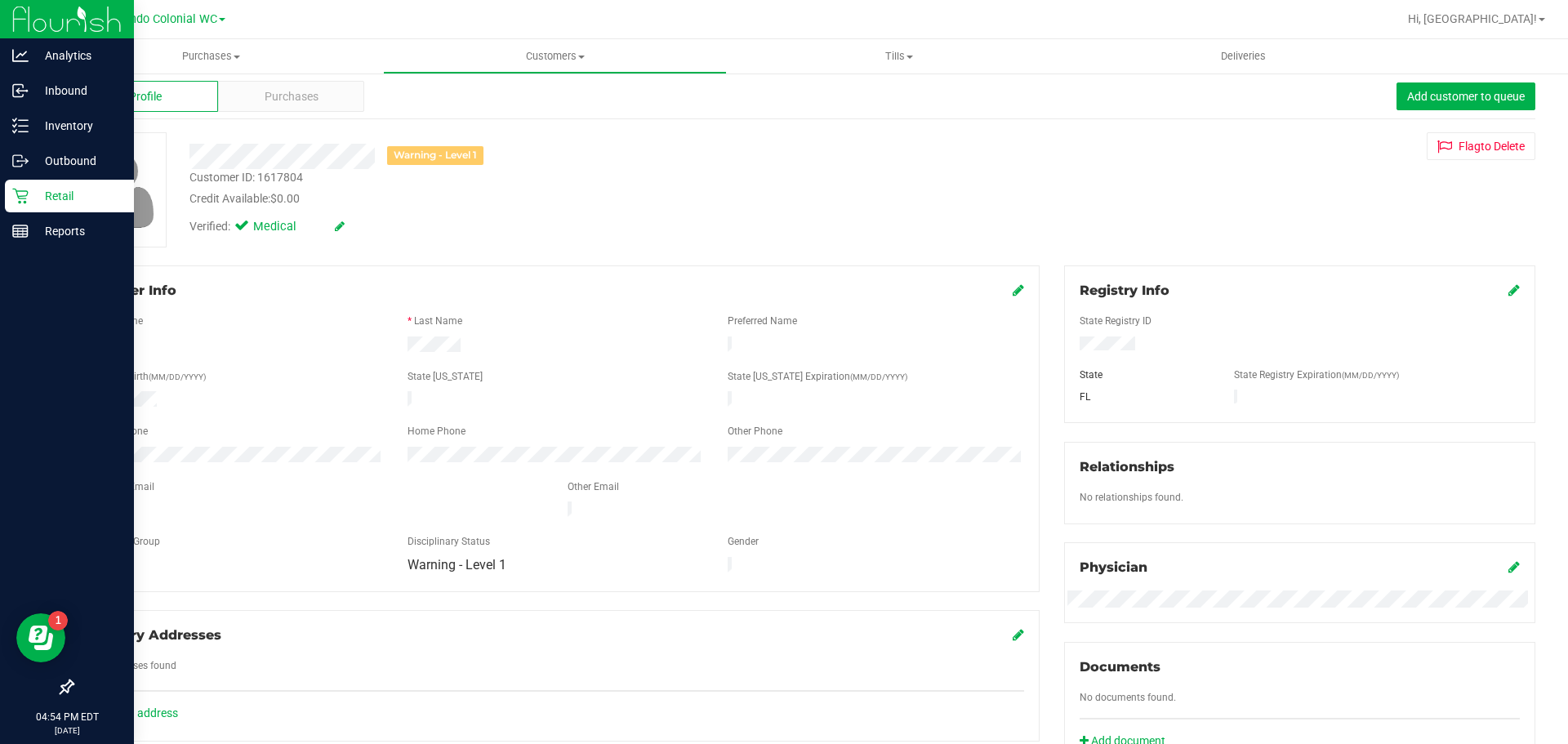
click at [26, 194] on icon at bounding box center [21, 196] width 17 height 17
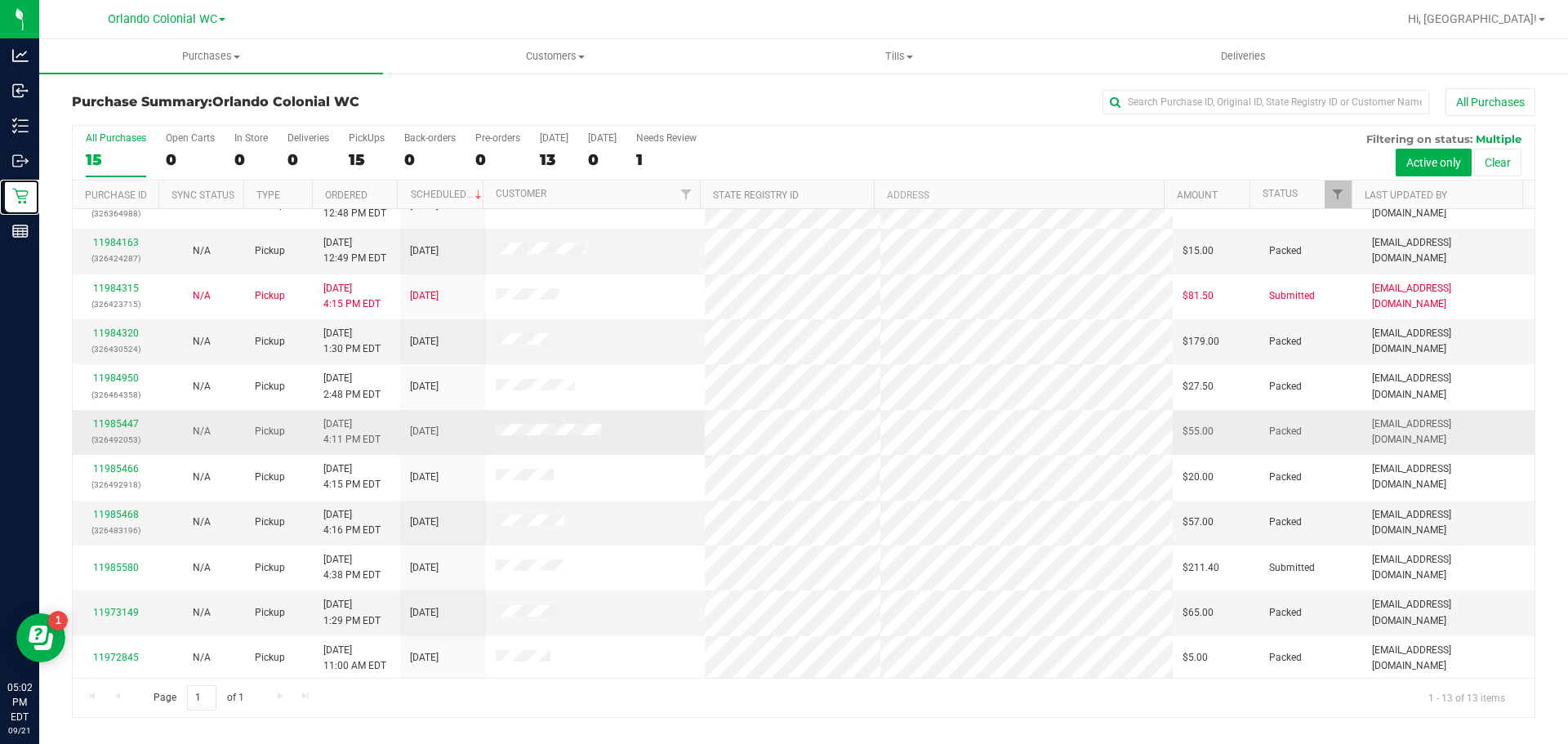
scroll to position [118, 0]
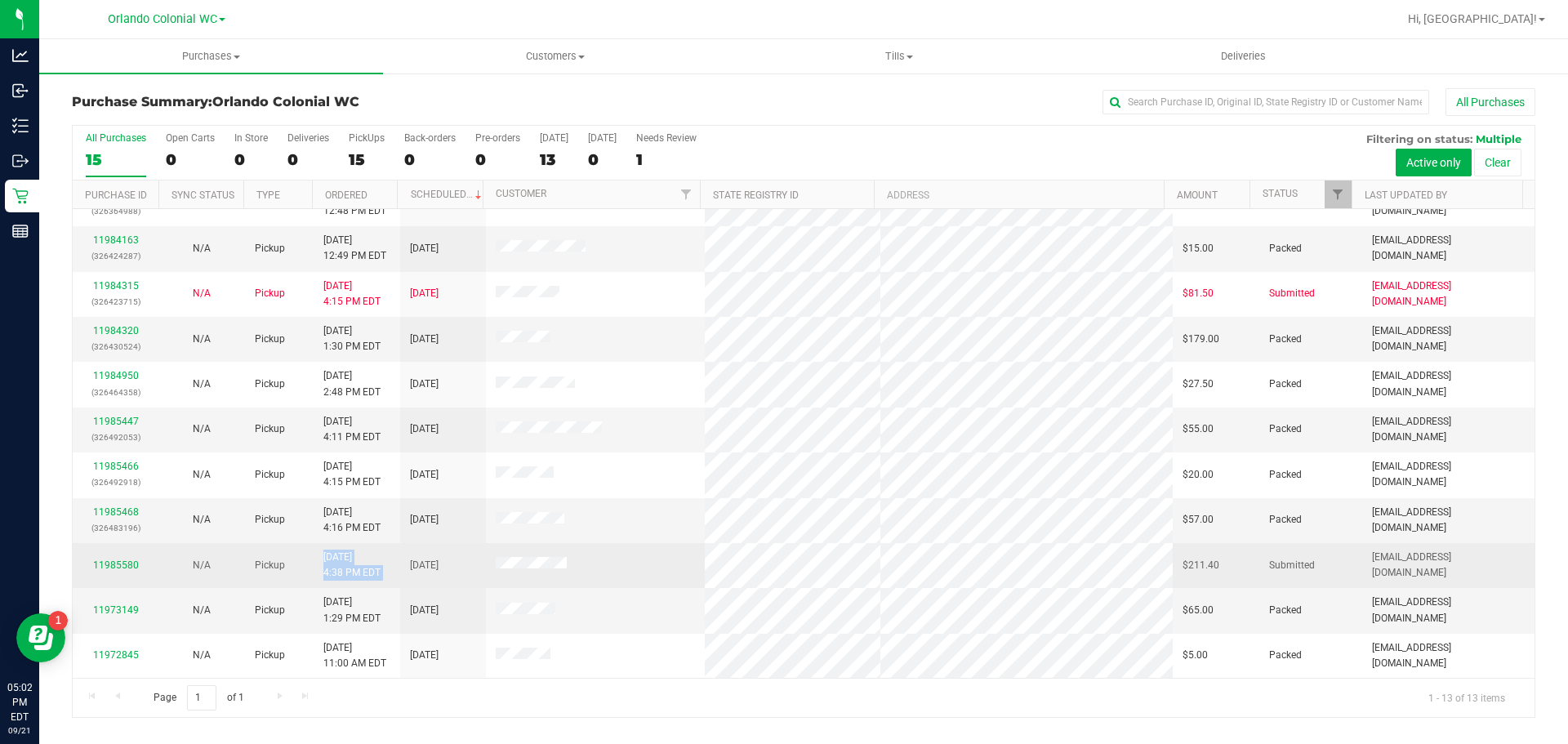
drag, startPoint x: 423, startPoint y: 548, endPoint x: 289, endPoint y: 545, distance: 134.0
click at [290, 545] on tr "11985580 N/A Pickup 9/21/2025 4:38 PM EDT 9/21/2025 $211.40 Submitted msoares@l…" at bounding box center [804, 566] width 1462 height 45
click at [121, 561] on link "11985580" at bounding box center [116, 566] width 46 height 12
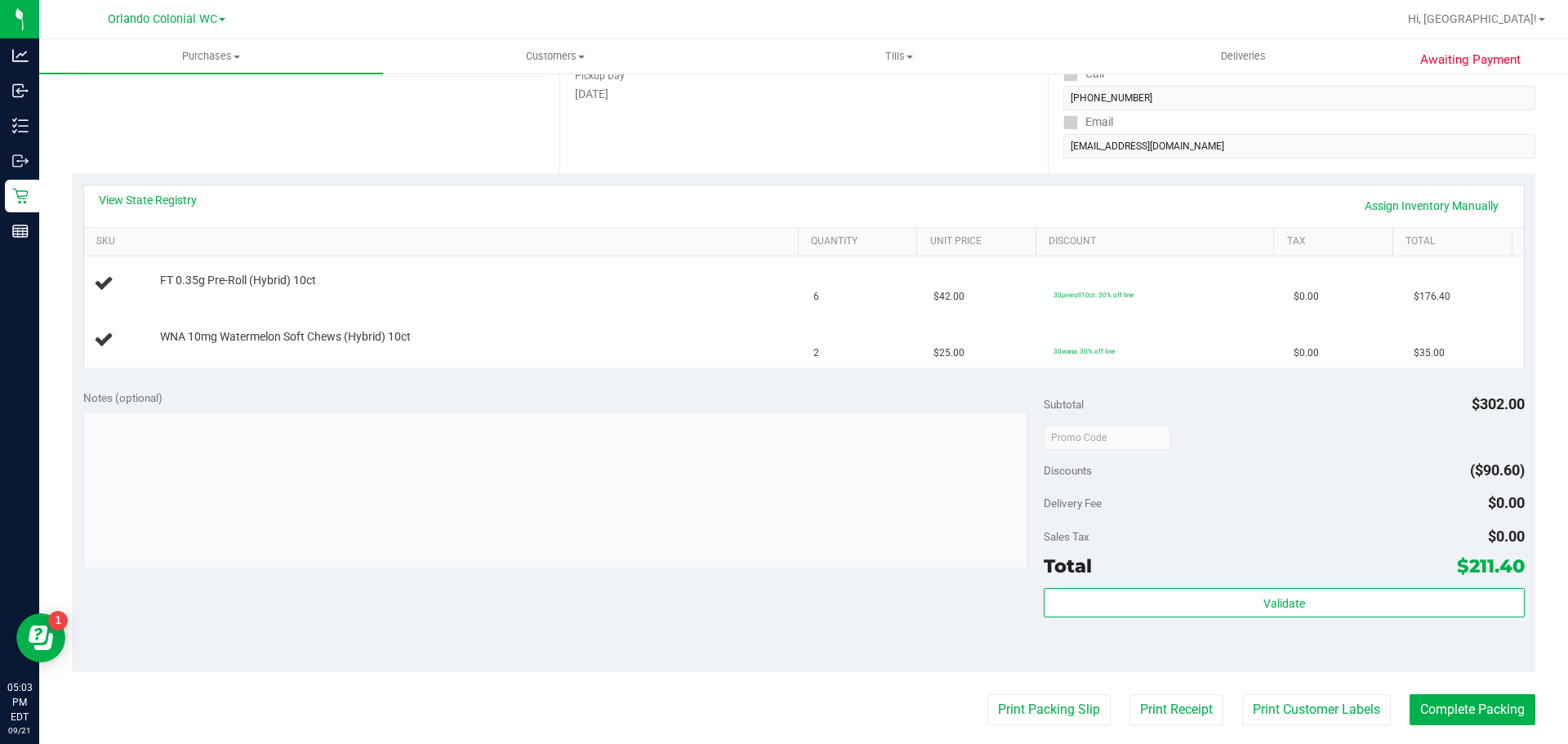
scroll to position [82, 0]
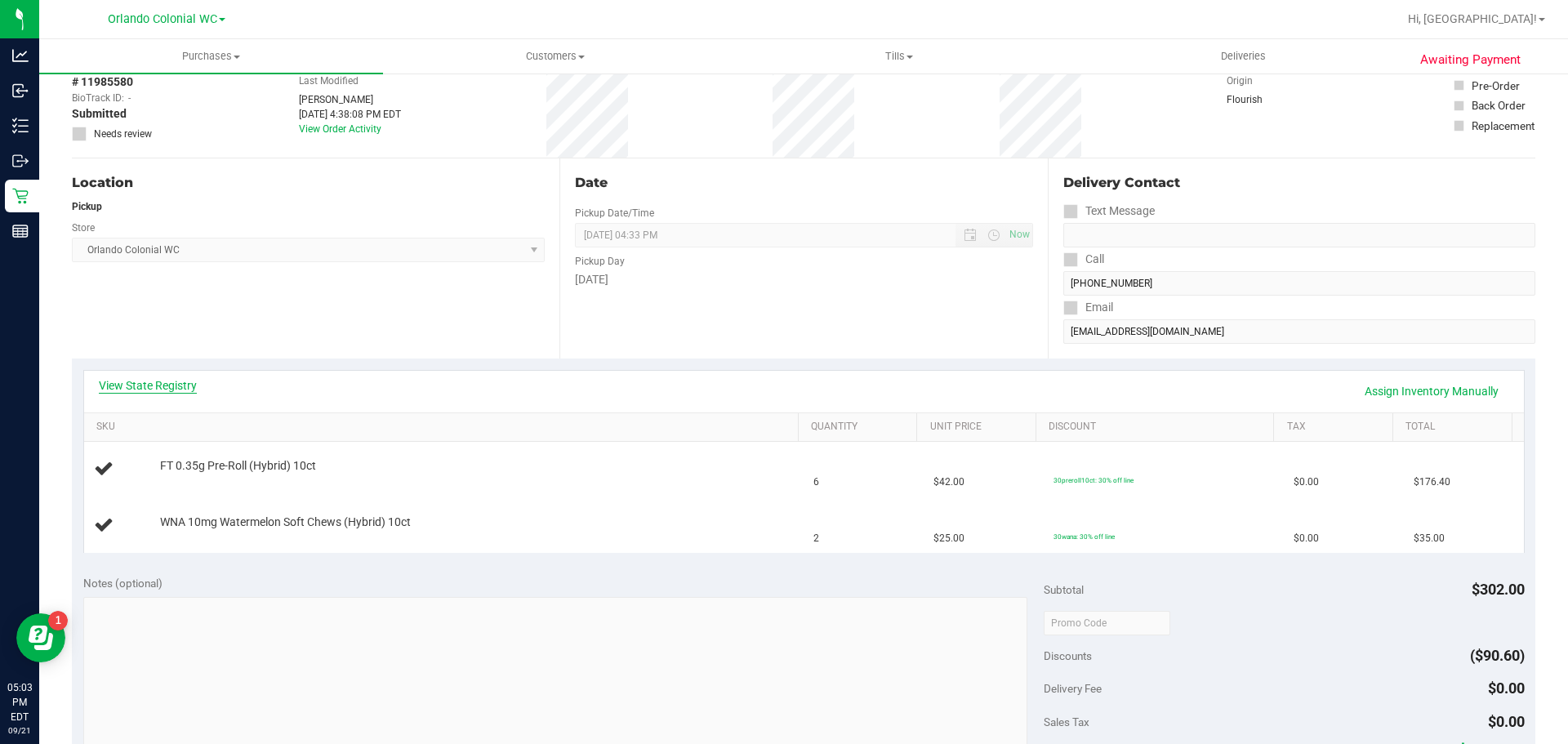
click at [172, 387] on link "View State Registry" at bounding box center [148, 386] width 98 height 17
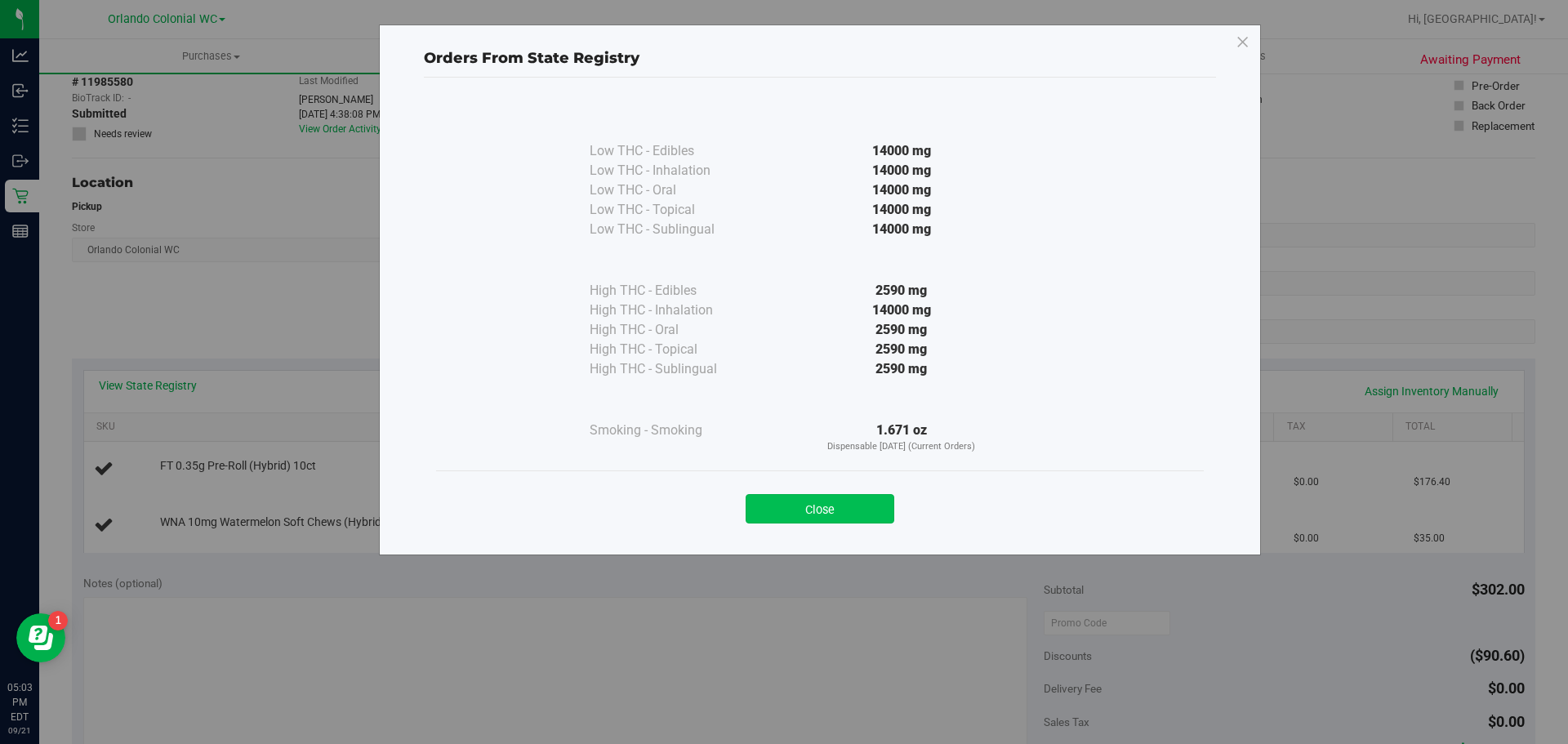
click at [823, 515] on button "Close" at bounding box center [819, 509] width 148 height 29
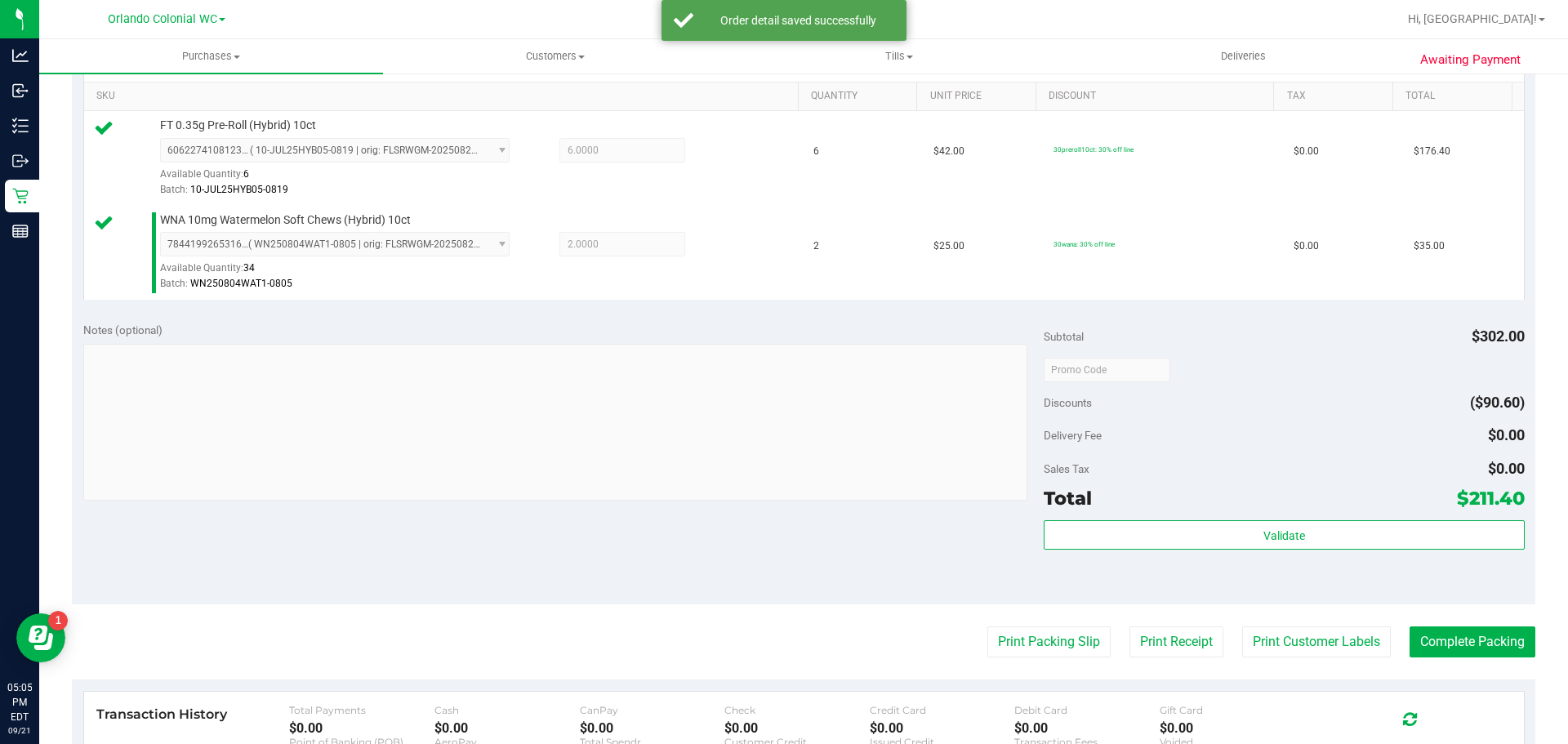
scroll to position [541, 0]
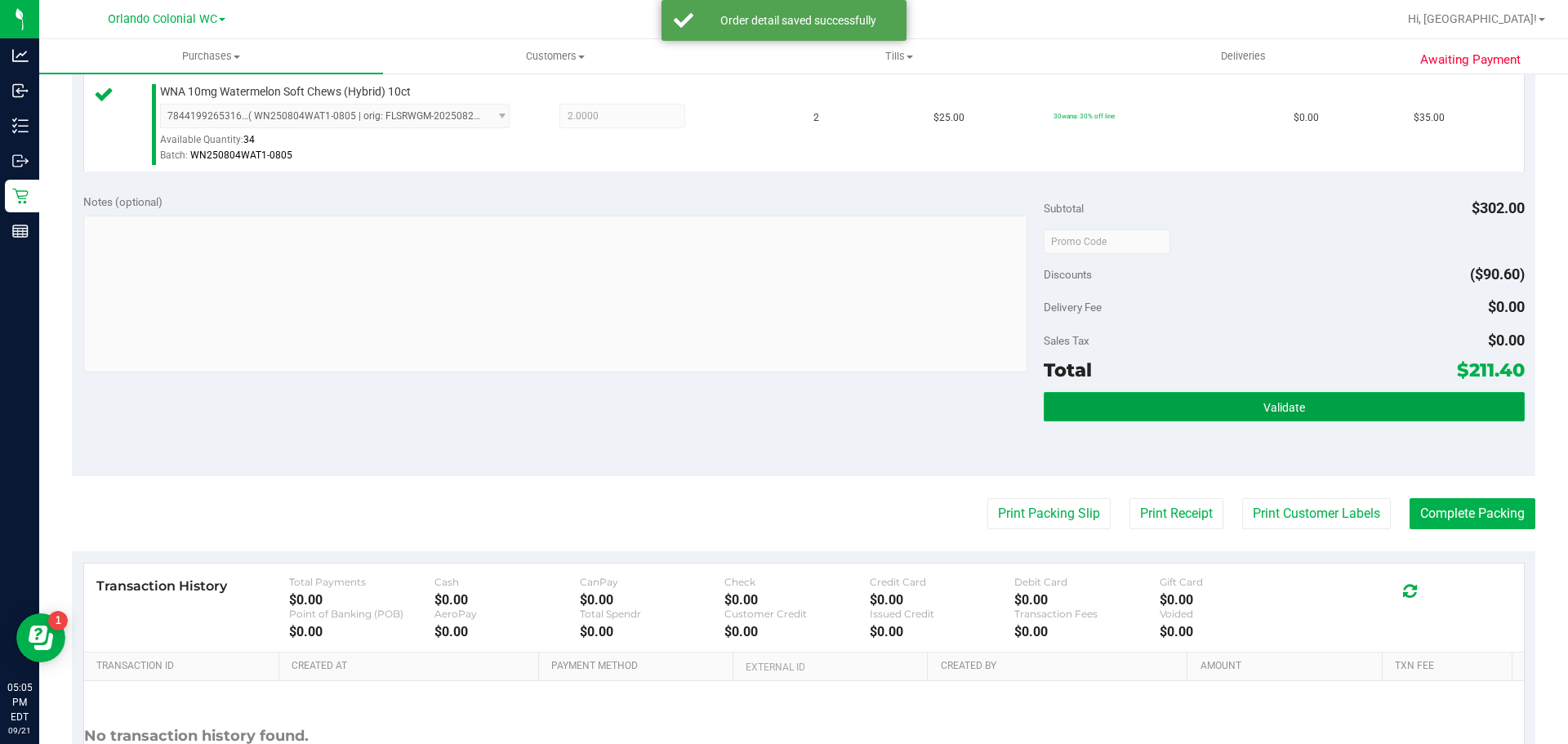
click at [1176, 395] on button "Validate" at bounding box center [1284, 406] width 480 height 29
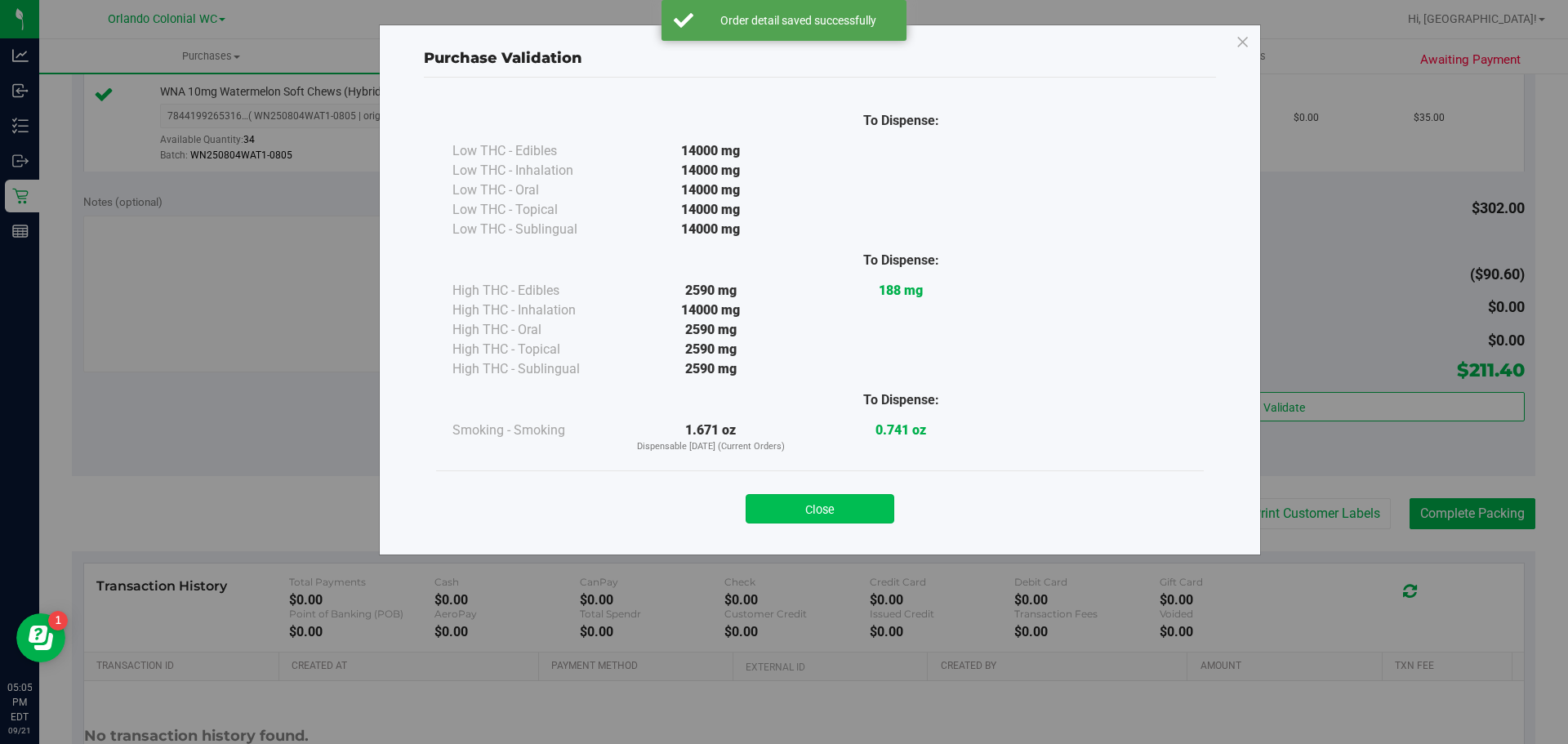
click at [808, 498] on button "Close" at bounding box center [819, 509] width 148 height 29
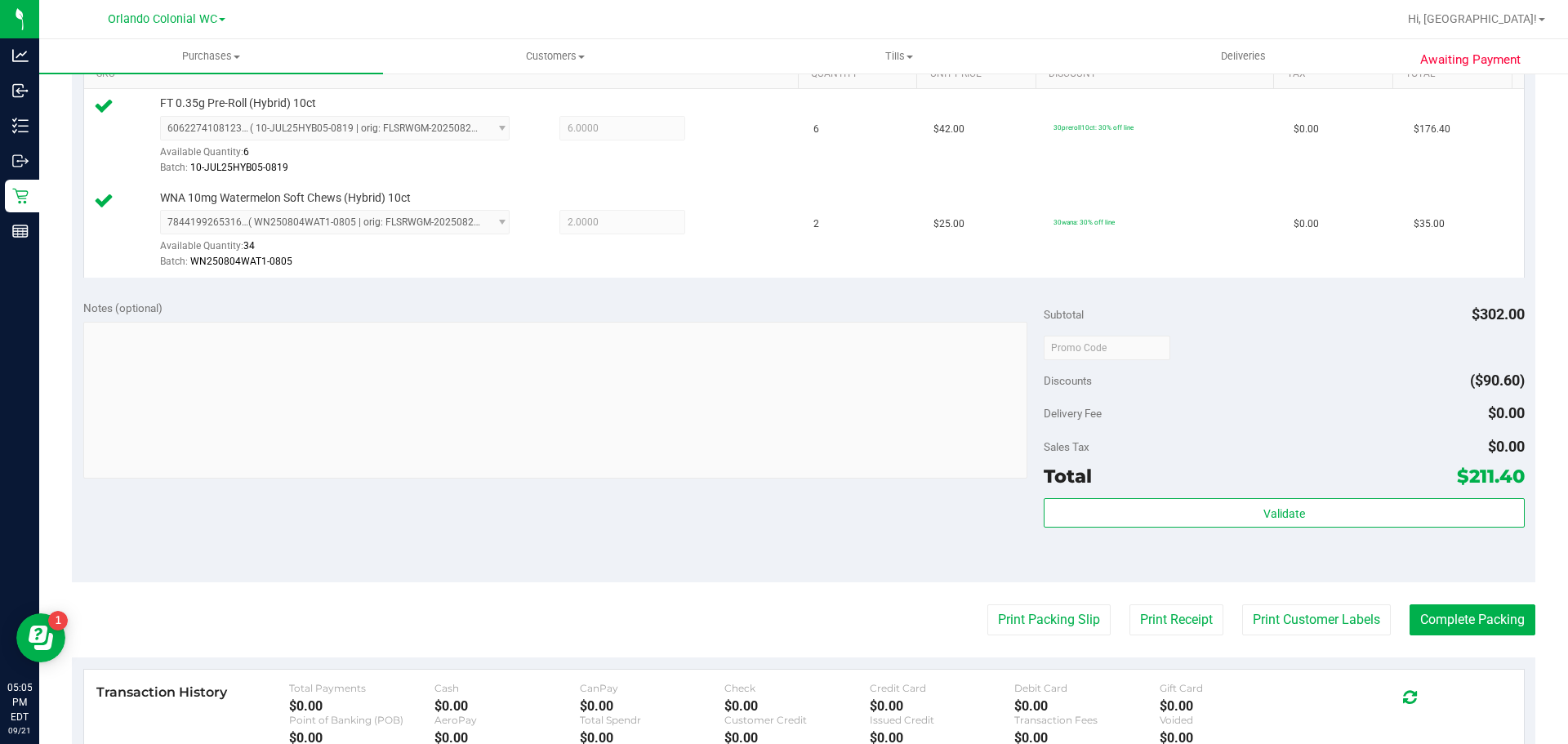
scroll to position [440, 0]
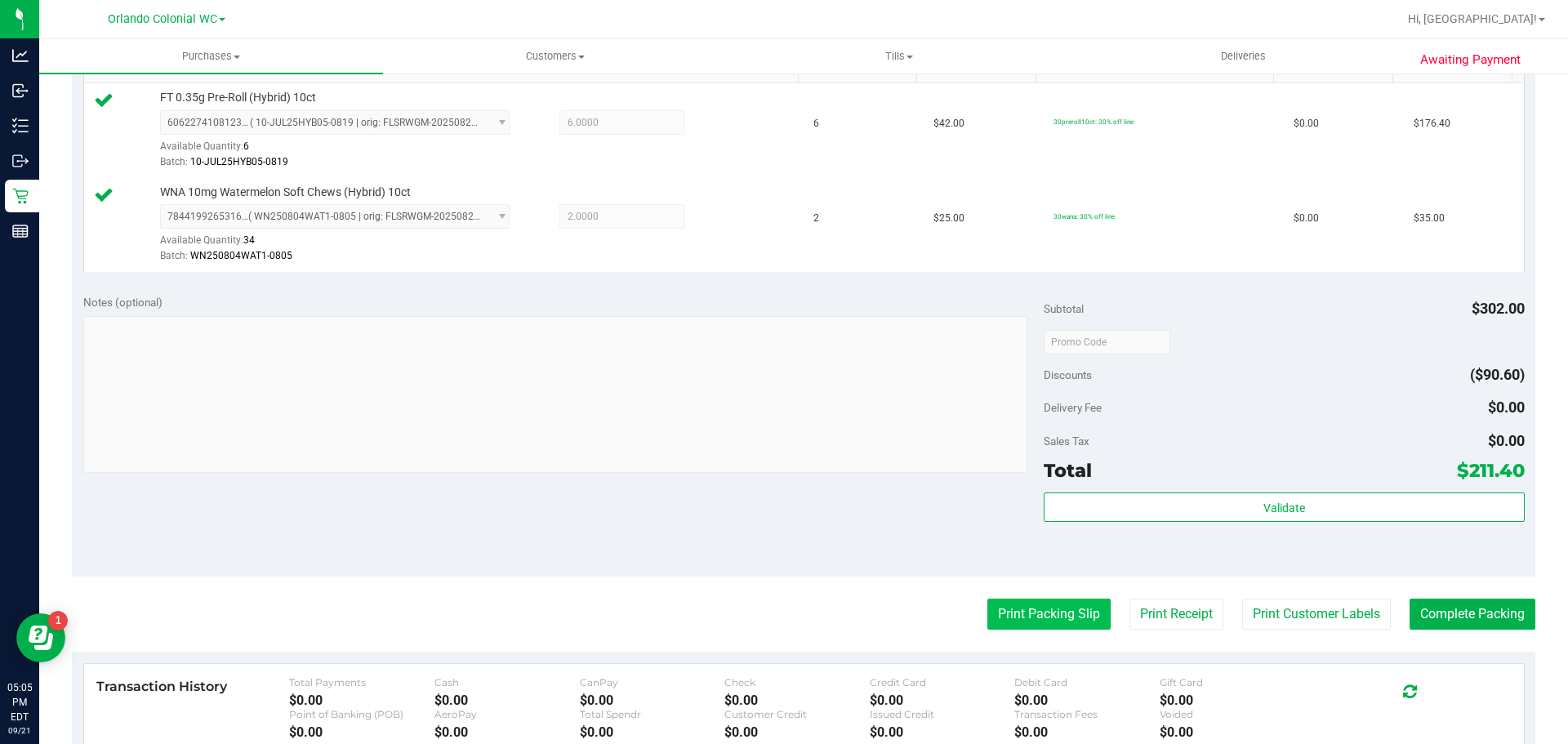
click at [1006, 622] on button "Print Packing Slip" at bounding box center [1049, 614] width 123 height 31
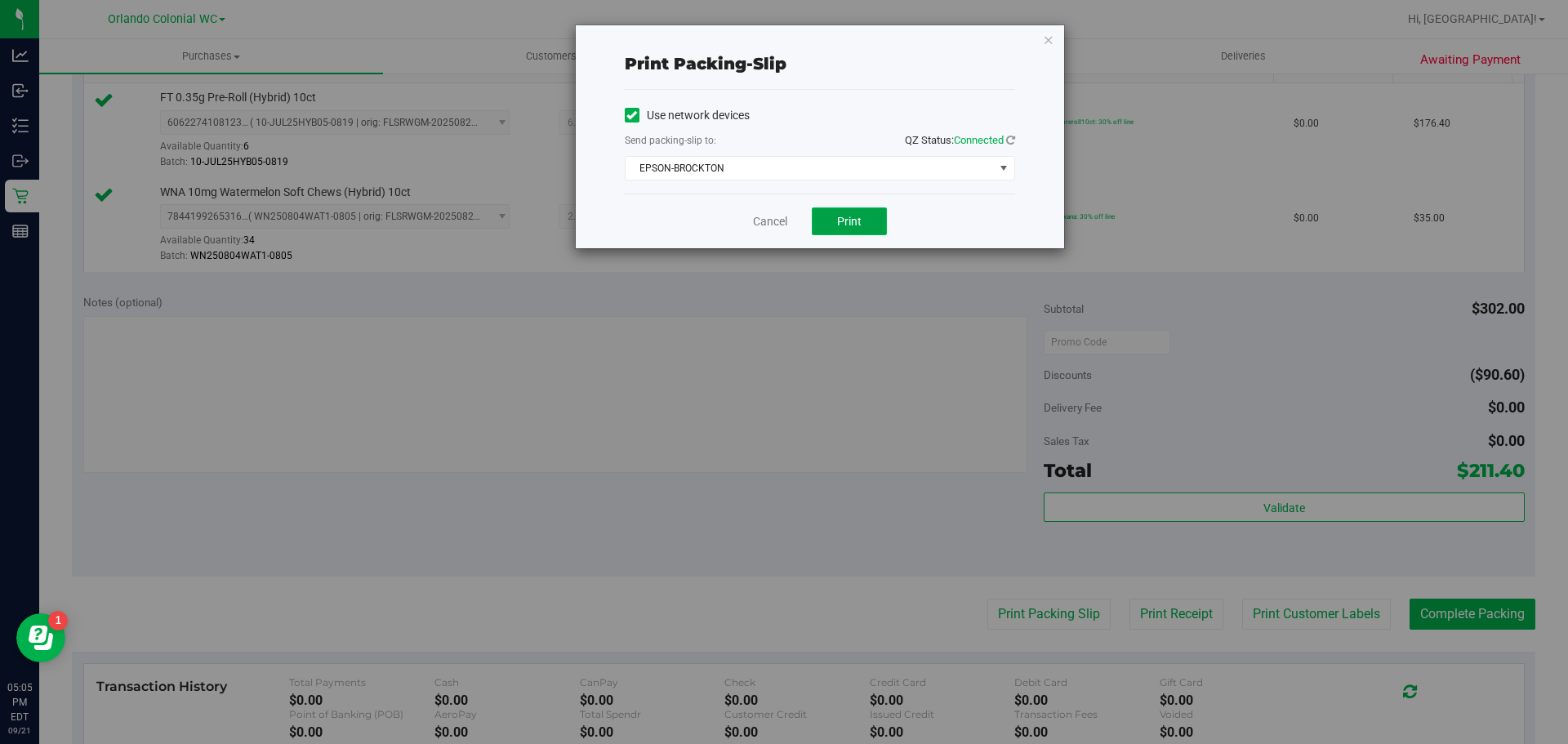
click at [844, 229] on button "Print" at bounding box center [849, 221] width 75 height 28
click at [766, 227] on link "Cancel" at bounding box center [769, 222] width 34 height 18
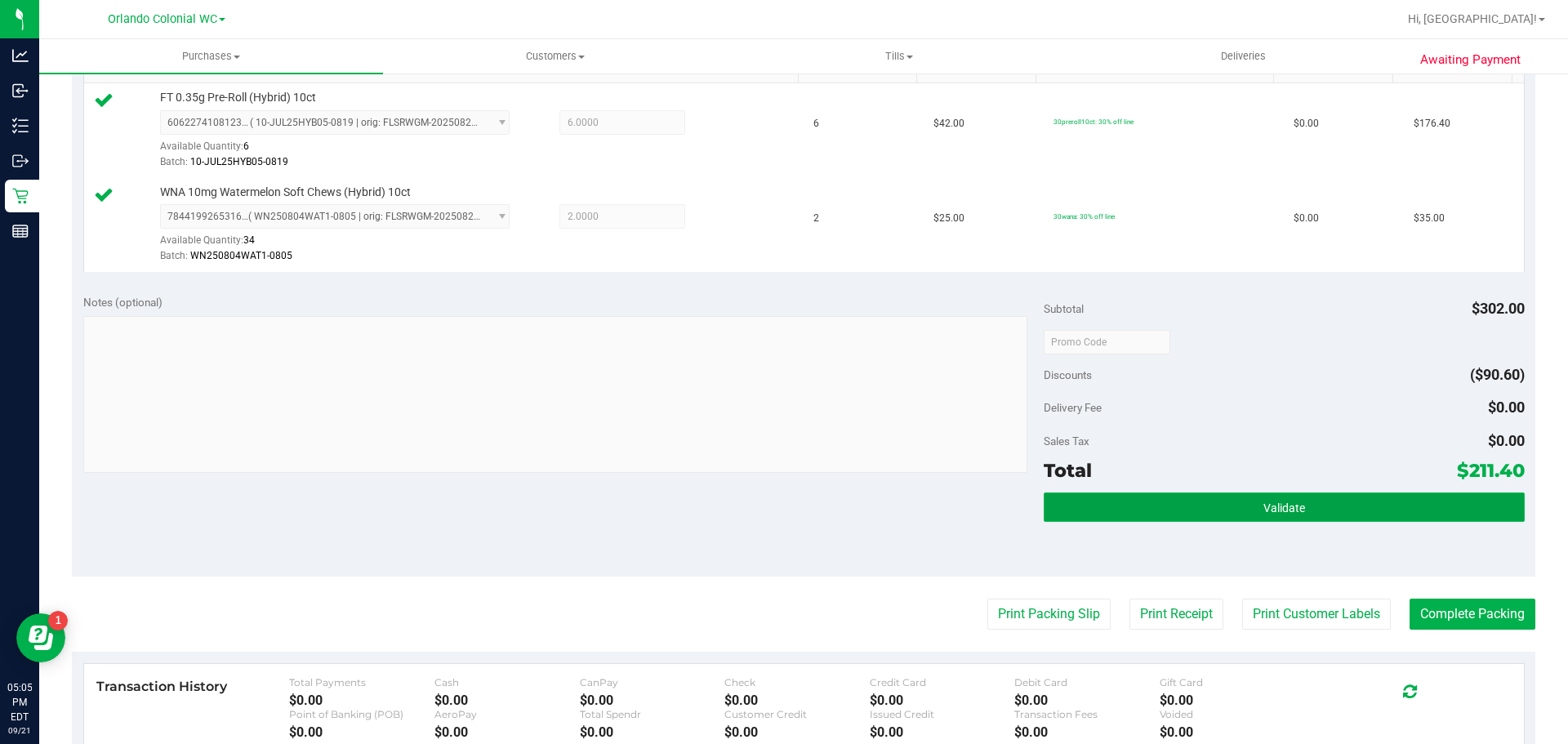
click at [1230, 509] on button "Validate" at bounding box center [1284, 507] width 480 height 29
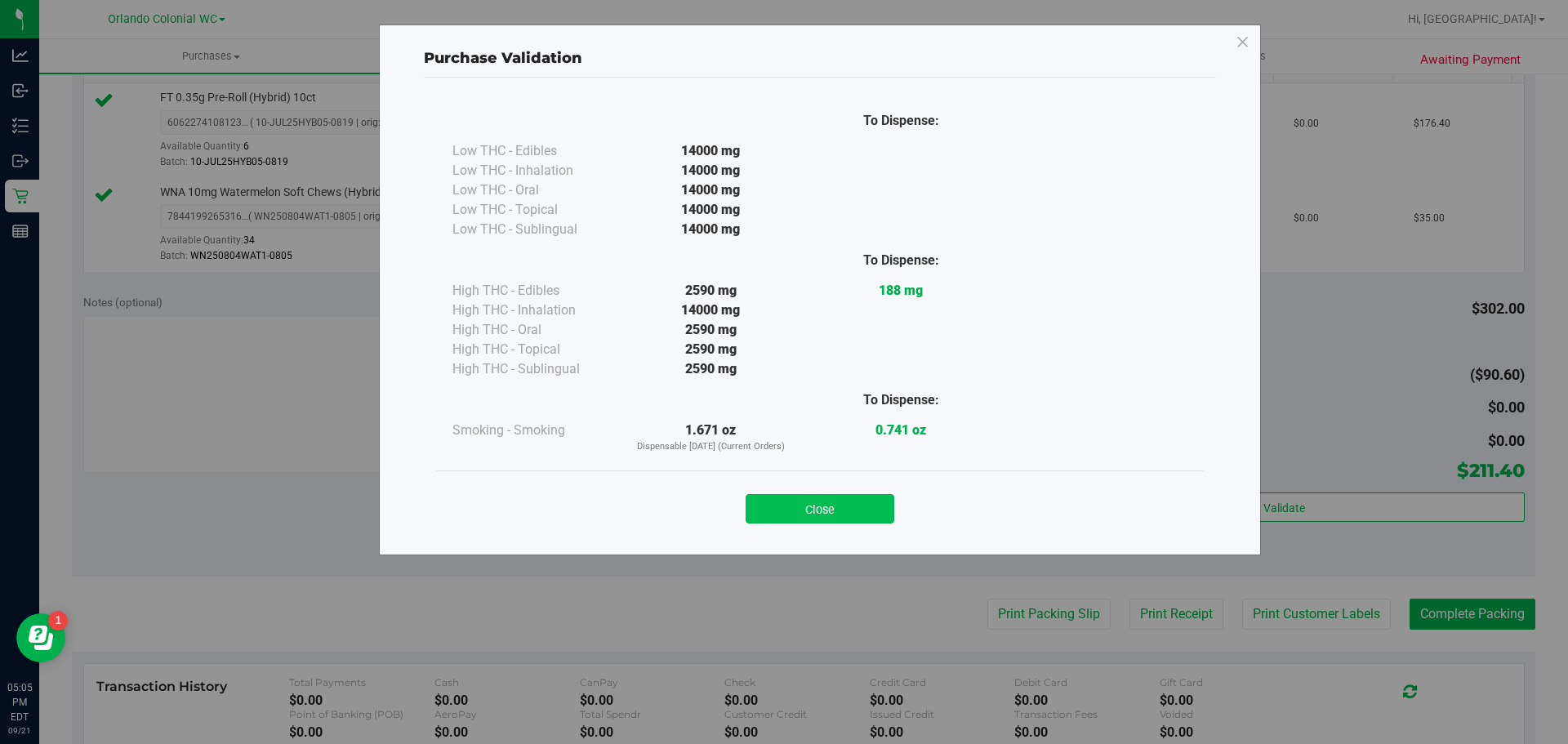
click at [824, 501] on button "Close" at bounding box center [819, 509] width 148 height 29
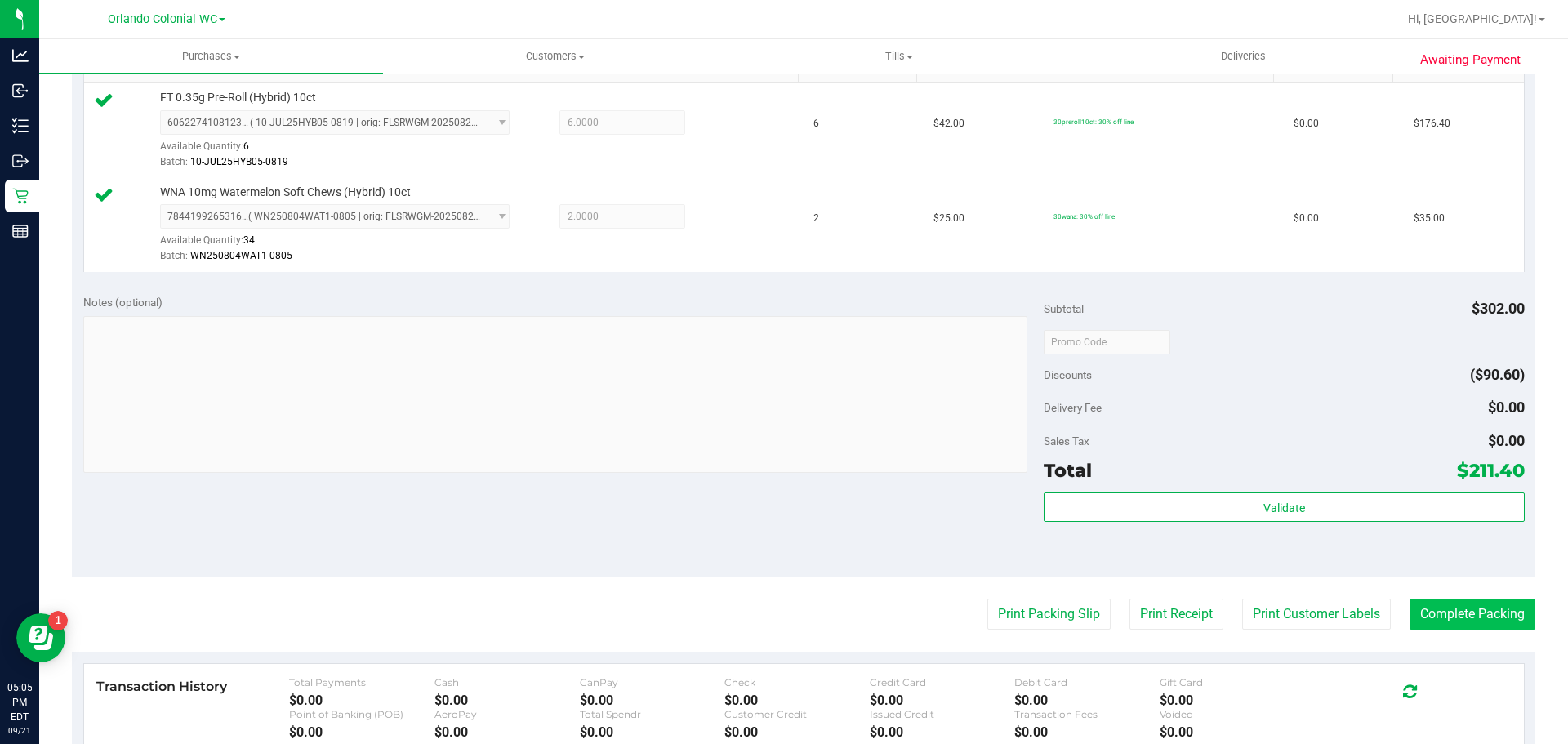
click at [1475, 627] on button "Complete Packing" at bounding box center [1472, 614] width 126 height 31
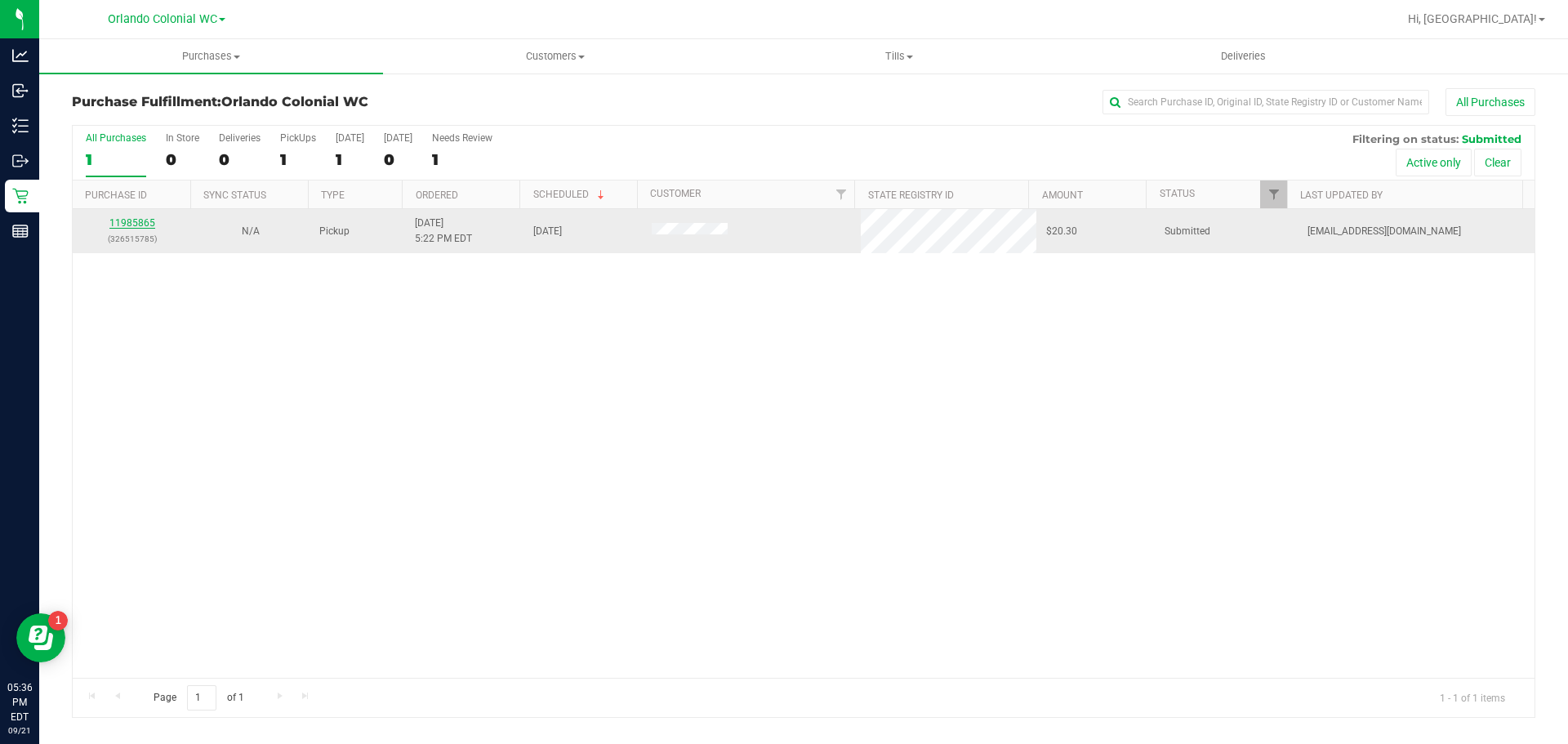
click at [116, 221] on link "11985865" at bounding box center [132, 224] width 46 height 12
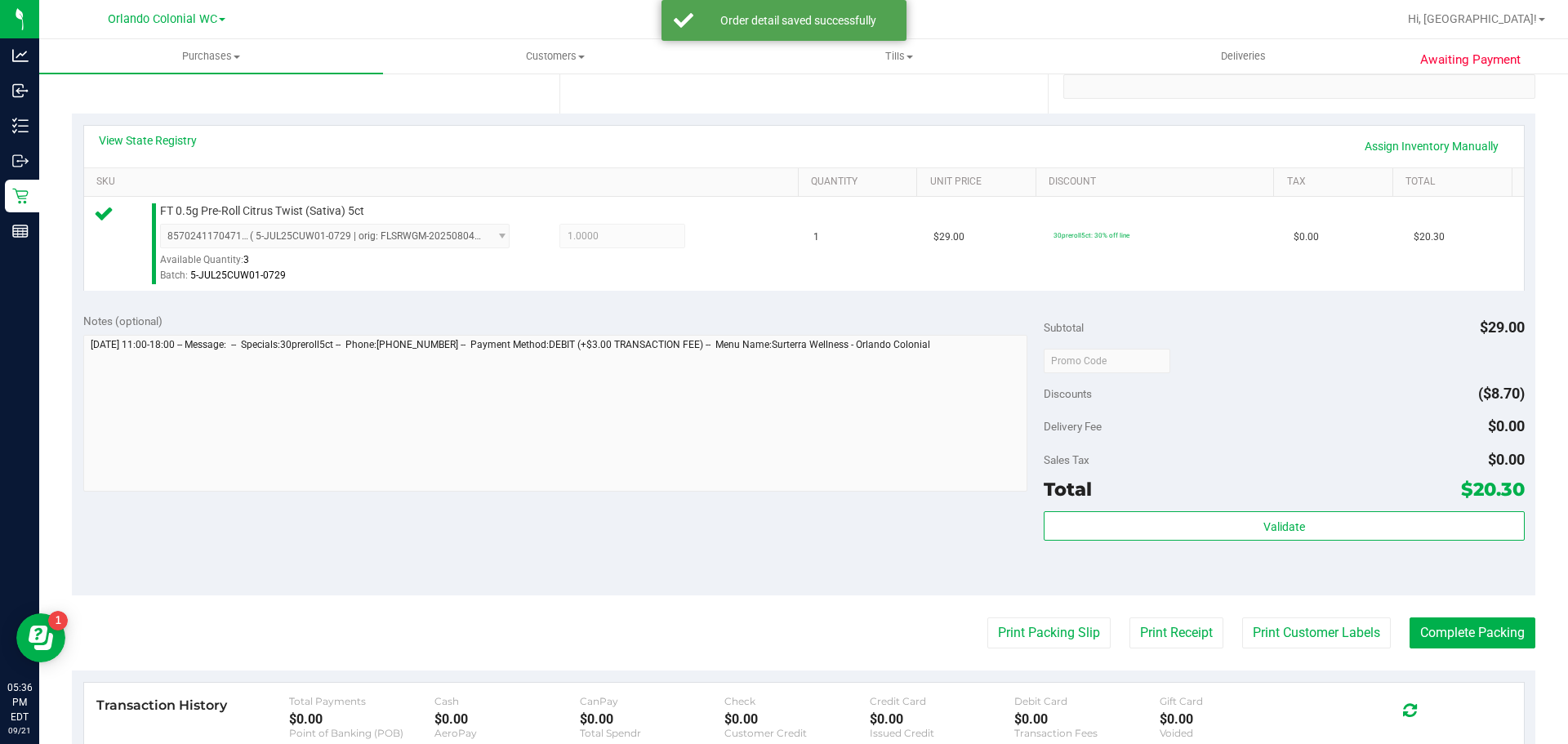
scroll to position [576, 0]
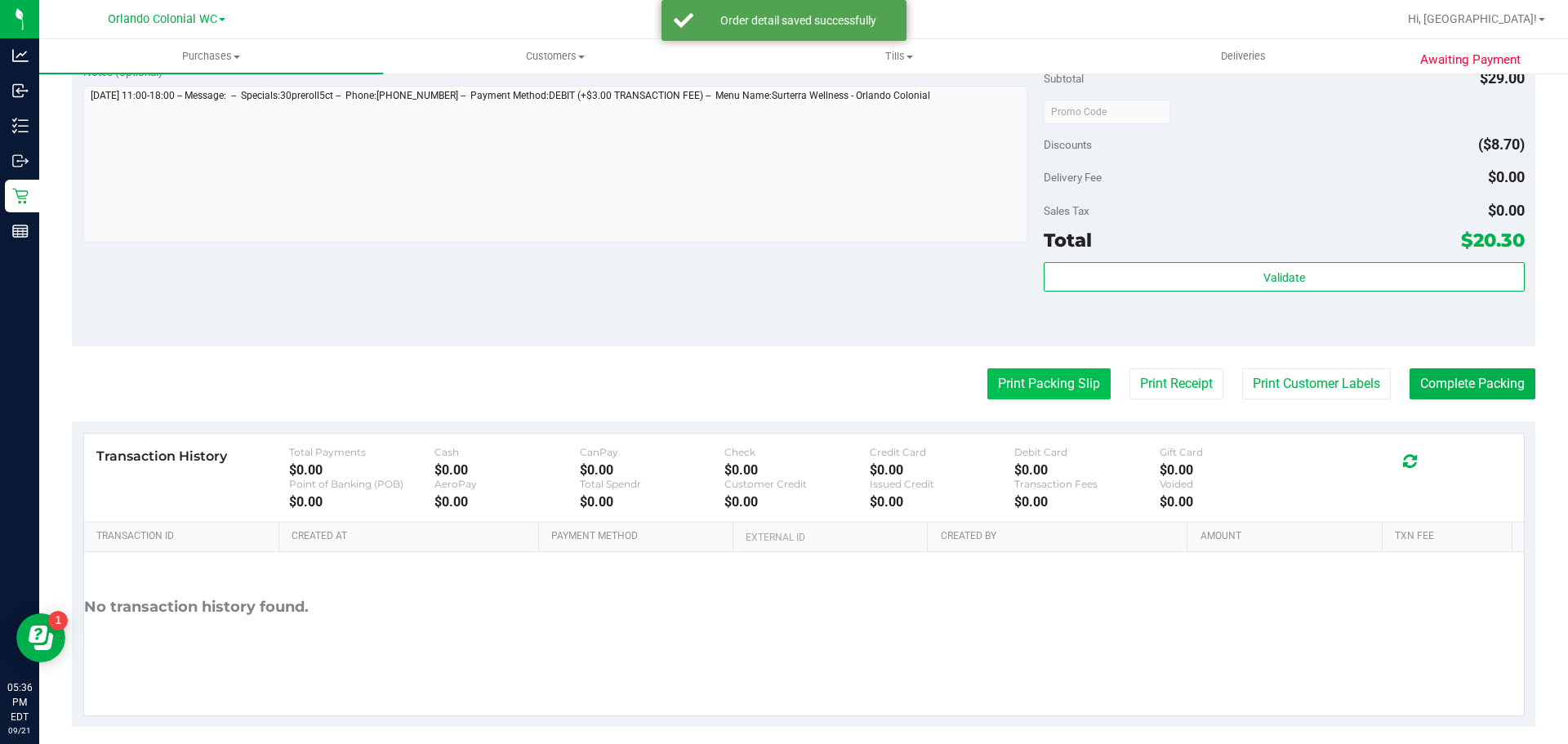
click at [1055, 384] on button "Print Packing Slip" at bounding box center [1049, 384] width 123 height 31
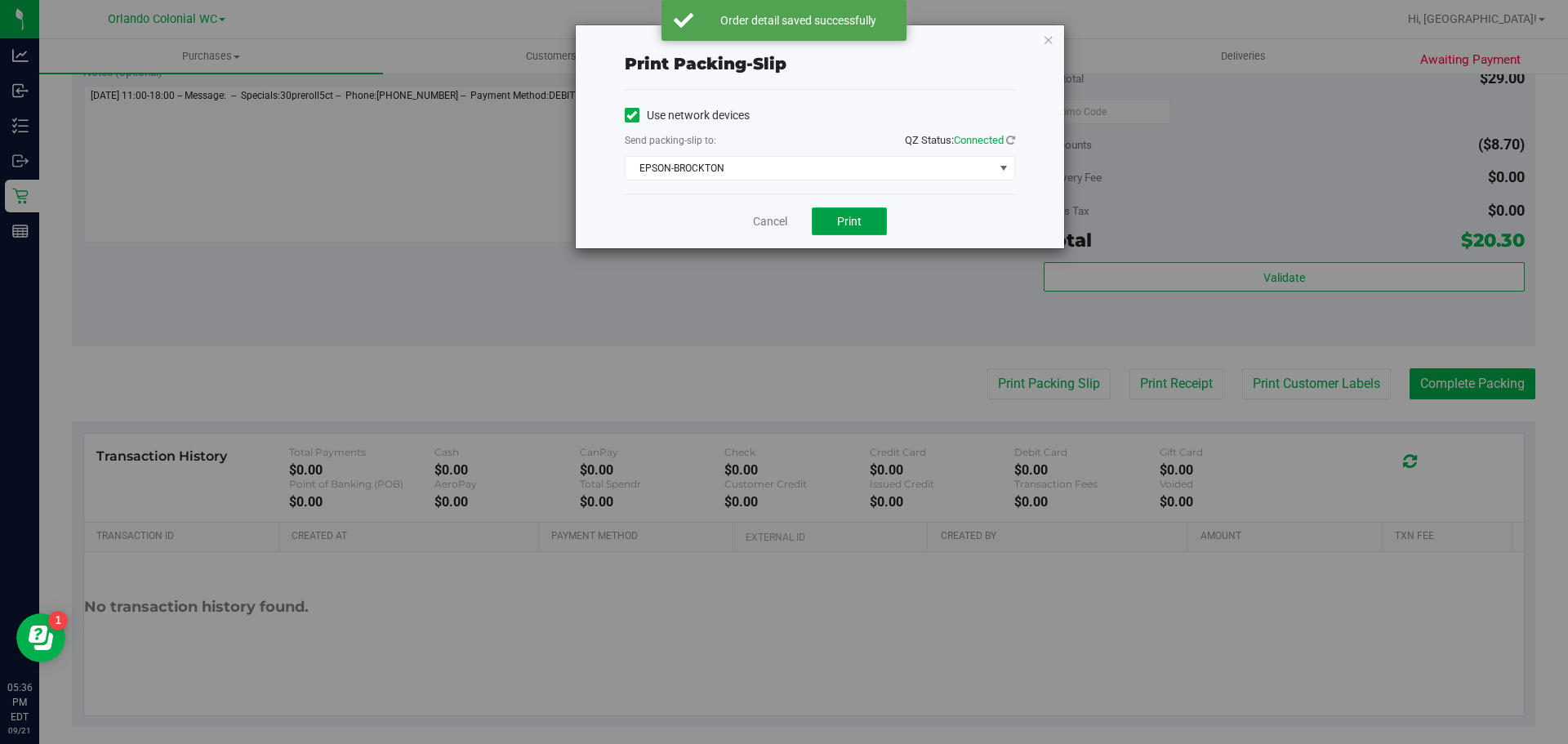
click at [838, 229] on button "Print" at bounding box center [849, 221] width 75 height 28
click at [766, 222] on link "Cancel" at bounding box center [769, 222] width 34 height 18
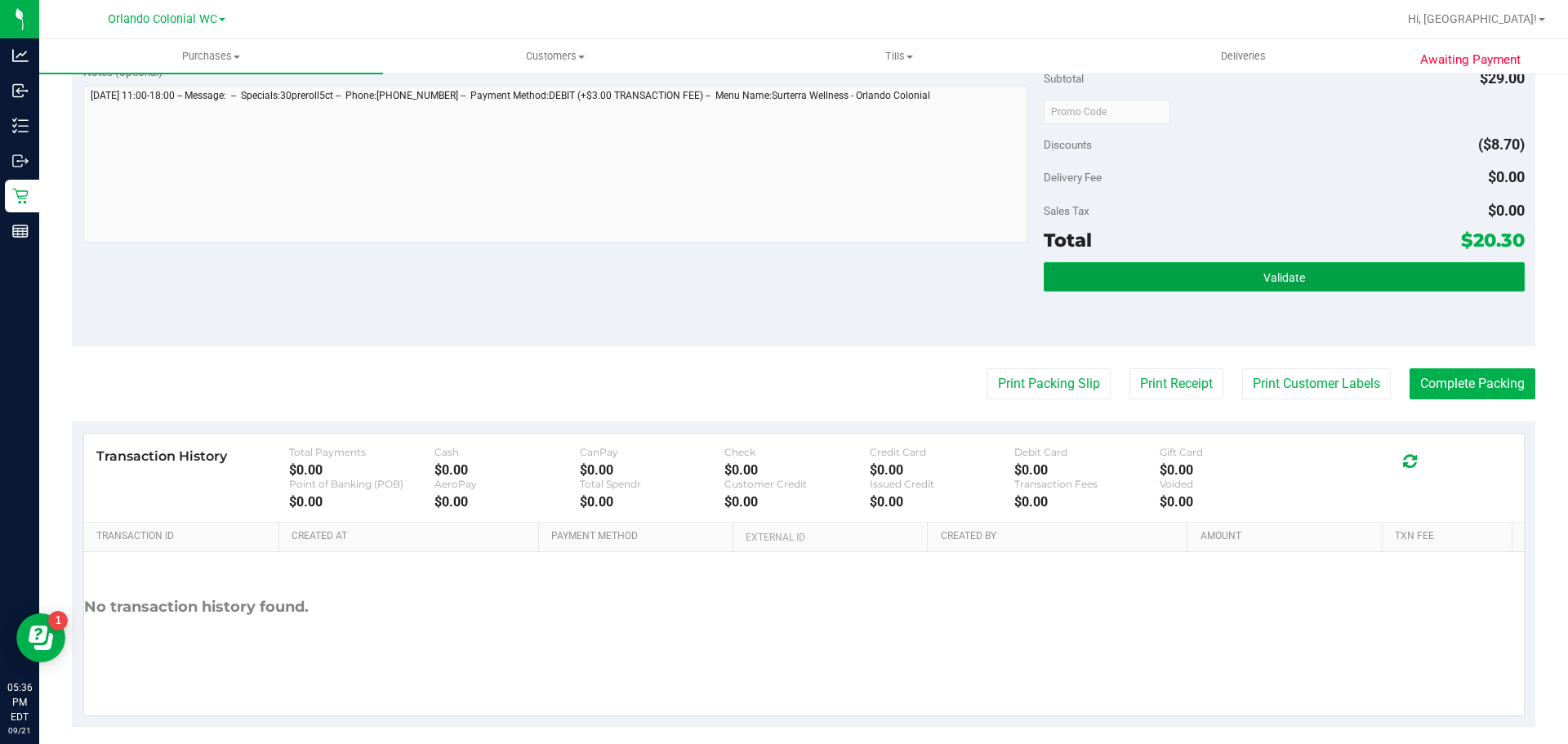
click at [1294, 267] on button "Validate" at bounding box center [1284, 276] width 480 height 29
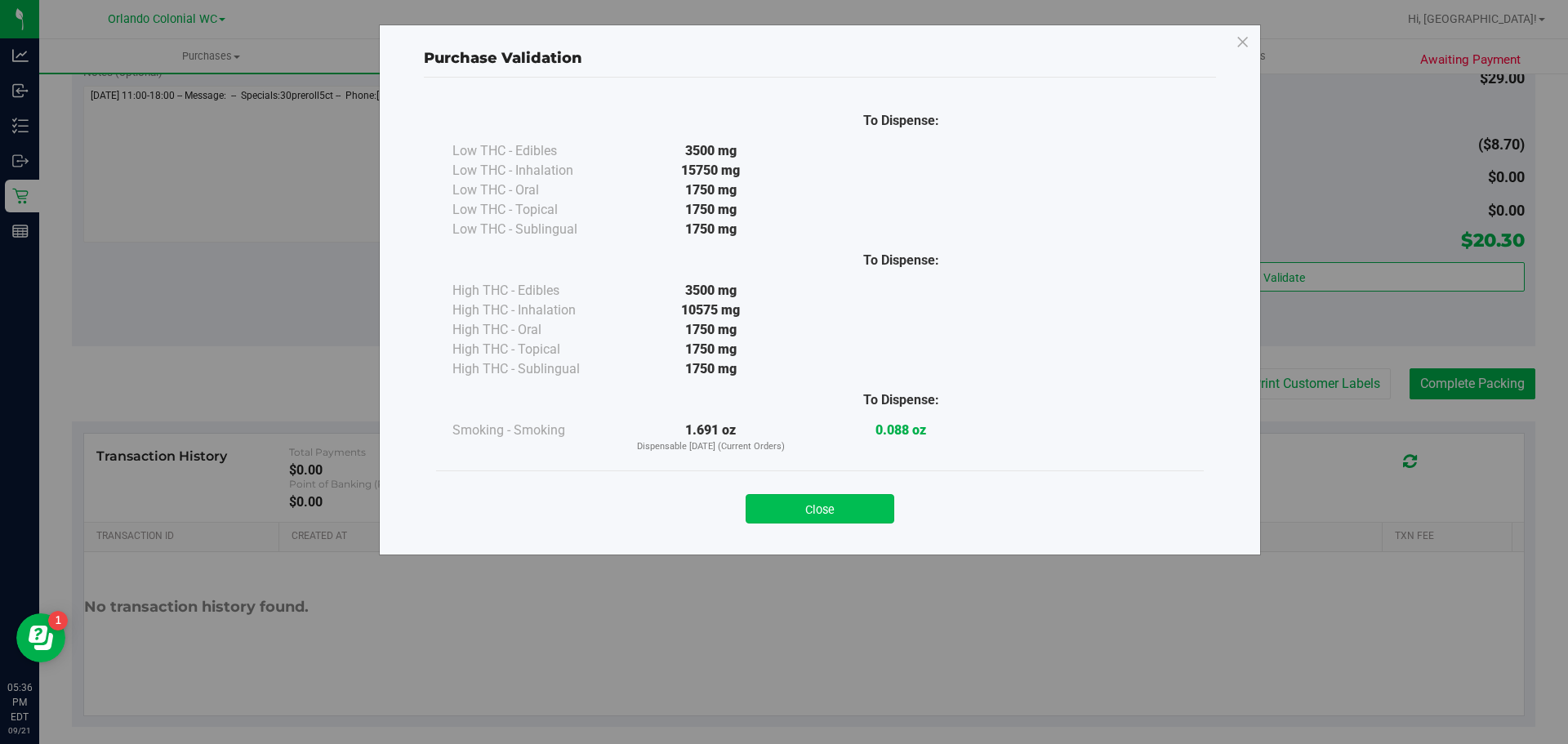
click at [823, 513] on button "Close" at bounding box center [819, 509] width 148 height 29
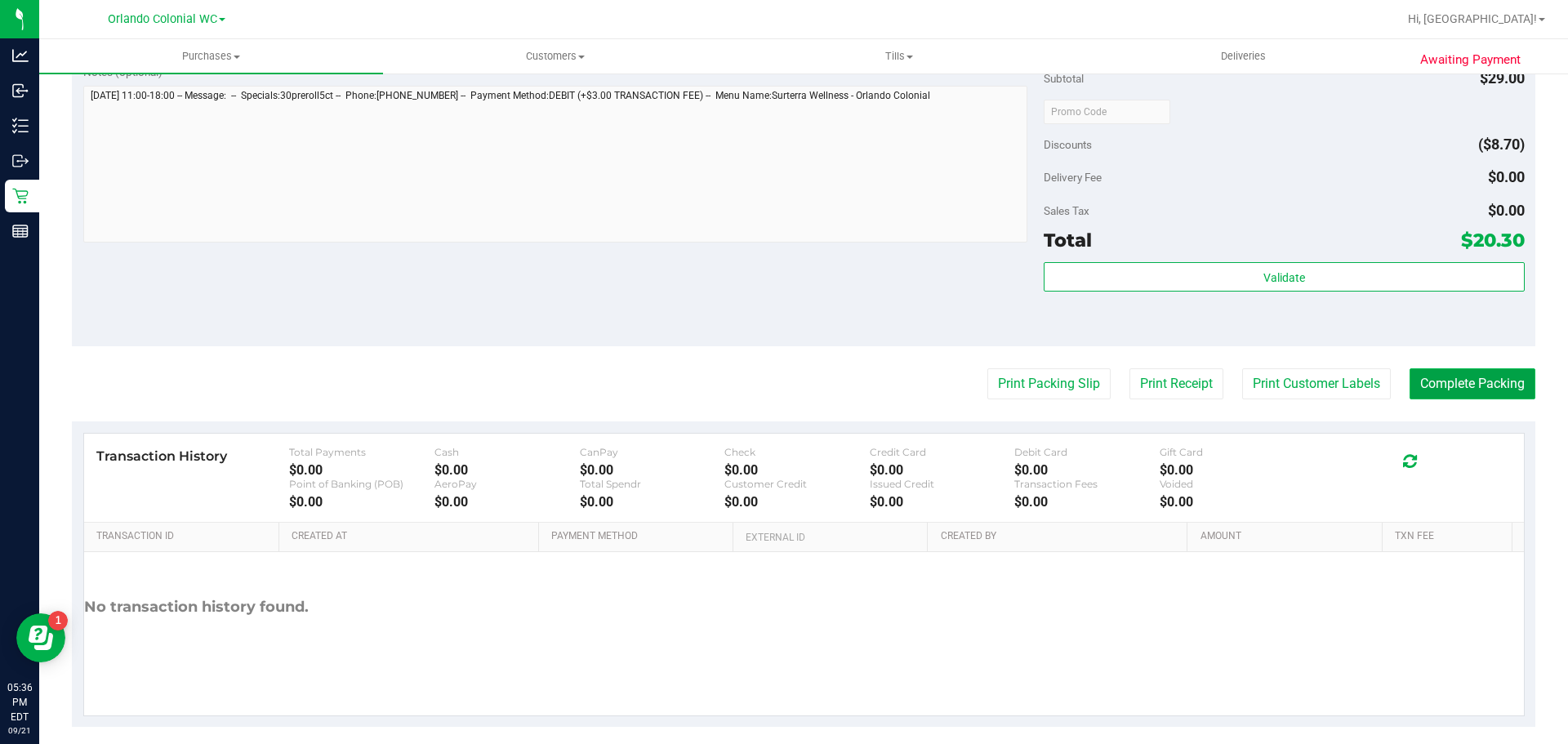
click at [1450, 394] on button "Complete Packing" at bounding box center [1472, 384] width 126 height 31
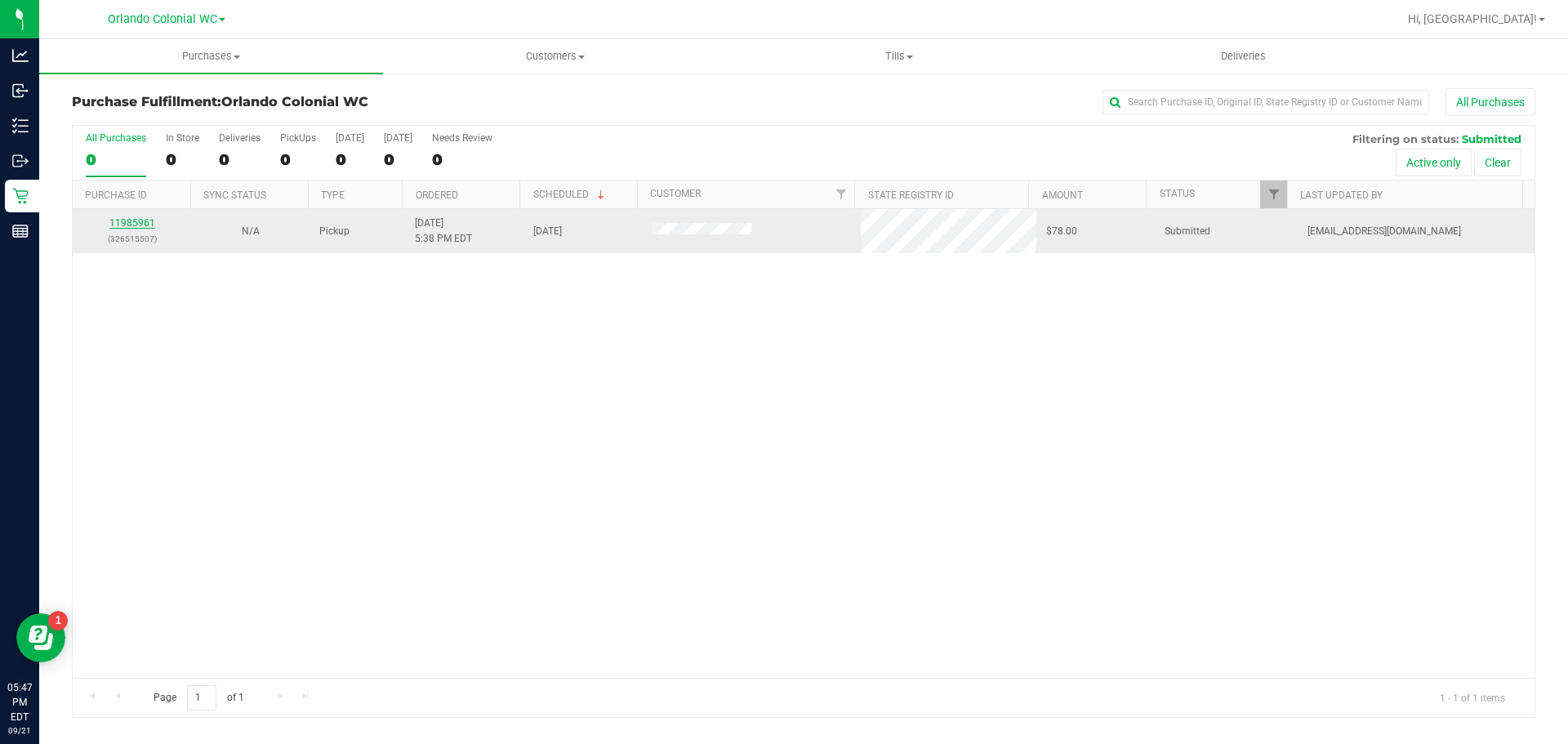
click at [142, 223] on link "11985961" at bounding box center [132, 224] width 46 height 12
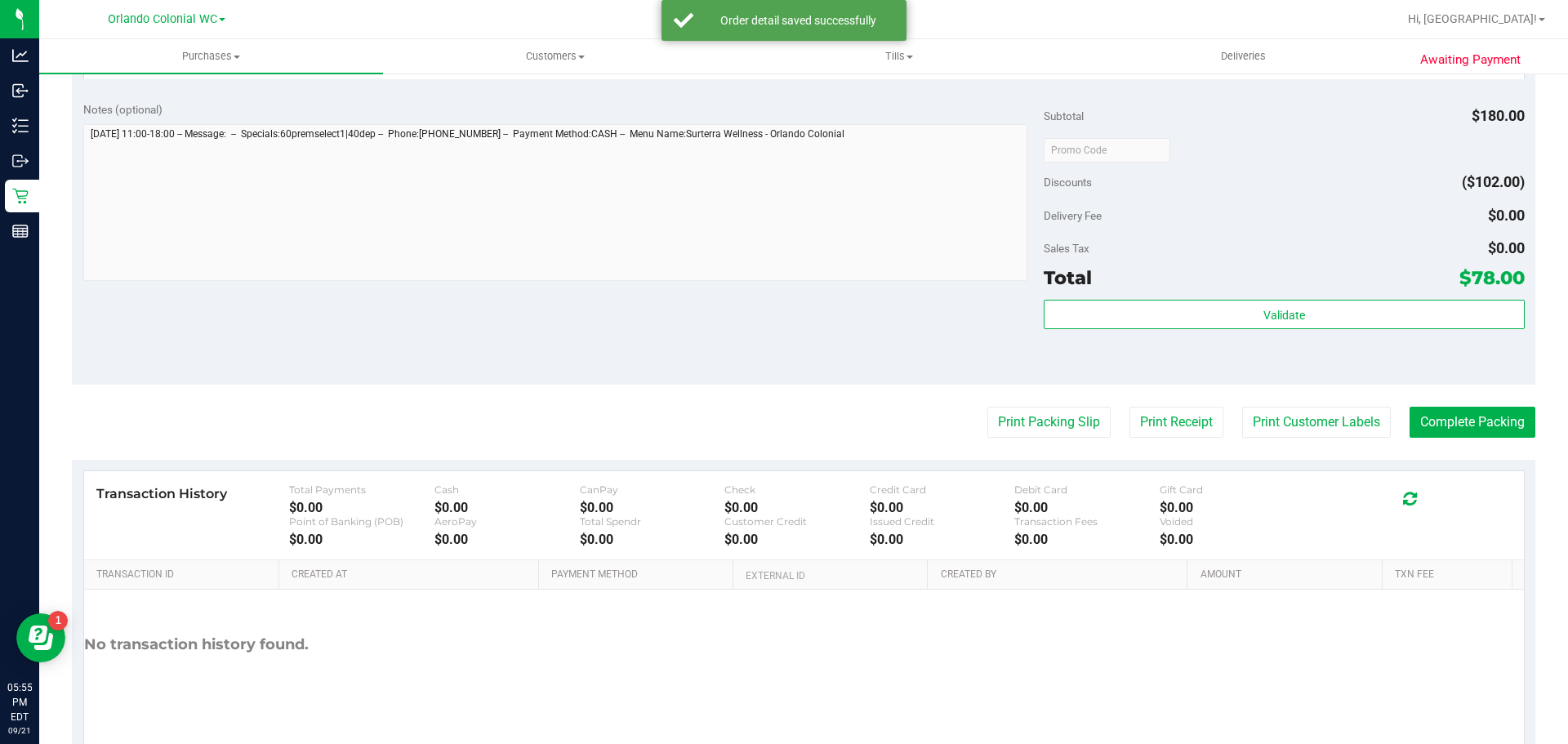
scroll to position [782, 0]
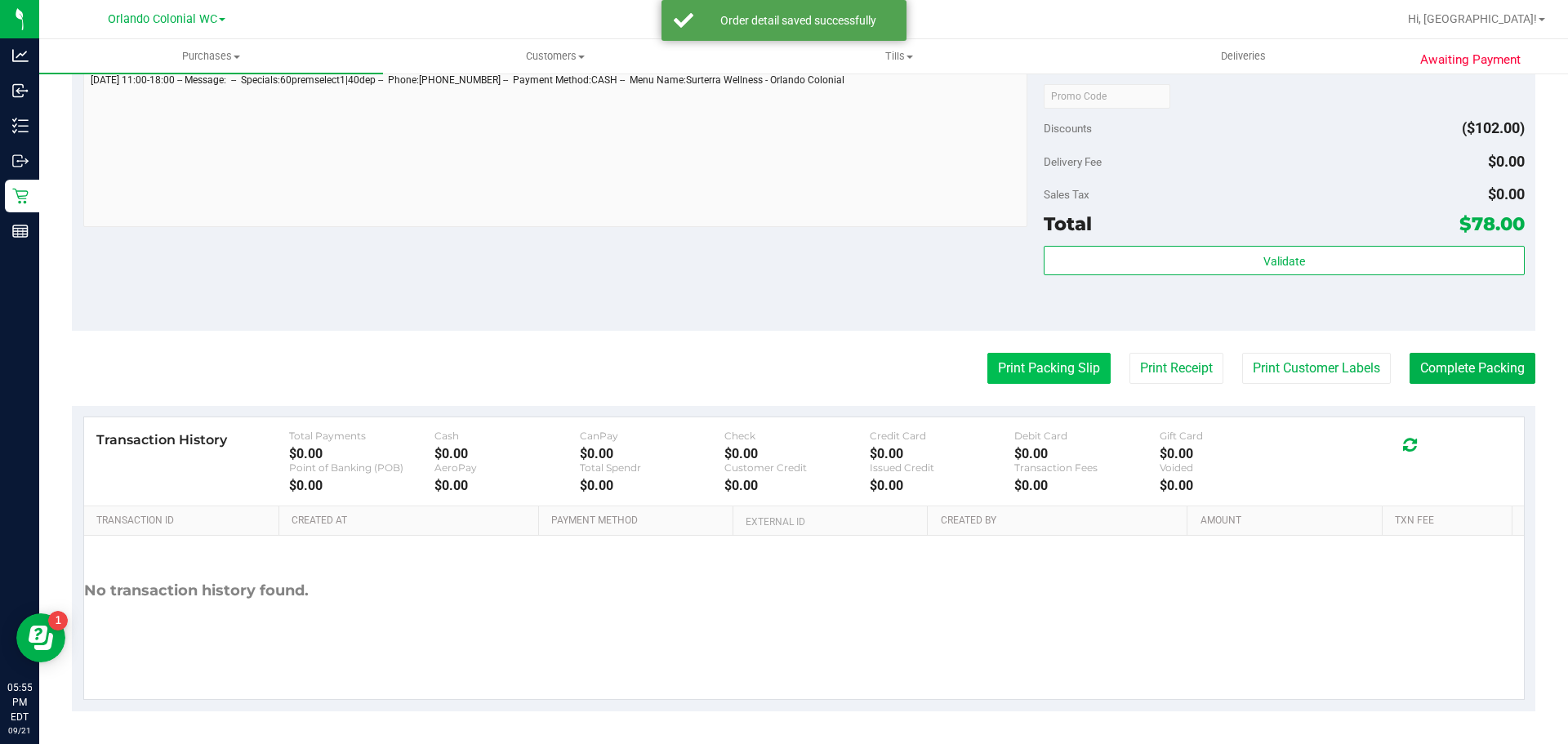
click at [1033, 373] on button "Print Packing Slip" at bounding box center [1049, 368] width 123 height 31
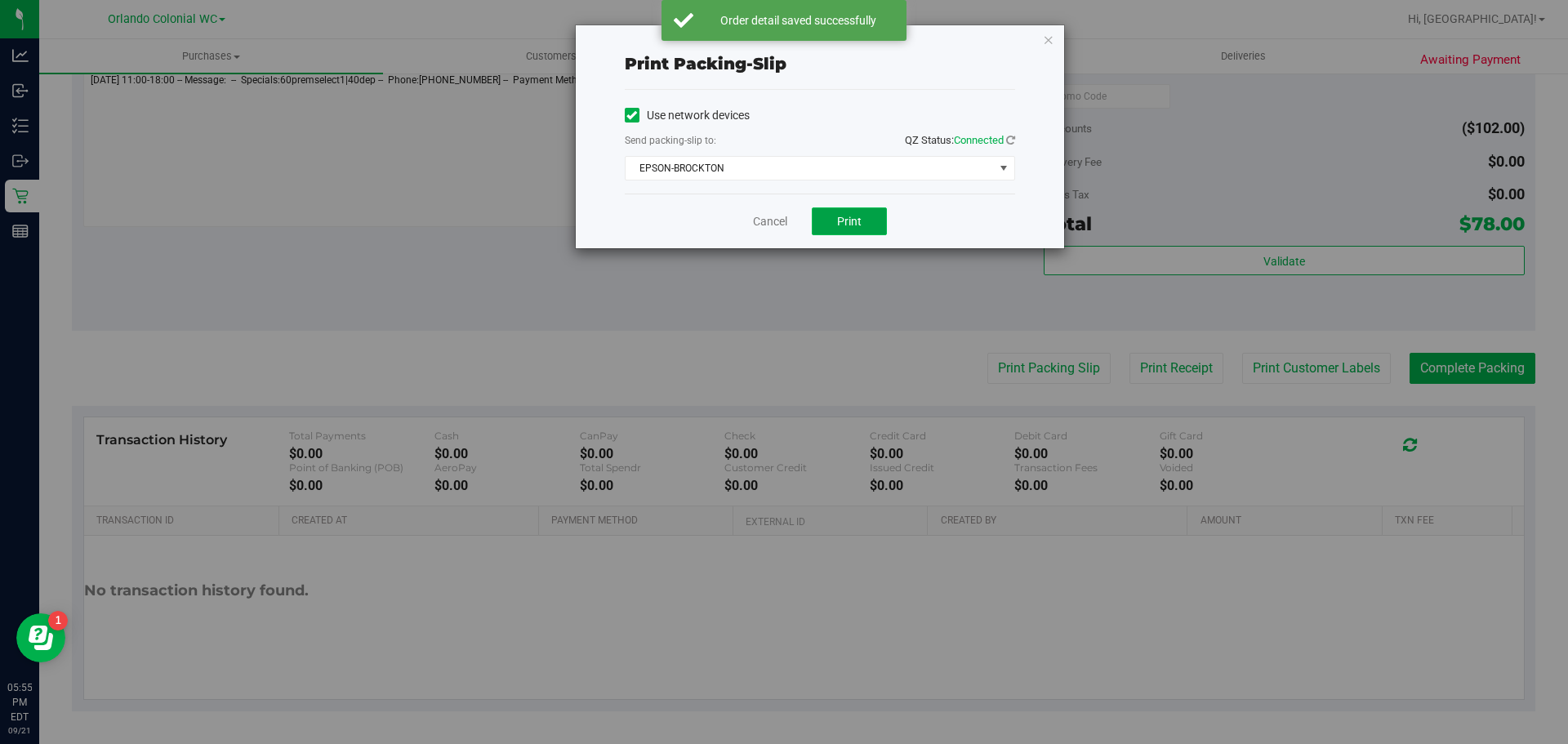
click at [828, 219] on button "Print" at bounding box center [849, 221] width 75 height 28
click at [759, 224] on link "Cancel" at bounding box center [769, 222] width 34 height 18
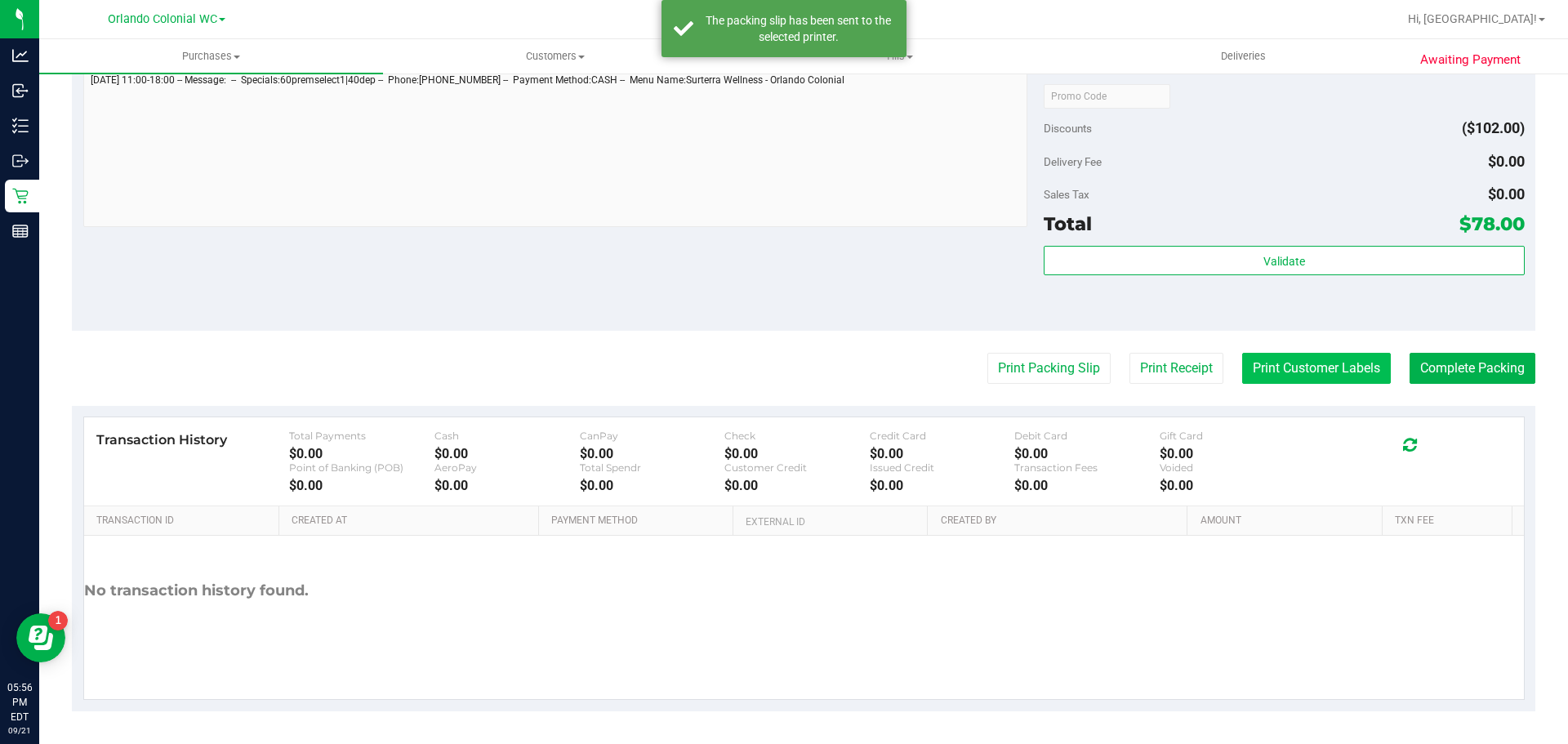
click at [1263, 367] on button "Print Customer Labels" at bounding box center [1316, 368] width 148 height 31
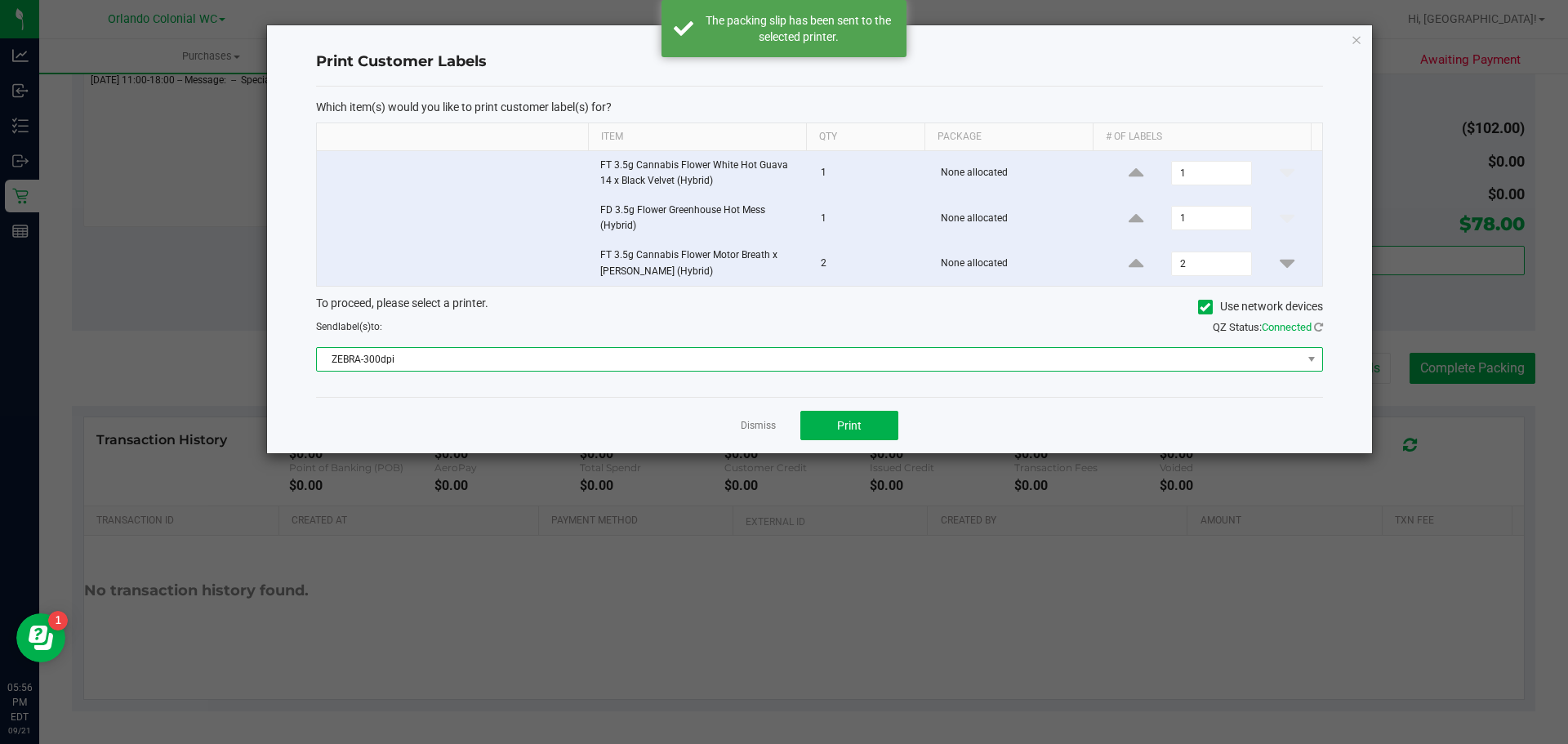
click at [620, 358] on span "ZEBRA-300dpi" at bounding box center [809, 359] width 984 height 23
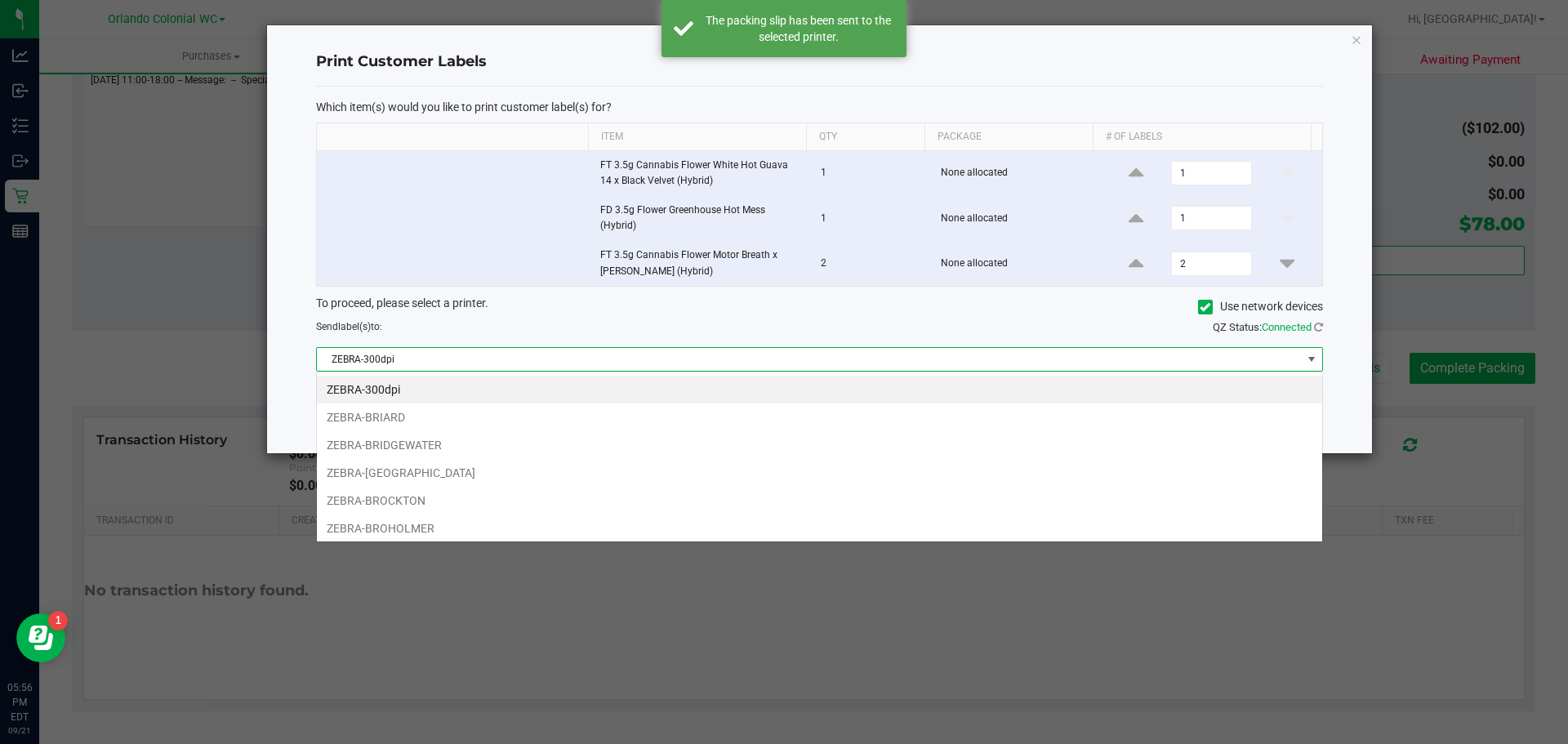
scroll to position [24, 1006]
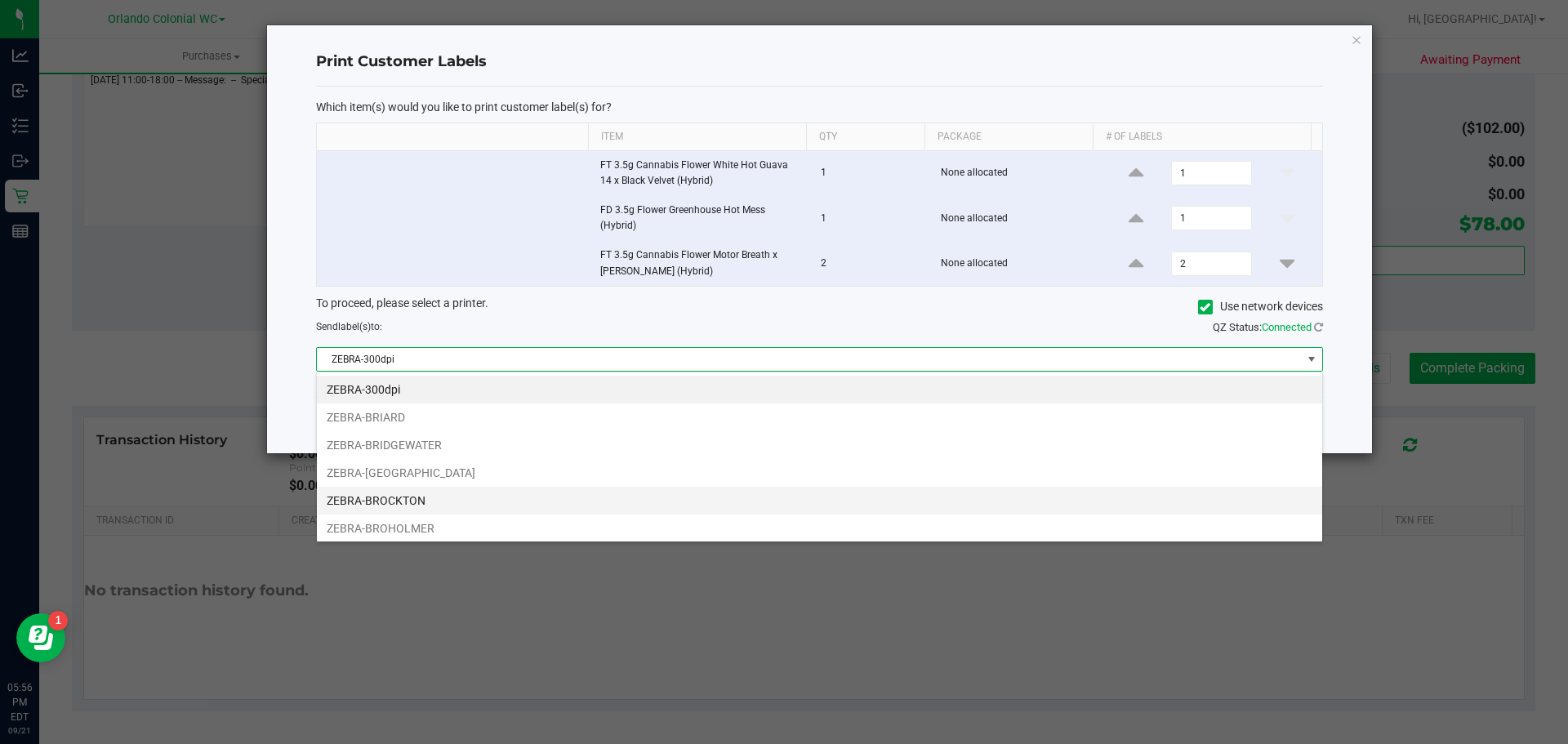
click at [421, 505] on li "ZEBRA-BROCKTON" at bounding box center [819, 500] width 1005 height 28
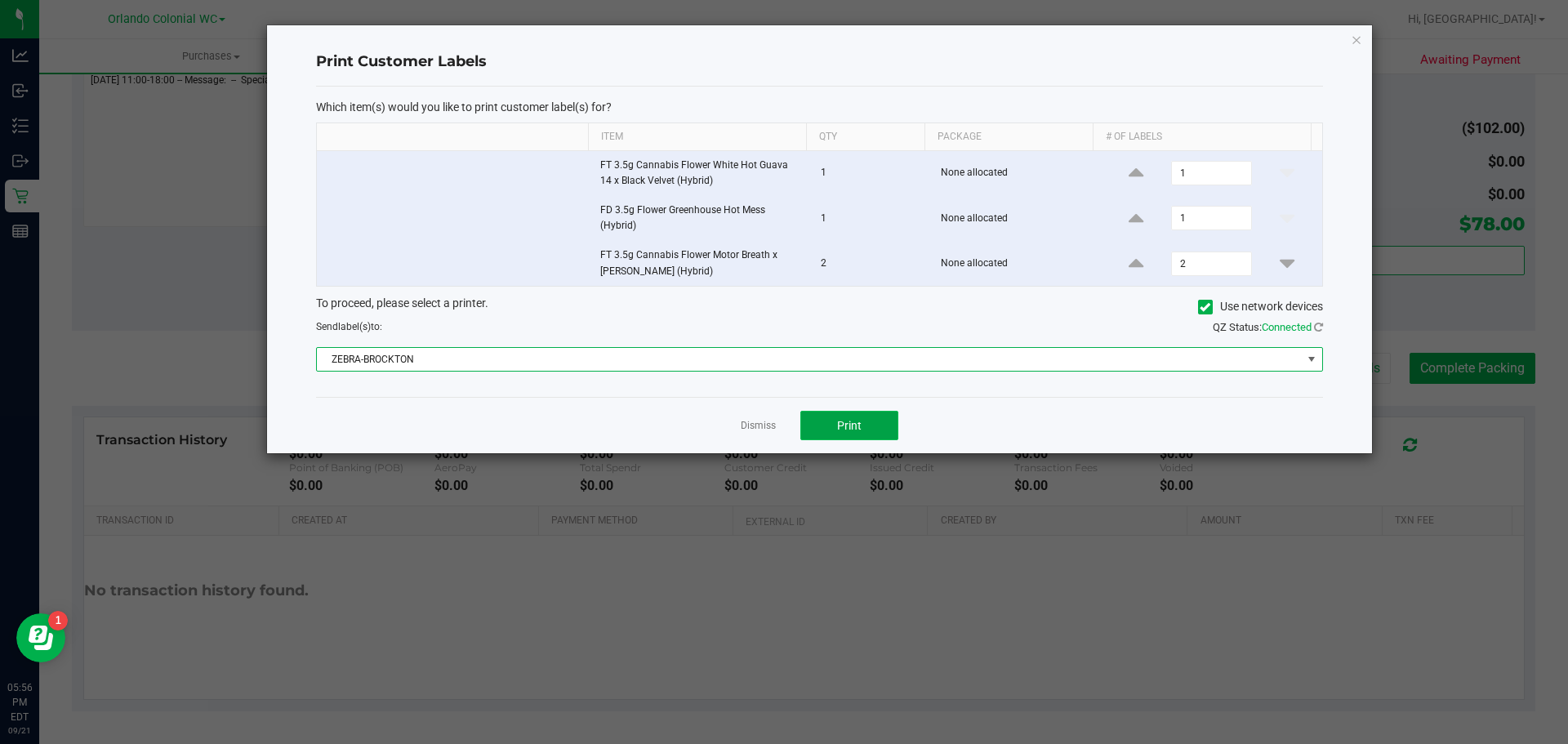
click at [848, 411] on button "Print" at bounding box center [849, 425] width 98 height 29
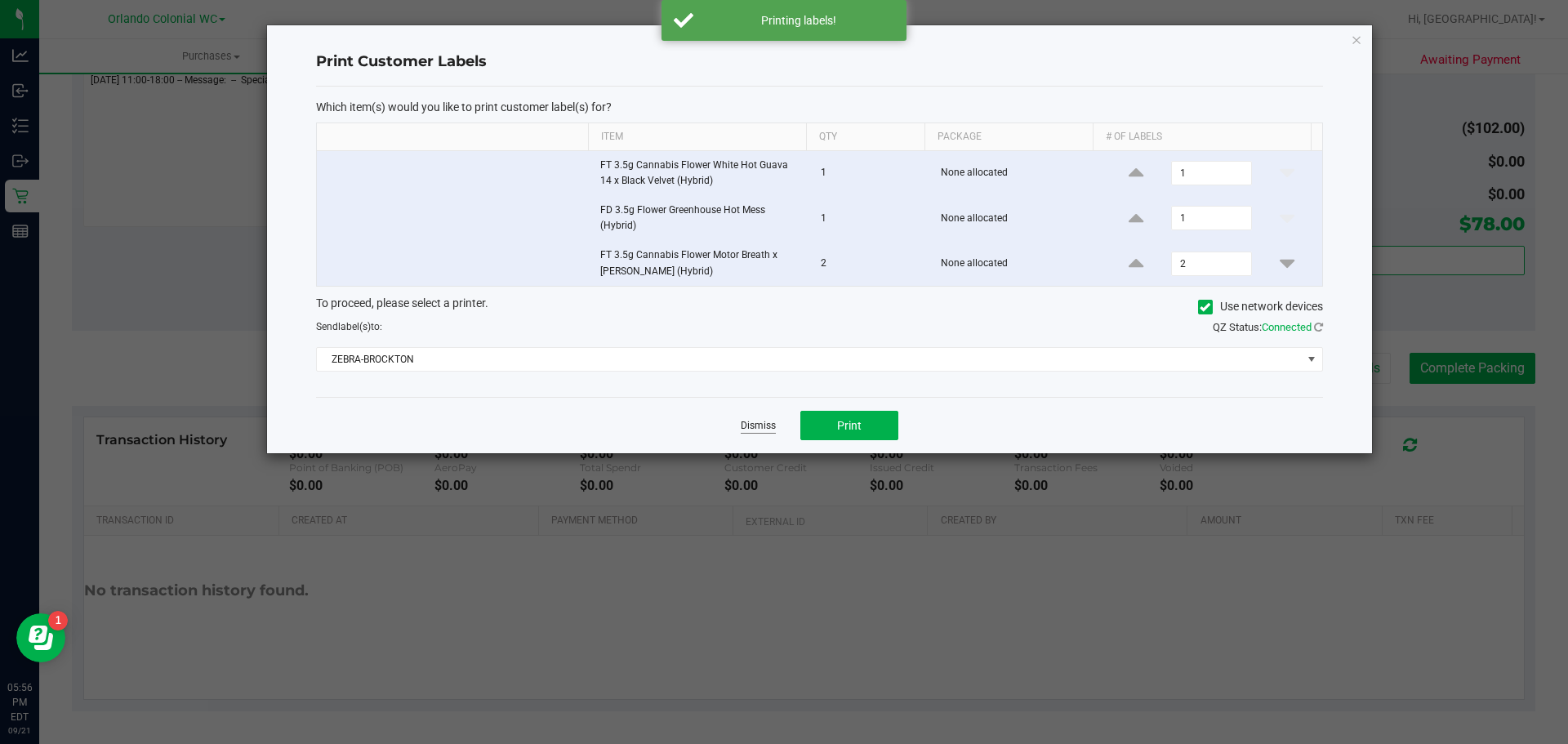
click at [767, 425] on link "Dismiss" at bounding box center [759, 426] width 35 height 14
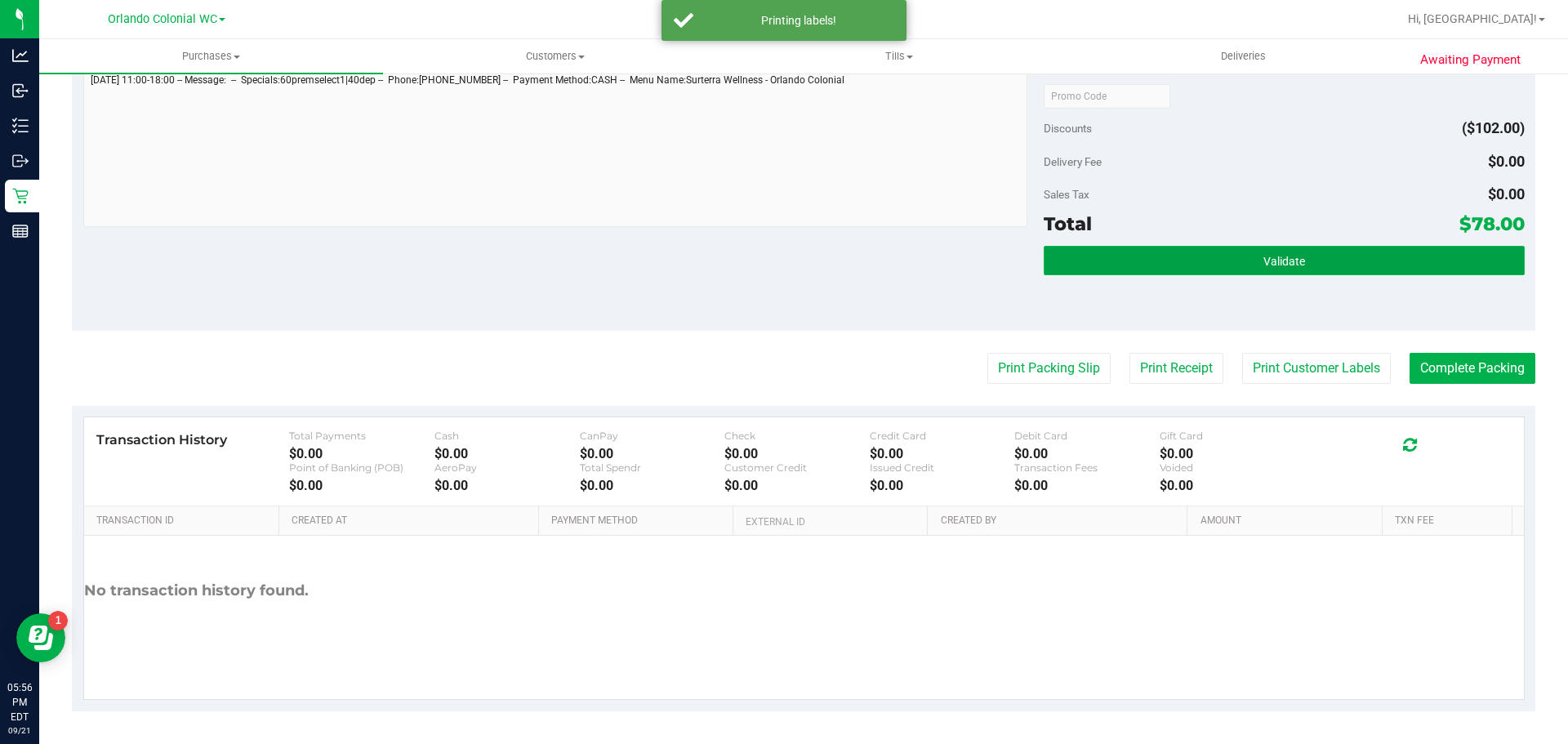
click at [1464, 248] on button "Validate" at bounding box center [1284, 260] width 480 height 29
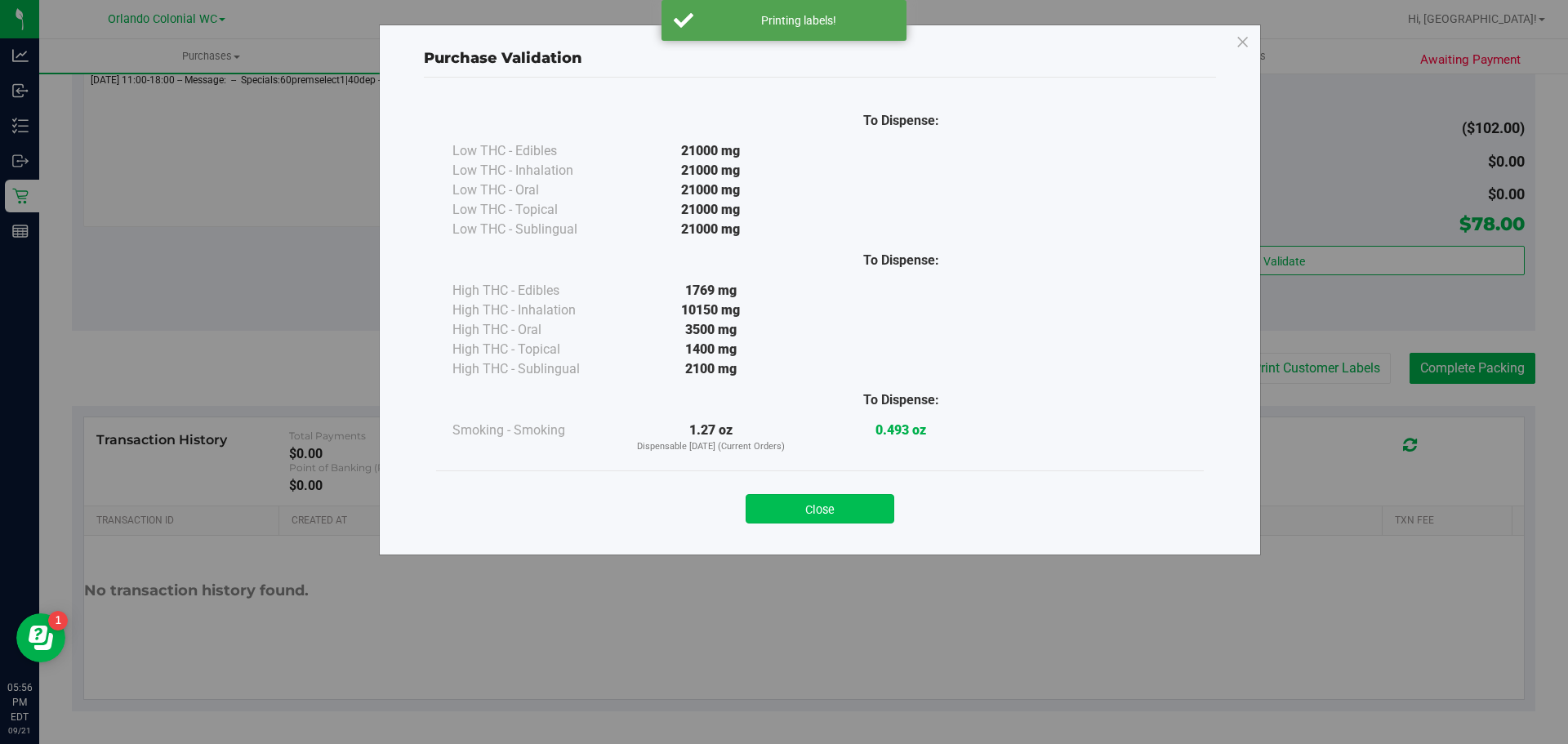
click at [880, 499] on button "Close" at bounding box center [819, 509] width 148 height 29
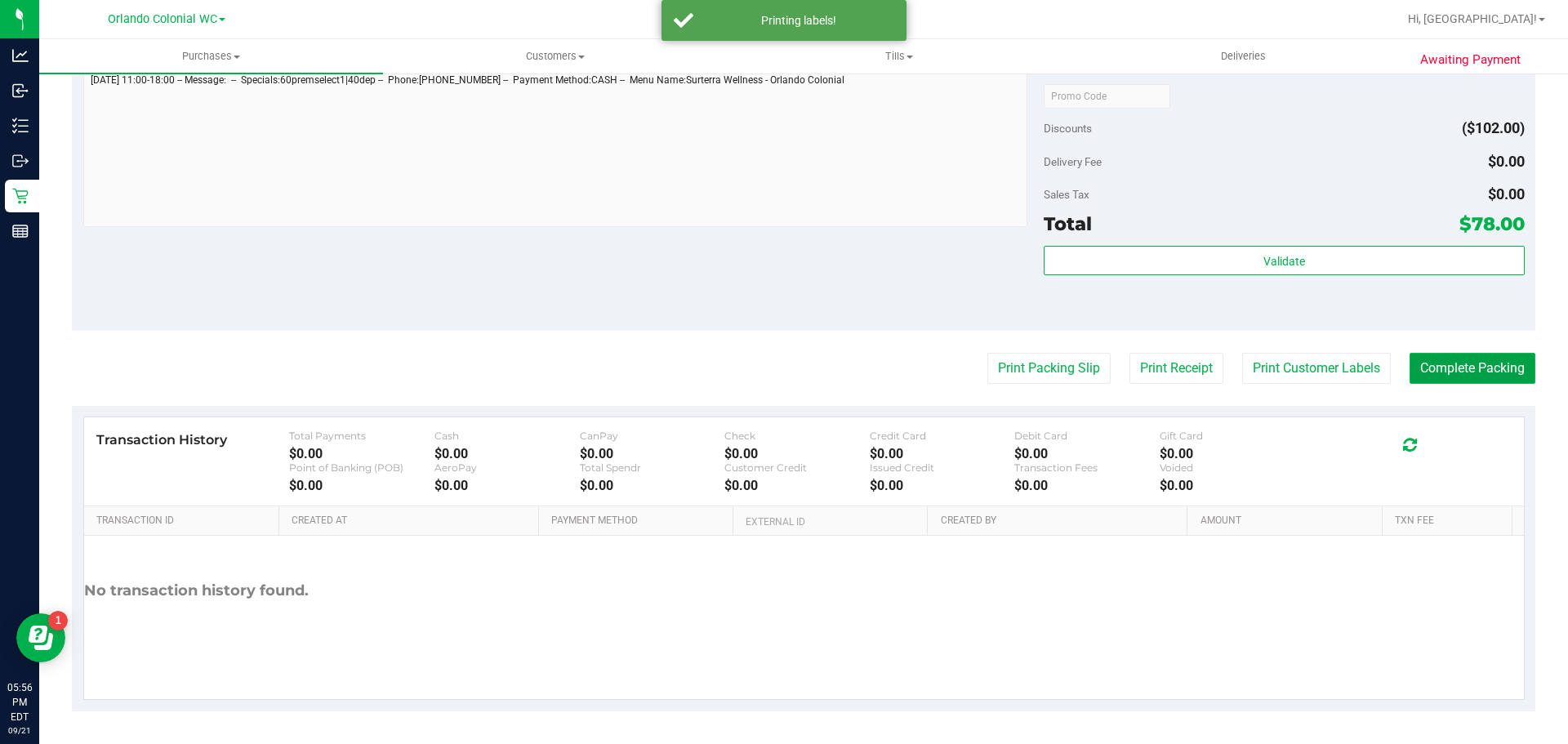
click at [1505, 362] on button "Complete Packing" at bounding box center [1472, 368] width 126 height 31
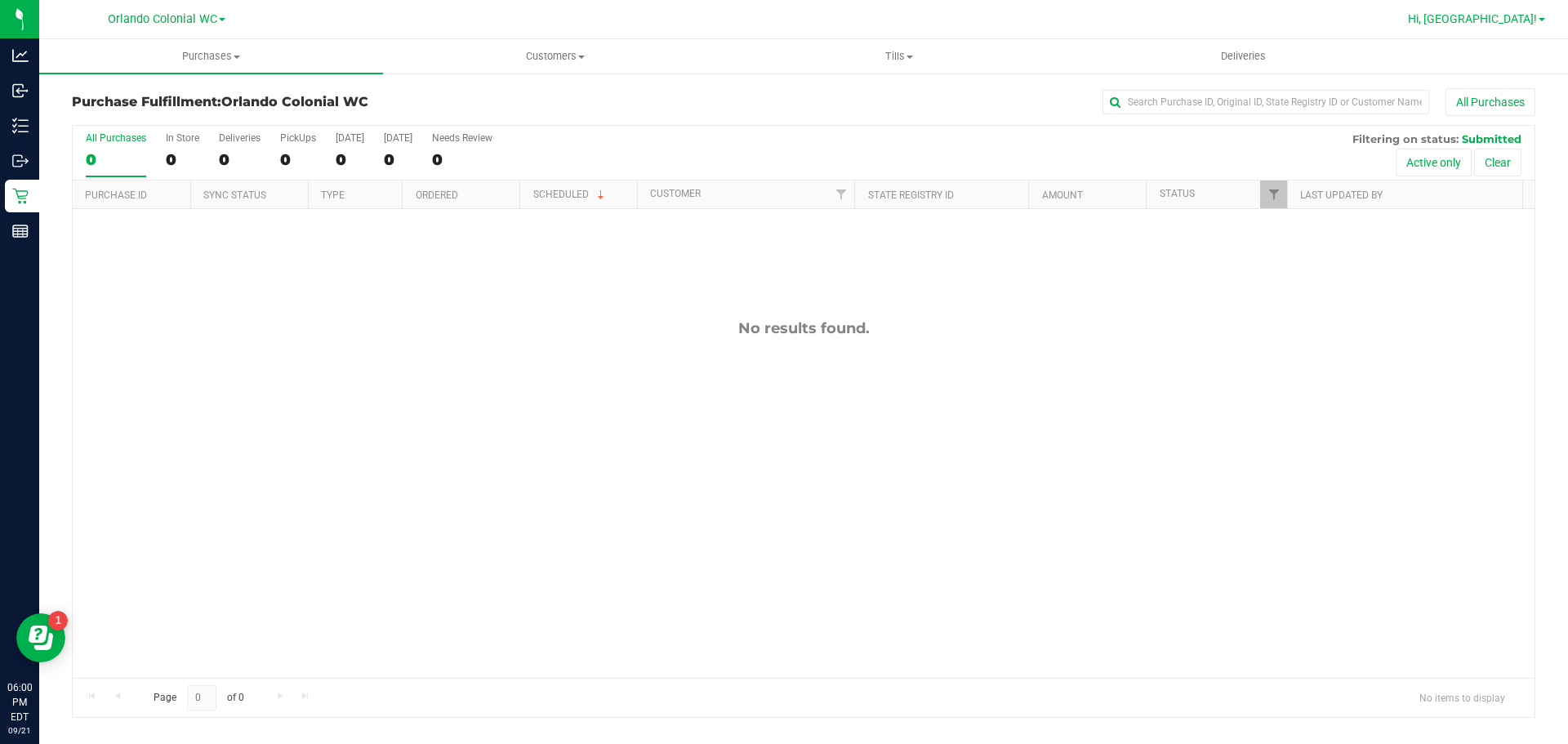
click at [1517, 16] on span "Hi, [GEOGRAPHIC_DATA]!" at bounding box center [1472, 19] width 129 height 13
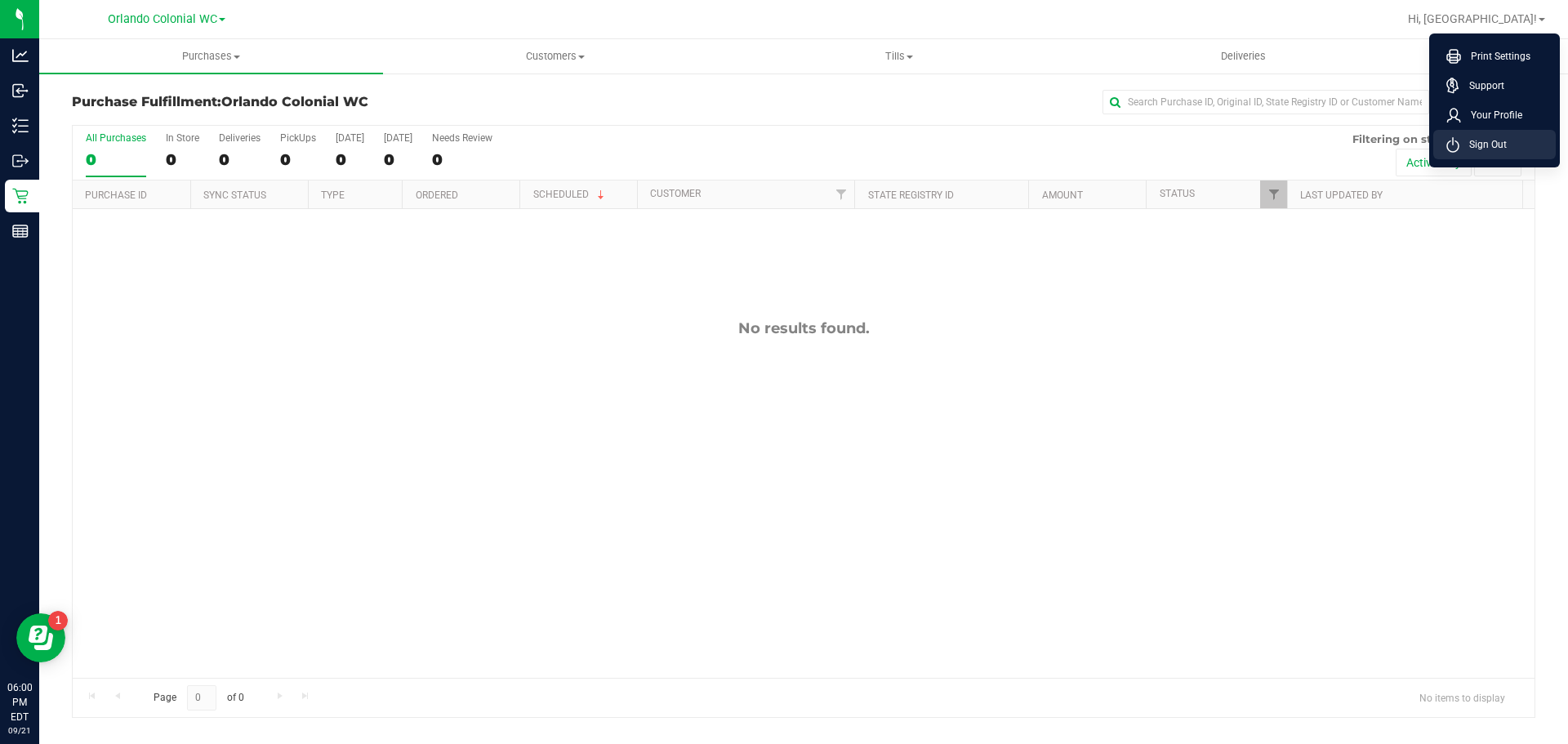
click at [1506, 153] on li "Sign Out" at bounding box center [1494, 144] width 123 height 29
